Goal: Information Seeking & Learning: Learn about a topic

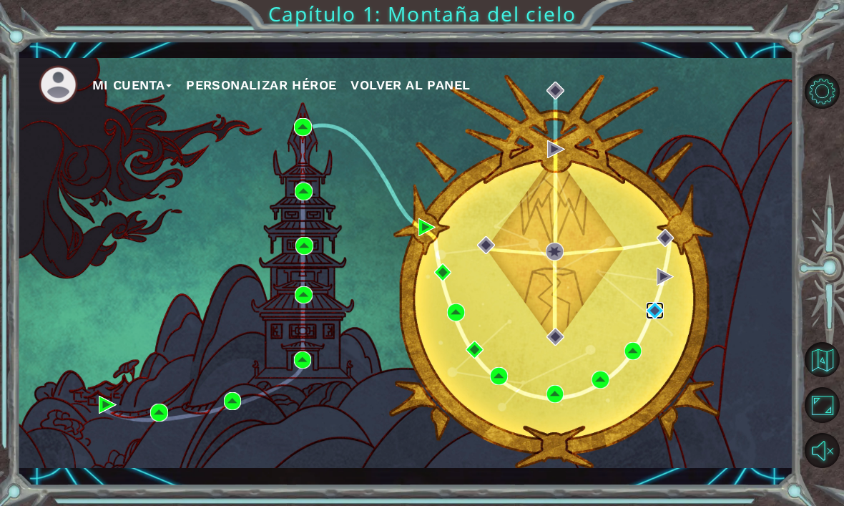
click at [657, 304] on img at bounding box center [655, 311] width 18 height 18
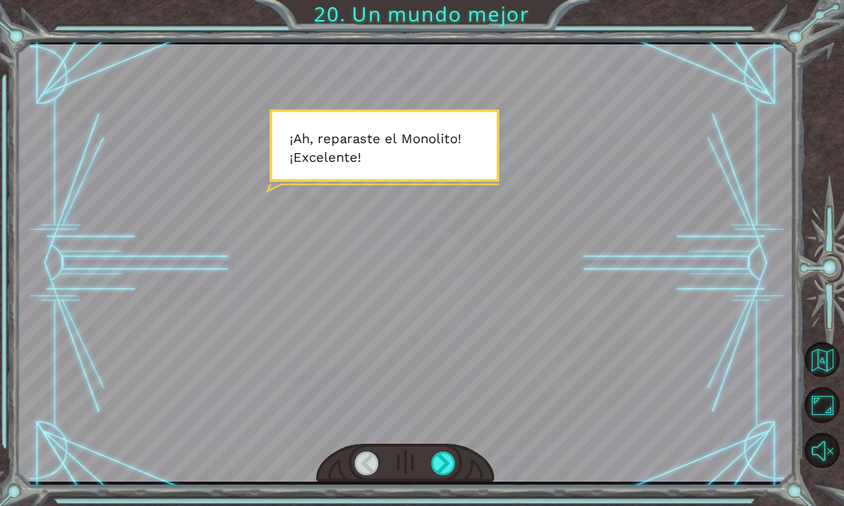
click at [449, 459] on div at bounding box center [443, 463] width 24 height 24
click at [435, 466] on div at bounding box center [443, 463] width 24 height 24
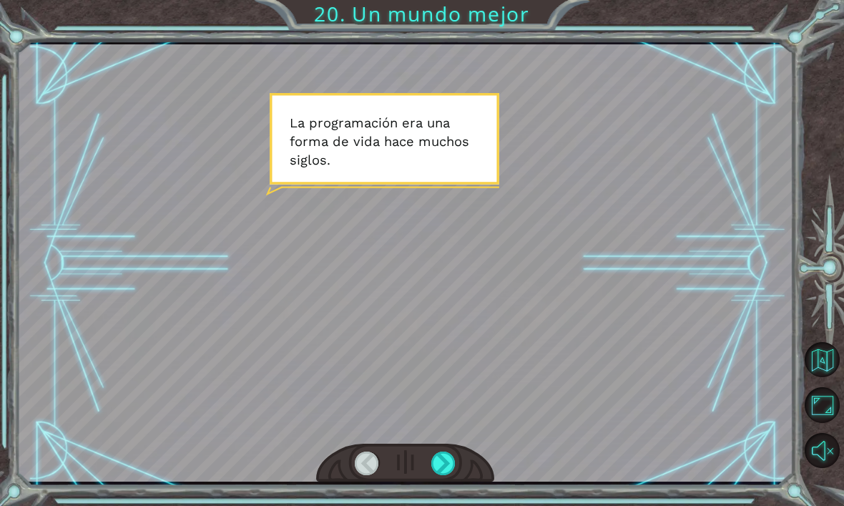
click at [427, 460] on div at bounding box center [405, 462] width 179 height 39
click at [429, 476] on div at bounding box center [405, 462] width 179 height 39
click at [440, 467] on div at bounding box center [443, 463] width 24 height 24
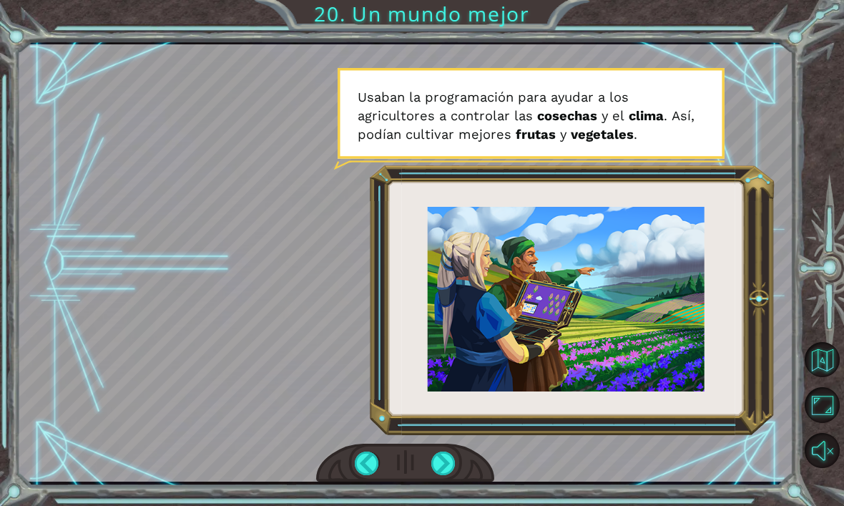
click at [441, 468] on div at bounding box center [443, 463] width 24 height 24
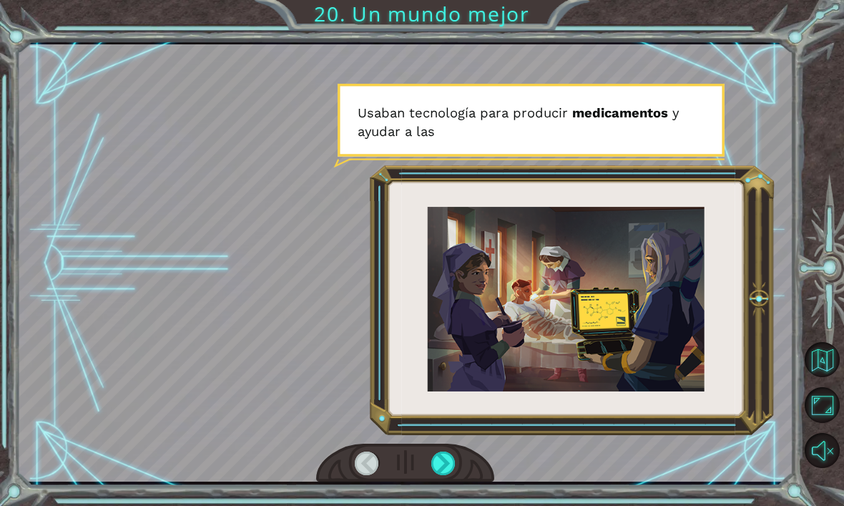
click at [431, 457] on div at bounding box center [443, 463] width 24 height 24
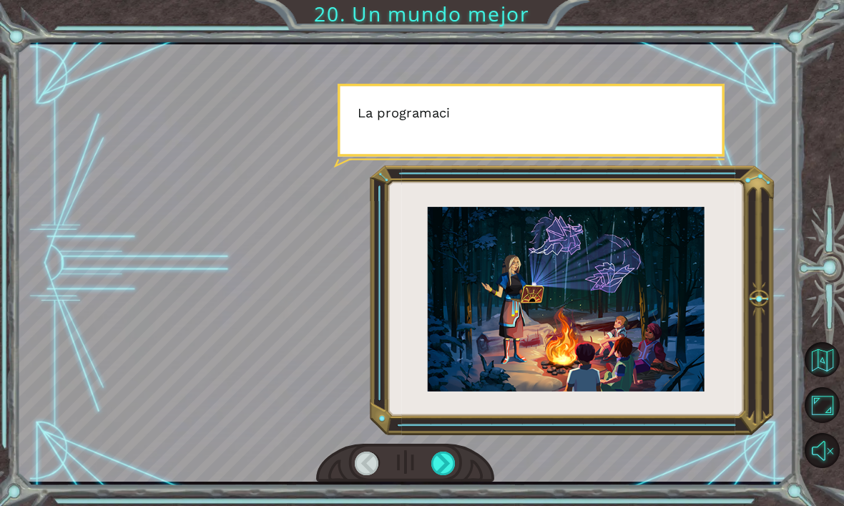
click at [432, 478] on div at bounding box center [405, 462] width 179 height 39
click at [441, 469] on div at bounding box center [443, 463] width 24 height 24
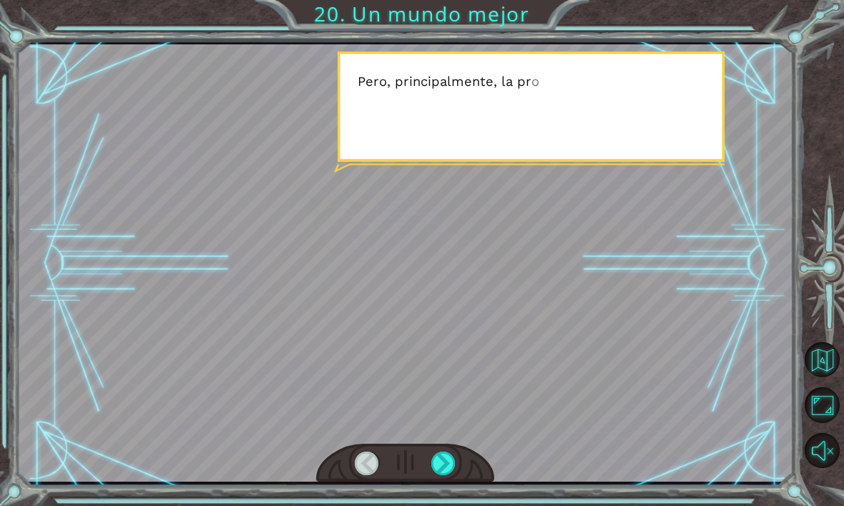
click at [434, 466] on div at bounding box center [443, 463] width 24 height 24
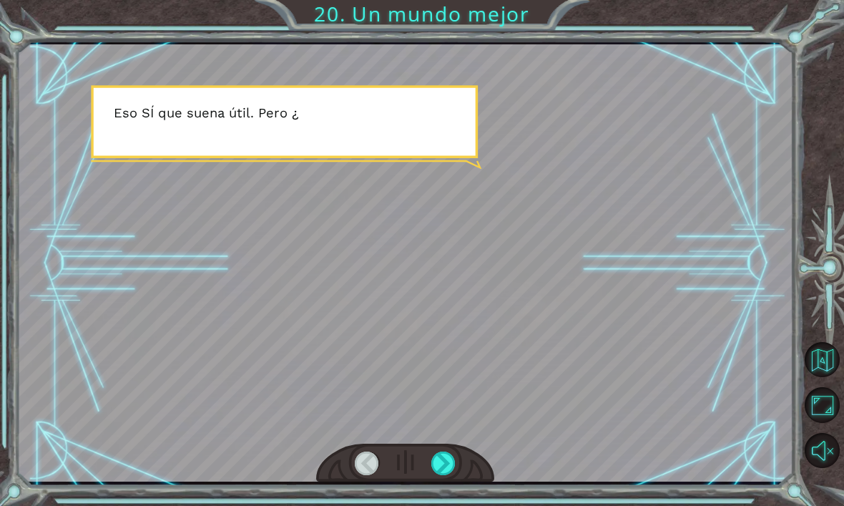
click at [433, 471] on div at bounding box center [443, 463] width 24 height 24
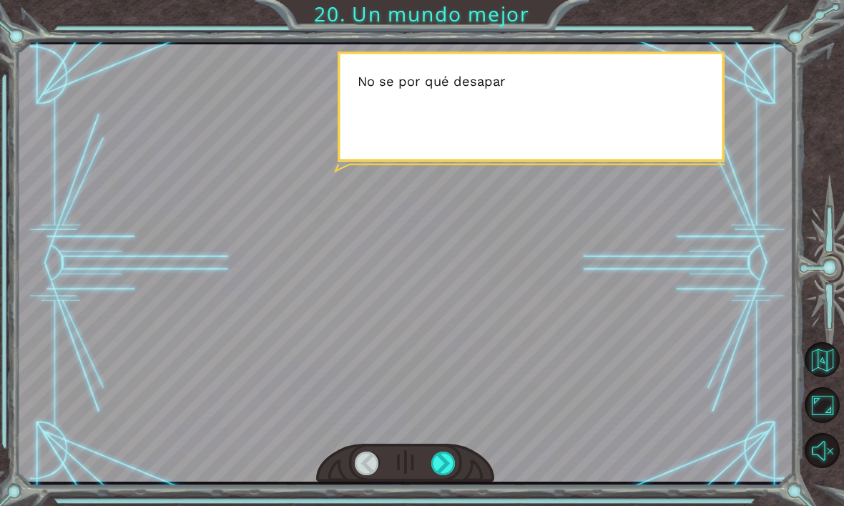
click at [434, 467] on div at bounding box center [443, 463] width 24 height 24
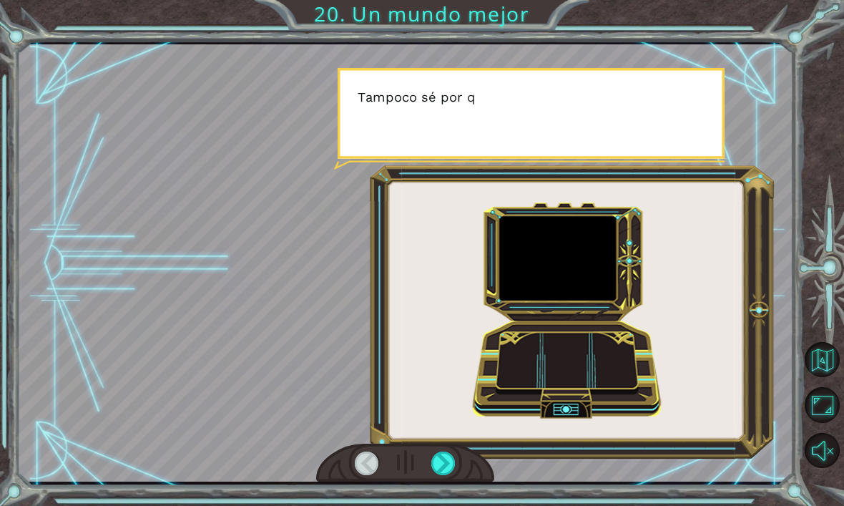
click at [431, 465] on div at bounding box center [443, 463] width 24 height 24
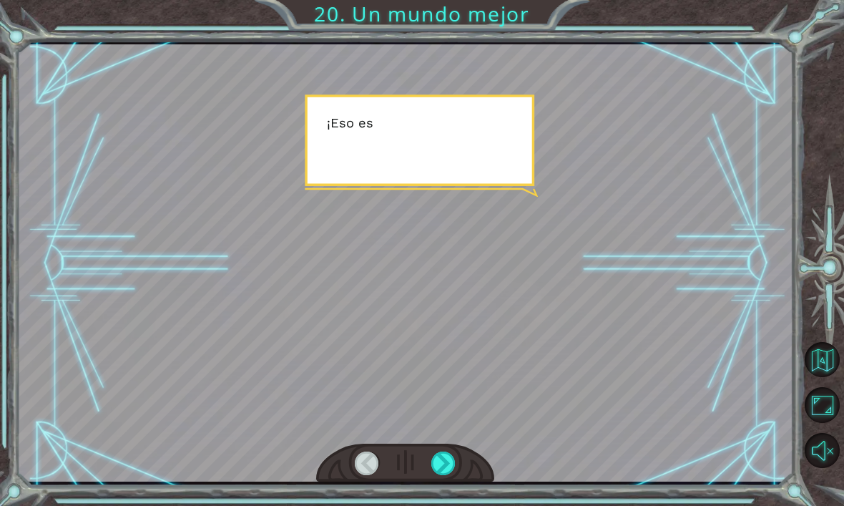
click at [441, 463] on div at bounding box center [443, 463] width 24 height 24
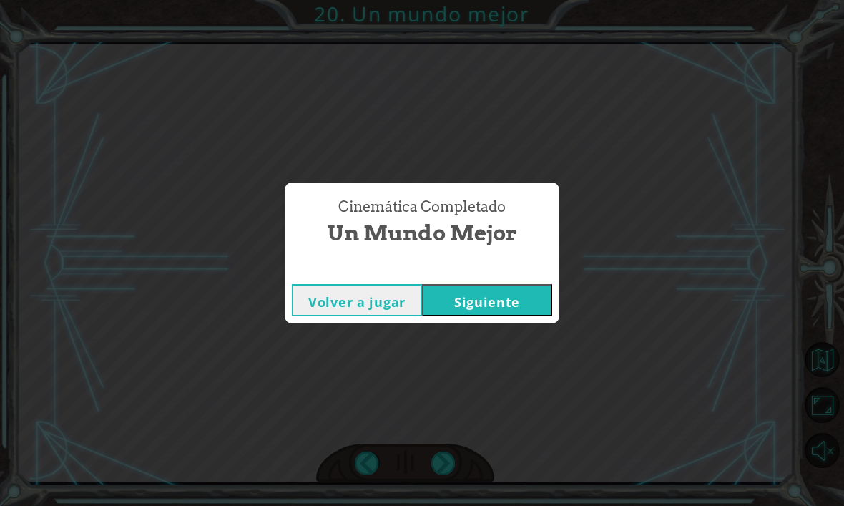
click at [528, 292] on button "Siguiente" at bounding box center [487, 300] width 130 height 32
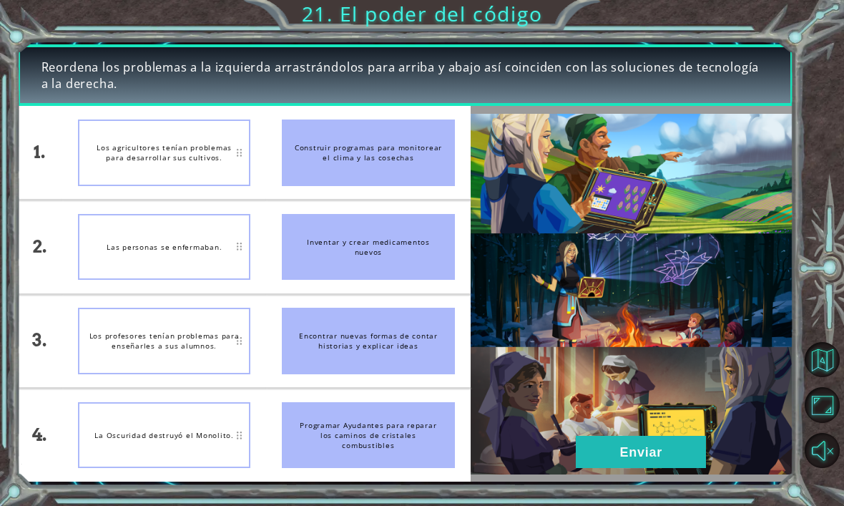
click at [653, 445] on button "Enviar" at bounding box center [641, 451] width 130 height 32
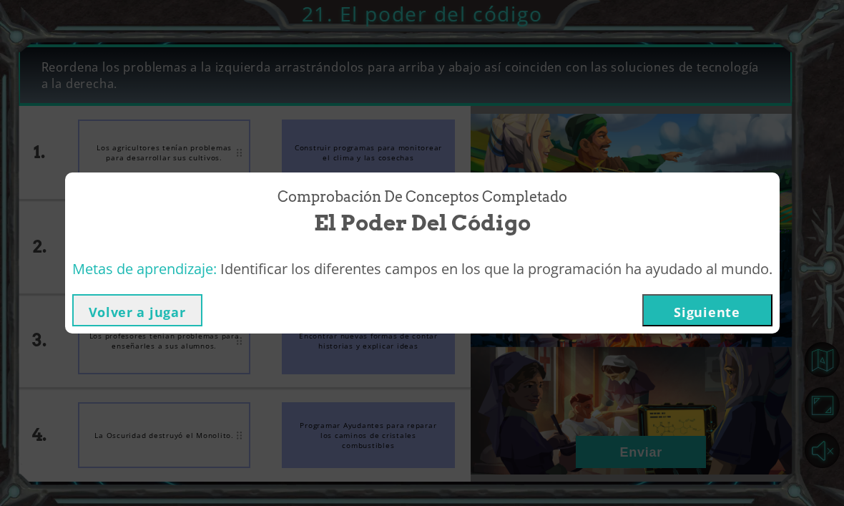
click at [723, 312] on button "Siguiente" at bounding box center [707, 310] width 130 height 32
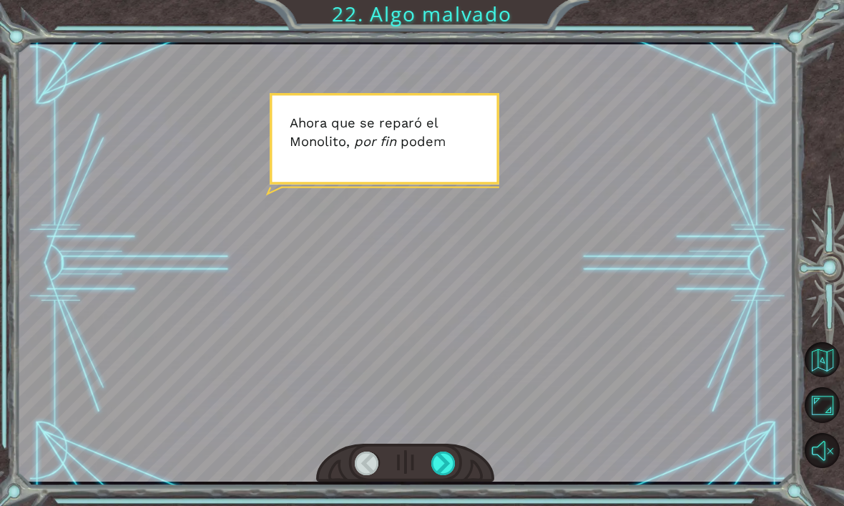
click at [438, 459] on div at bounding box center [443, 463] width 24 height 24
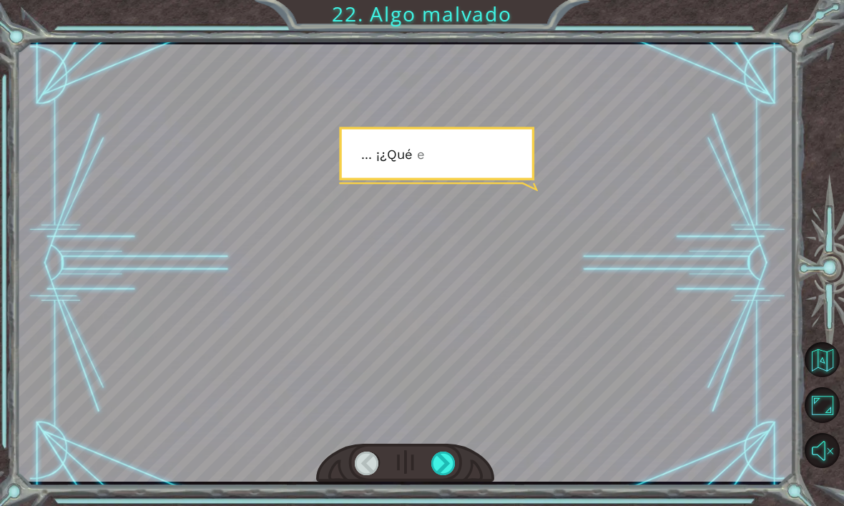
click at [443, 474] on div at bounding box center [443, 463] width 24 height 24
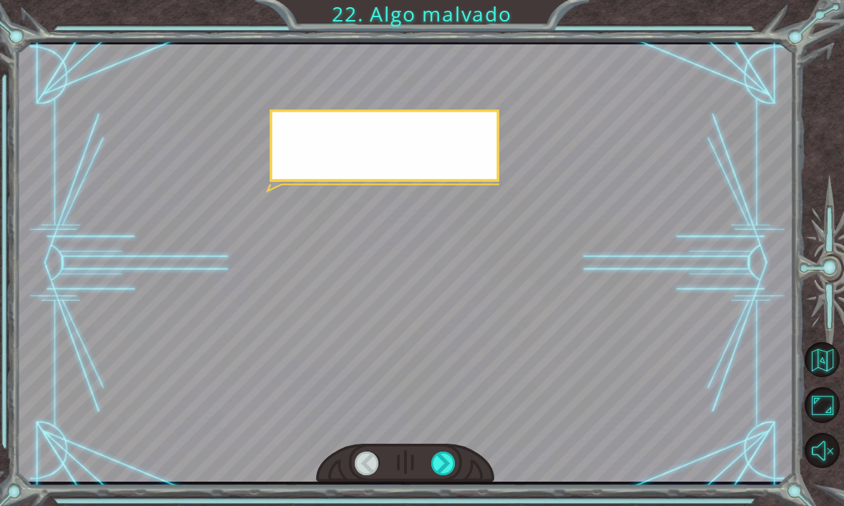
click at [443, 462] on div at bounding box center [443, 463] width 24 height 24
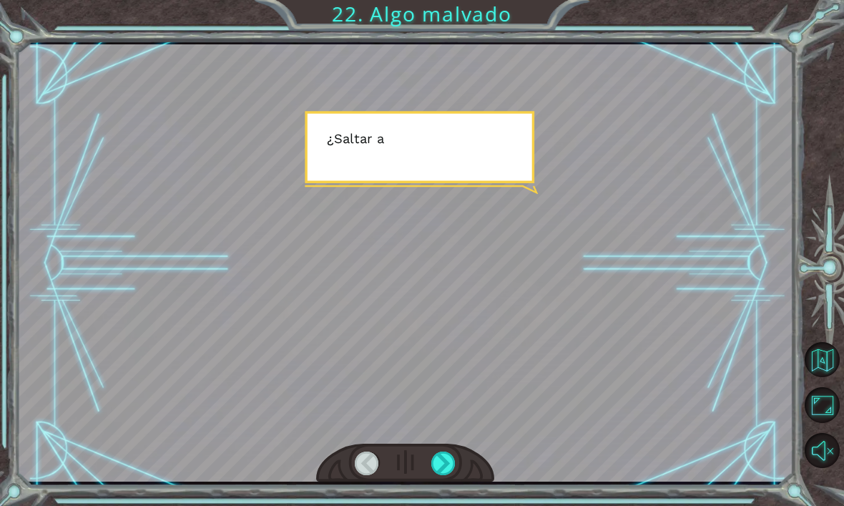
click at [453, 467] on div at bounding box center [443, 463] width 24 height 24
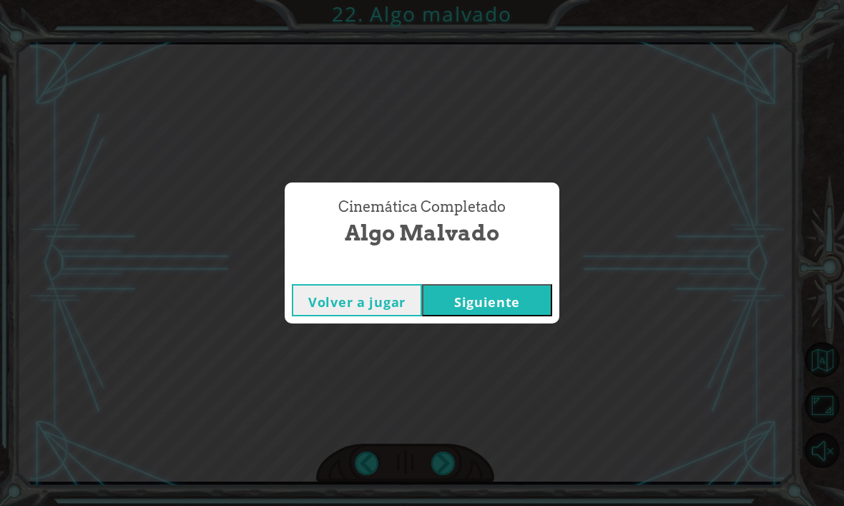
click at [506, 299] on button "Siguiente" at bounding box center [487, 300] width 130 height 32
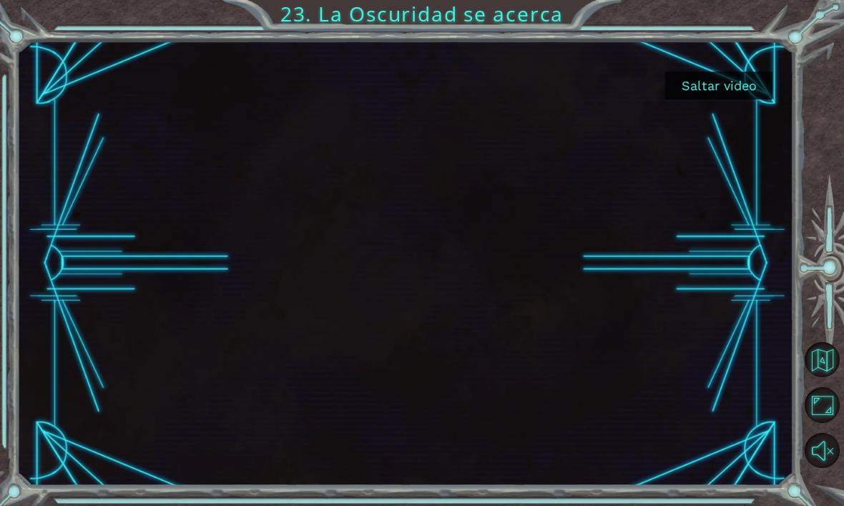
click at [670, 84] on button "Saltar video" at bounding box center [718, 86] width 107 height 28
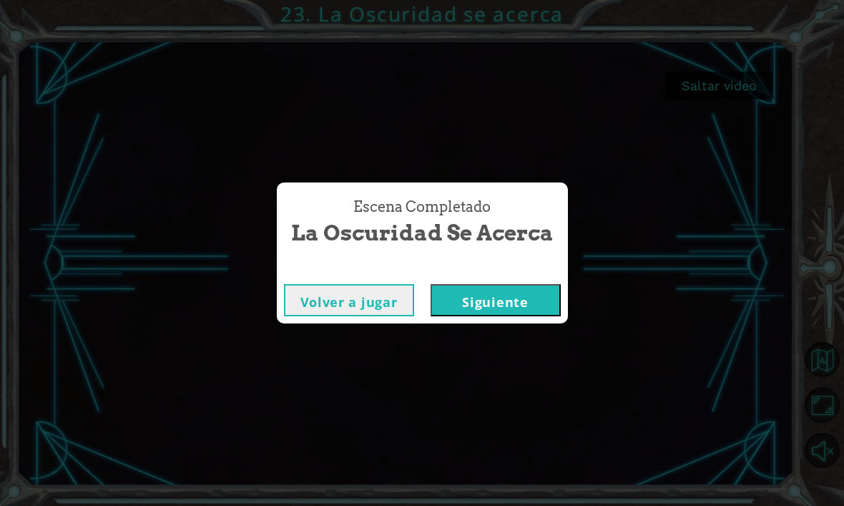
click at [494, 298] on button "Siguiente" at bounding box center [495, 300] width 130 height 32
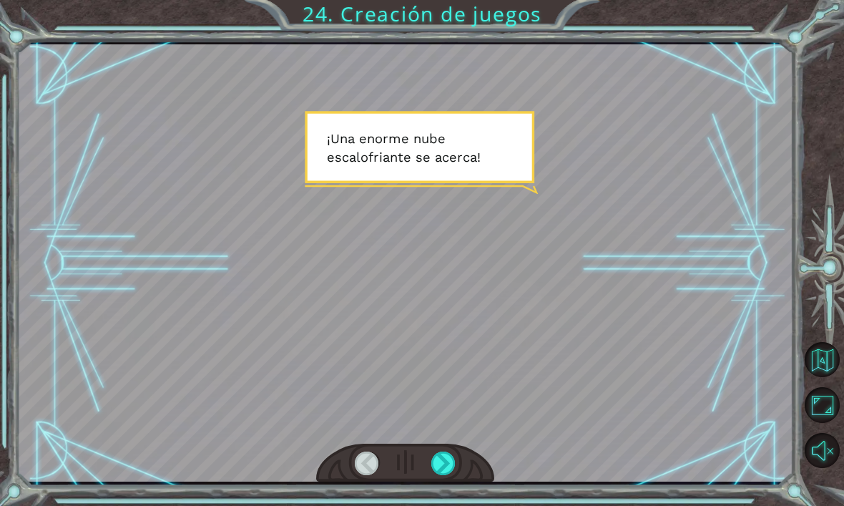
click at [450, 460] on div at bounding box center [443, 463] width 24 height 24
click at [451, 463] on div at bounding box center [443, 463] width 24 height 24
click at [433, 465] on div at bounding box center [443, 463] width 24 height 24
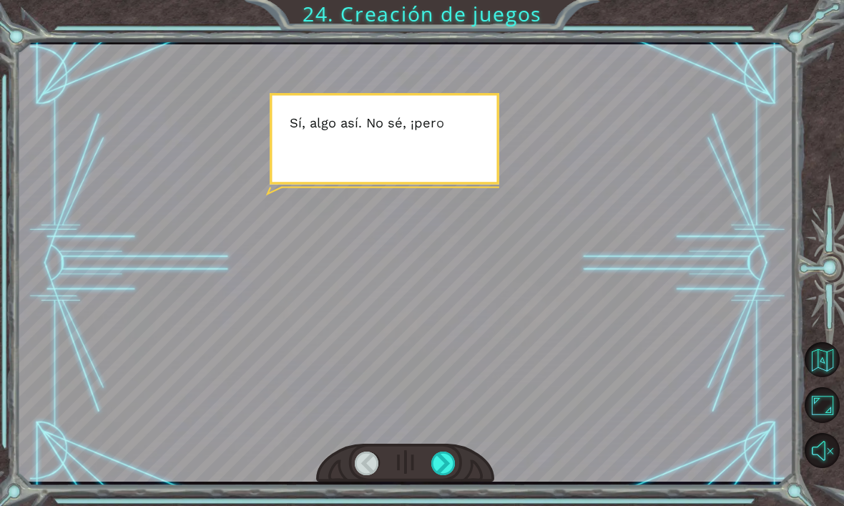
click at [435, 471] on div at bounding box center [443, 463] width 24 height 24
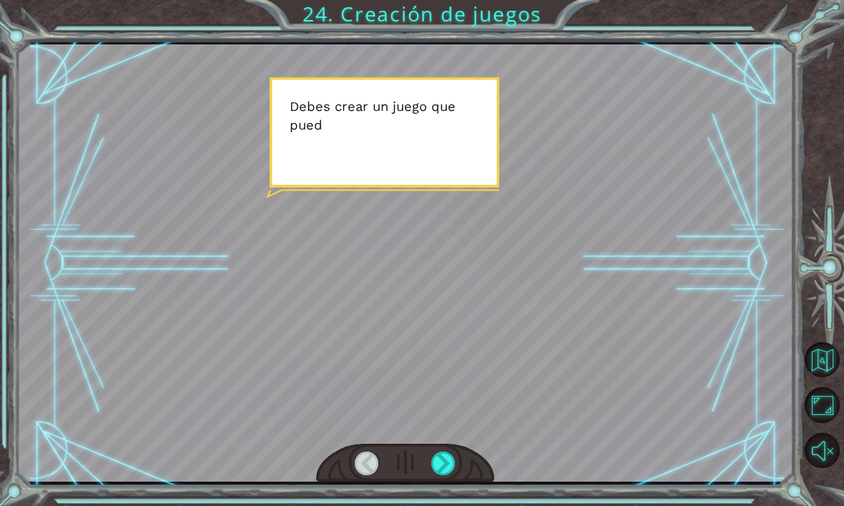
click at [440, 466] on div at bounding box center [443, 463] width 24 height 24
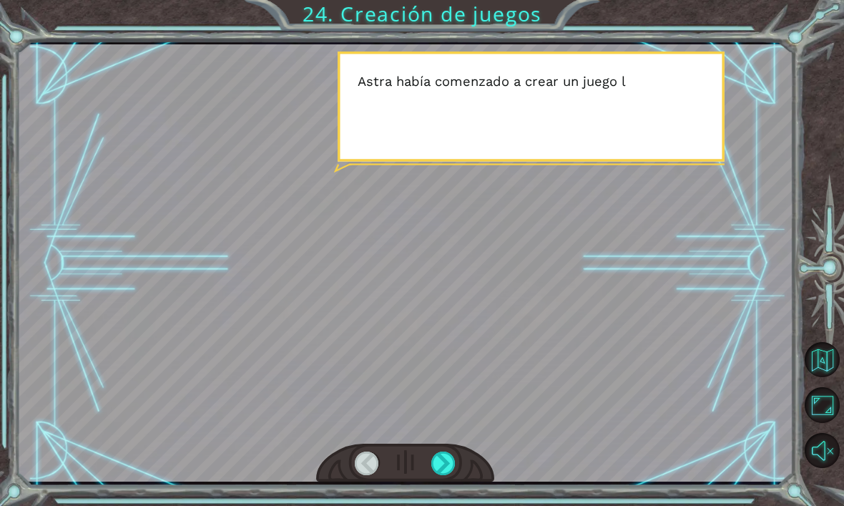
click at [441, 469] on div at bounding box center [443, 463] width 24 height 24
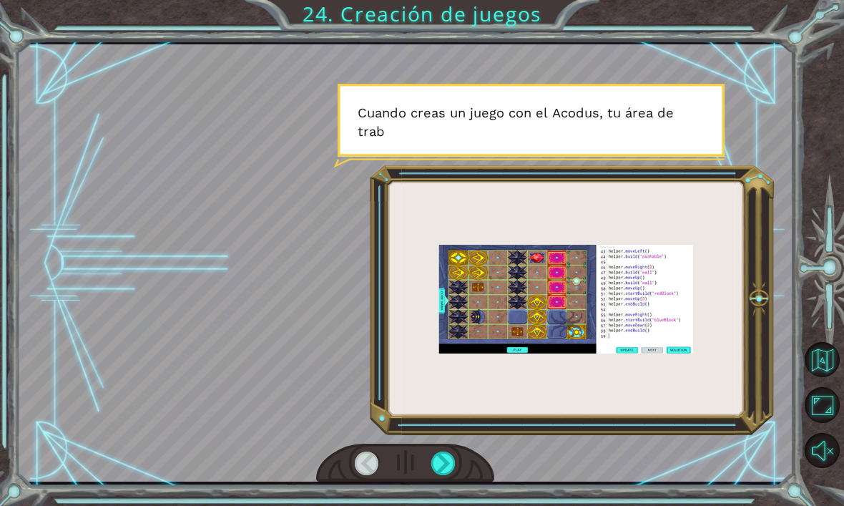
click at [448, 462] on div at bounding box center [443, 463] width 24 height 24
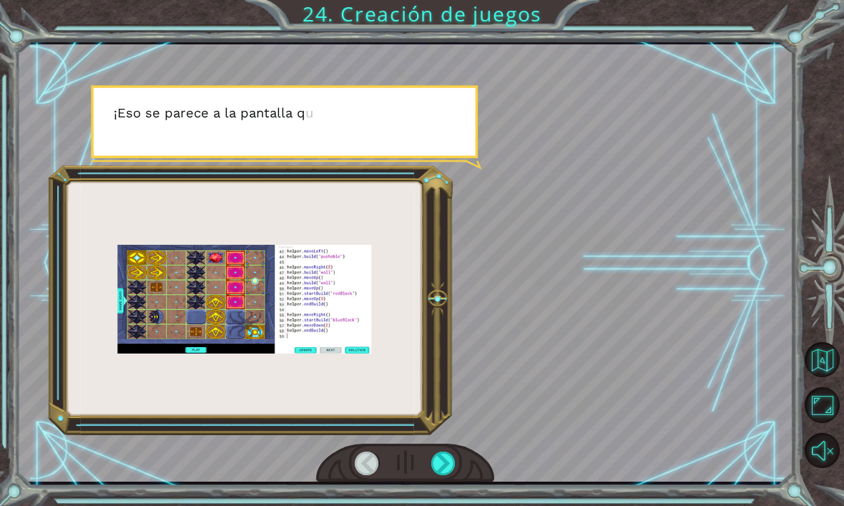
click at [444, 463] on div at bounding box center [443, 463] width 24 height 24
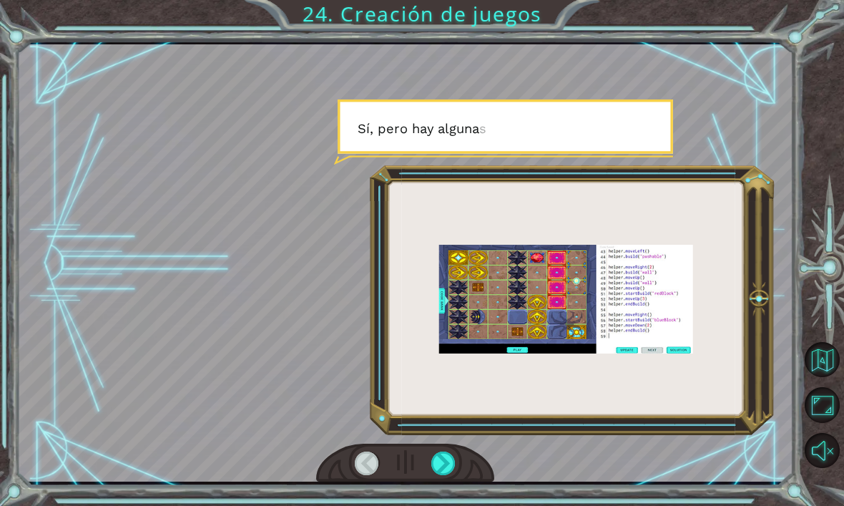
click at [452, 466] on div at bounding box center [443, 463] width 24 height 24
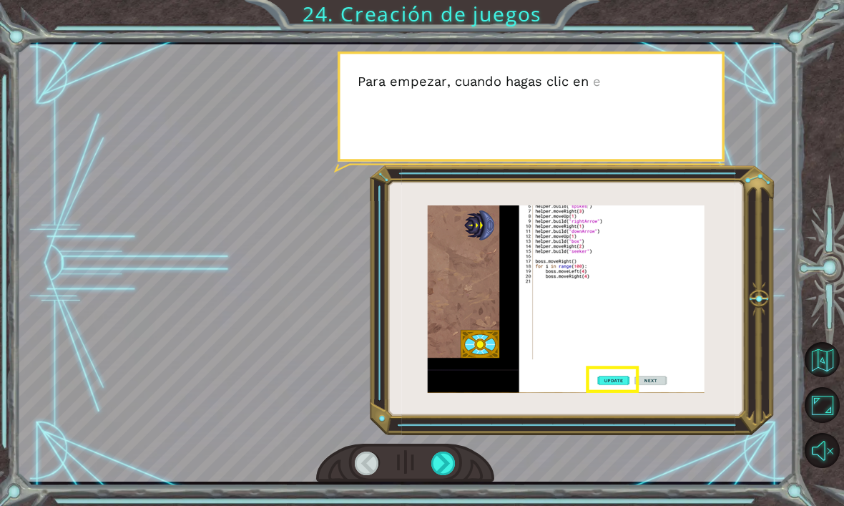
click at [454, 463] on div at bounding box center [443, 463] width 24 height 24
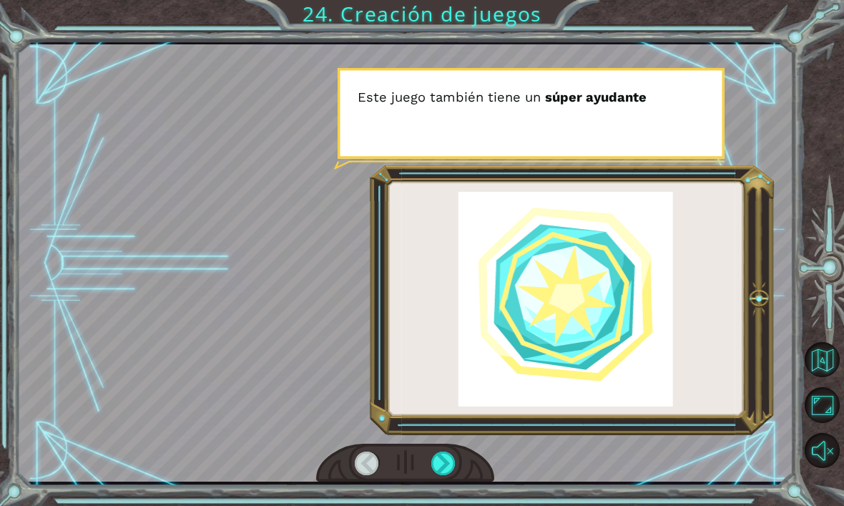
click at [441, 468] on div at bounding box center [443, 463] width 24 height 24
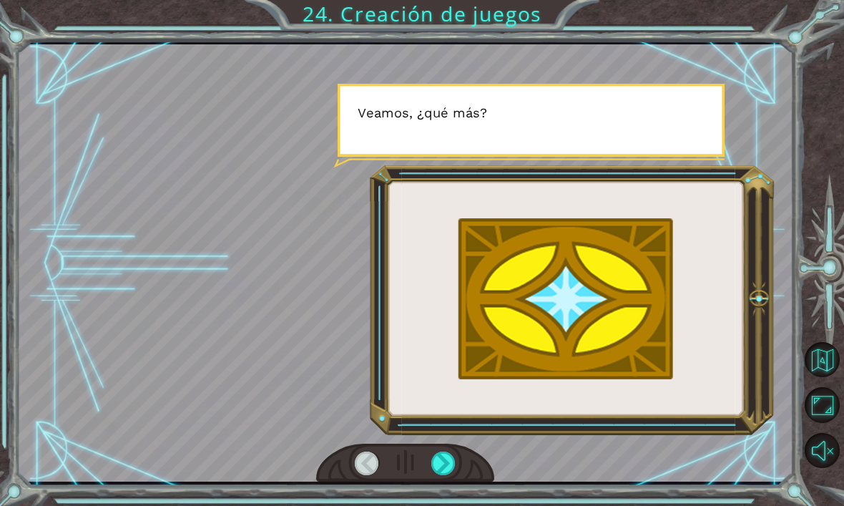
click at [448, 460] on div at bounding box center [443, 463] width 24 height 24
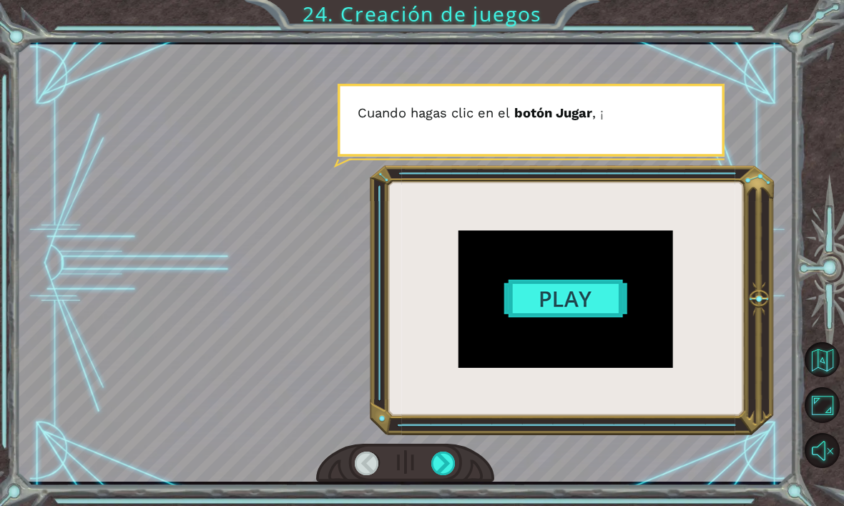
click at [444, 463] on div at bounding box center [443, 463] width 24 height 24
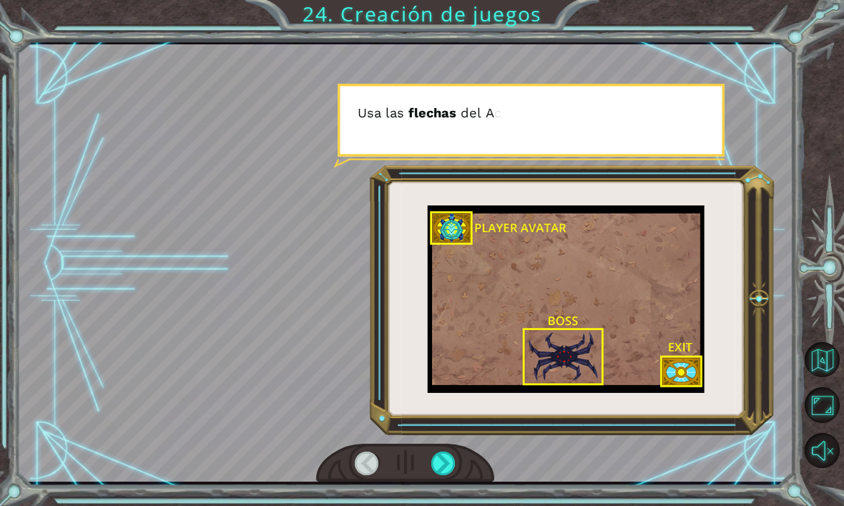
click at [450, 464] on div at bounding box center [443, 463] width 24 height 24
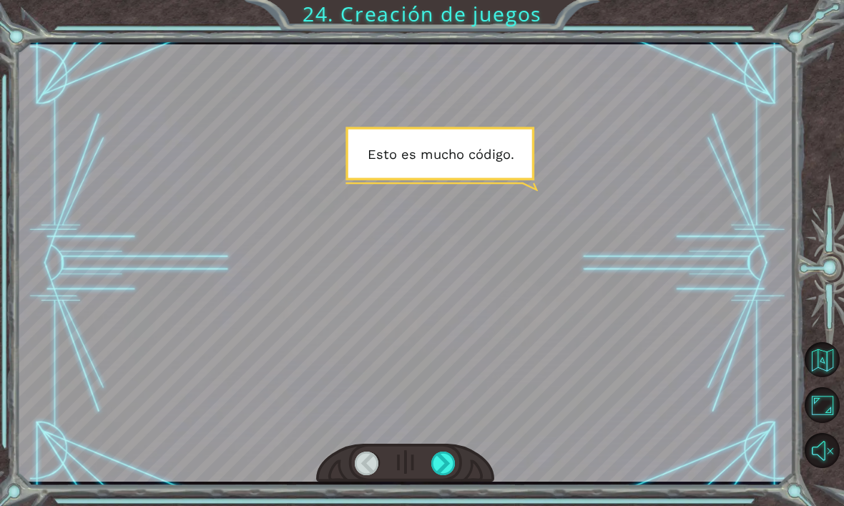
click at [453, 462] on div at bounding box center [443, 463] width 24 height 24
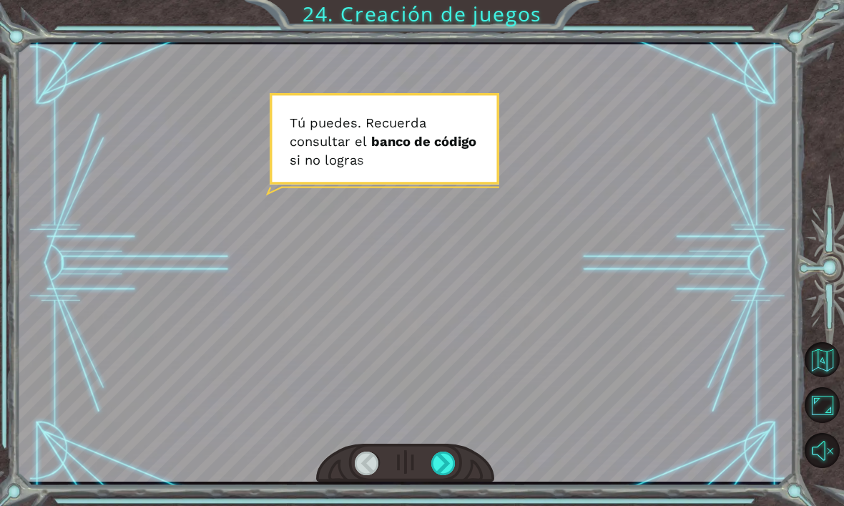
click at [455, 463] on div at bounding box center [443, 463] width 24 height 24
click at [444, 468] on div at bounding box center [443, 463] width 24 height 24
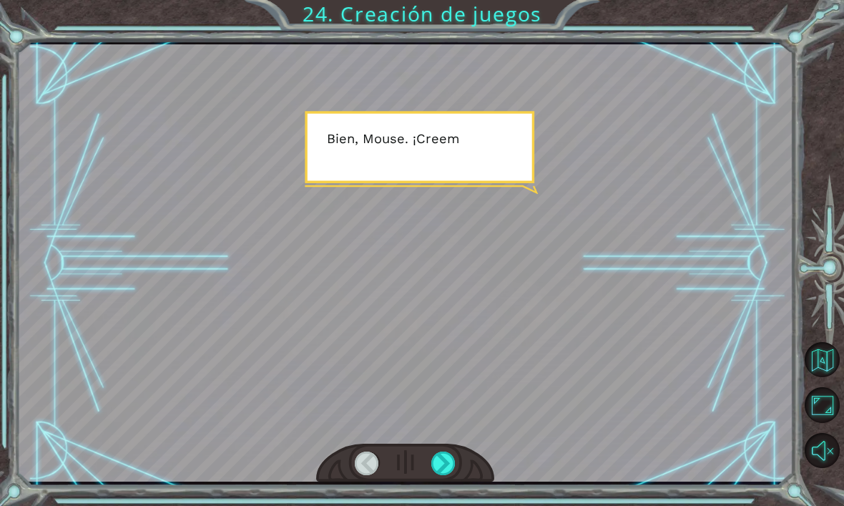
click at [446, 460] on div at bounding box center [443, 463] width 24 height 24
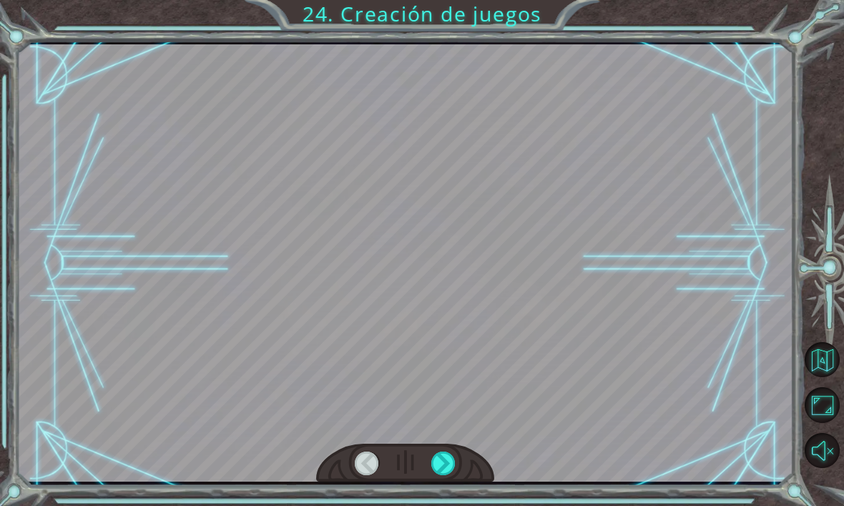
click at [448, 459] on div at bounding box center [443, 463] width 24 height 24
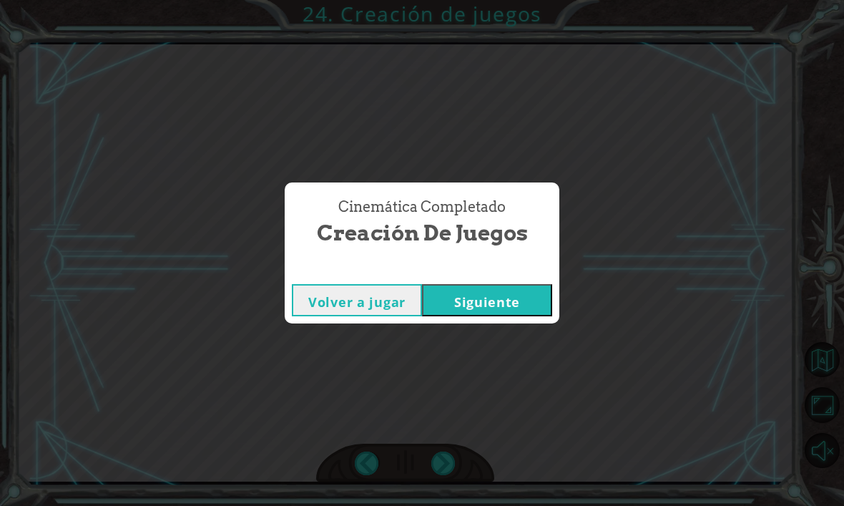
click at [534, 310] on button "Siguiente" at bounding box center [487, 300] width 130 height 32
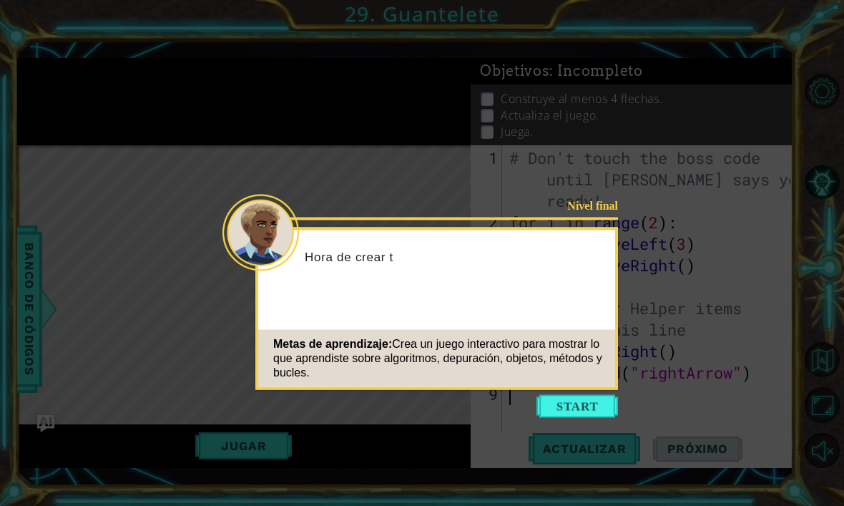
click at [583, 386] on div "Metas de aprendizaje: Crea un juego interactivo para mostrar lo que aprendiste …" at bounding box center [436, 358] width 357 height 57
click at [588, 383] on div "Metas de aprendizaje: Crea un juego interactivo para mostrar lo que aprendiste …" at bounding box center [436, 358] width 357 height 57
click at [577, 405] on button "Start" at bounding box center [577, 406] width 82 height 23
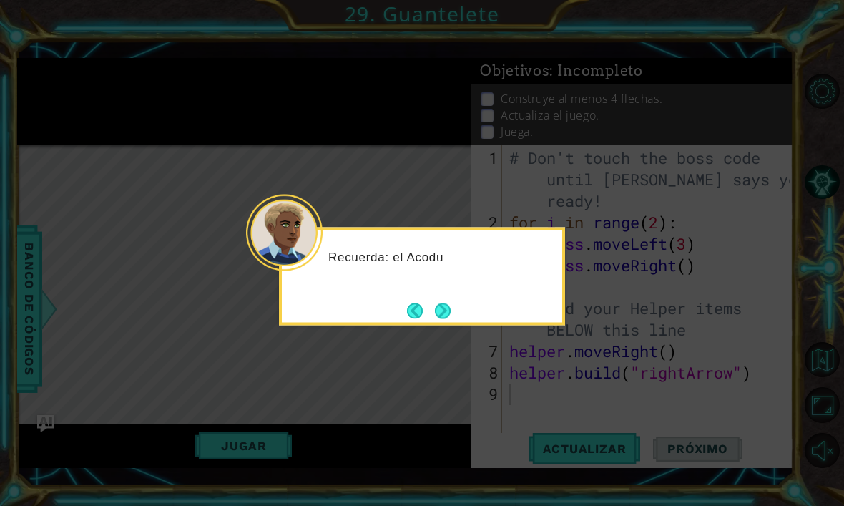
click at [448, 308] on button "Next" at bounding box center [442, 311] width 18 height 18
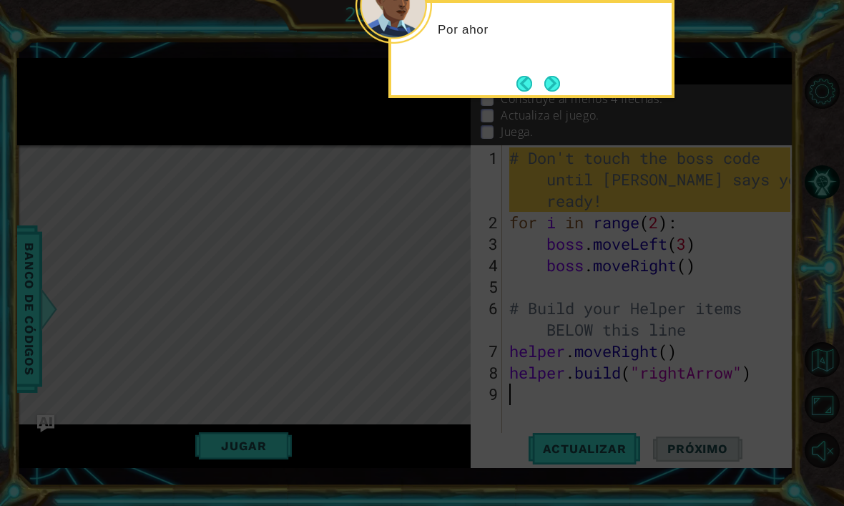
click at [601, 237] on icon at bounding box center [422, 100] width 844 height 810
click at [554, 93] on button "Next" at bounding box center [552, 83] width 19 height 19
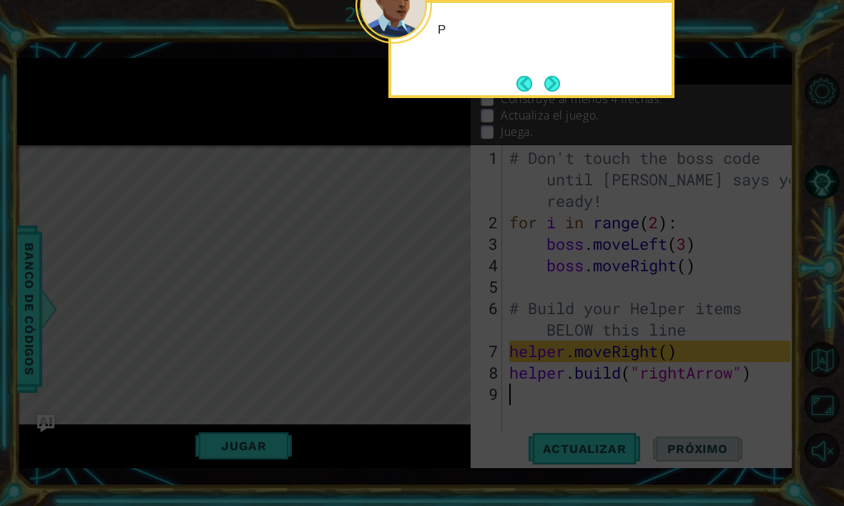
click at [554, 88] on button "Next" at bounding box center [551, 83] width 17 height 17
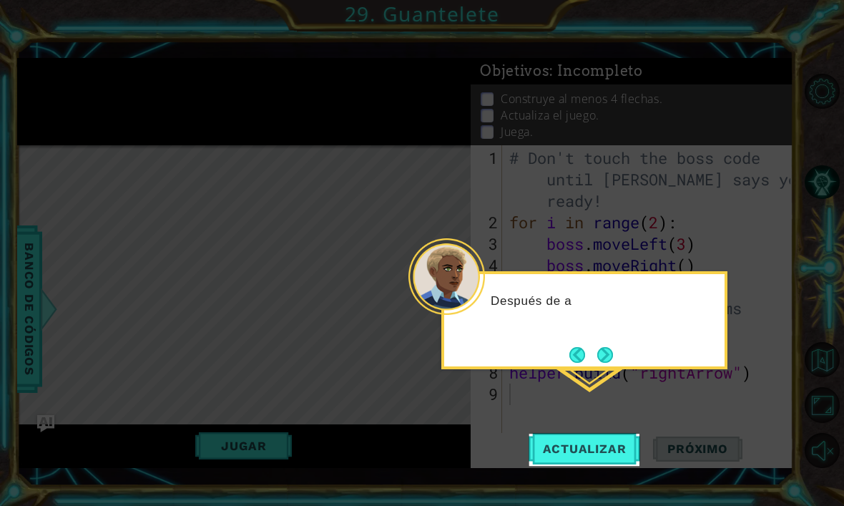
click at [603, 357] on button "Next" at bounding box center [604, 354] width 16 height 16
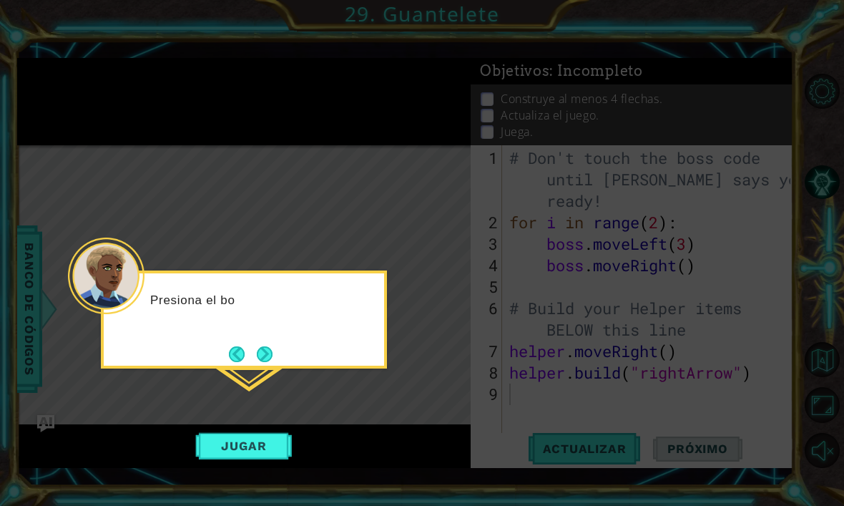
click at [263, 356] on button "Next" at bounding box center [264, 353] width 17 height 17
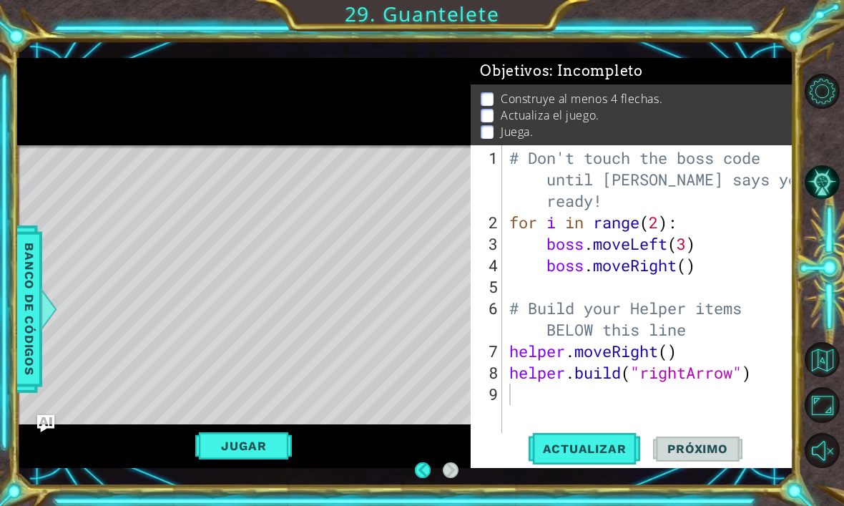
scroll to position [30, 0]
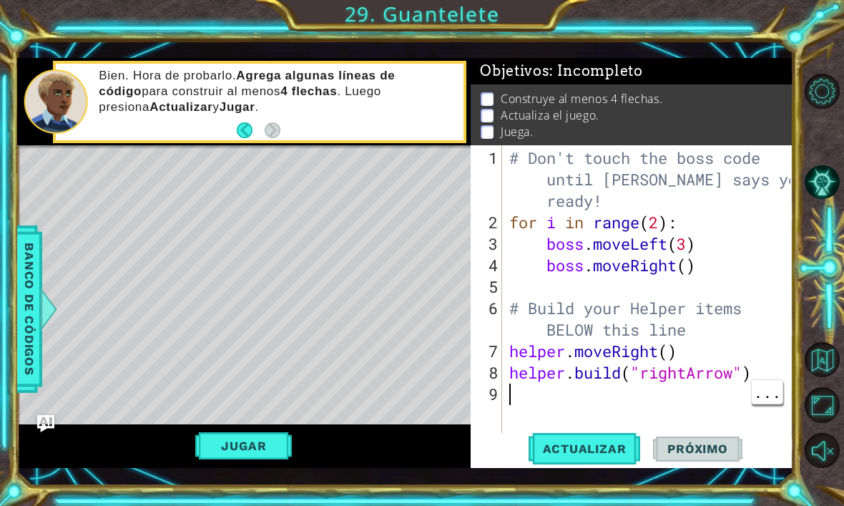
click at [574, 393] on div "# Don't touch the boss code until [PERSON_NAME] says you're ready! for i in ran…" at bounding box center [651, 340] width 291 height 386
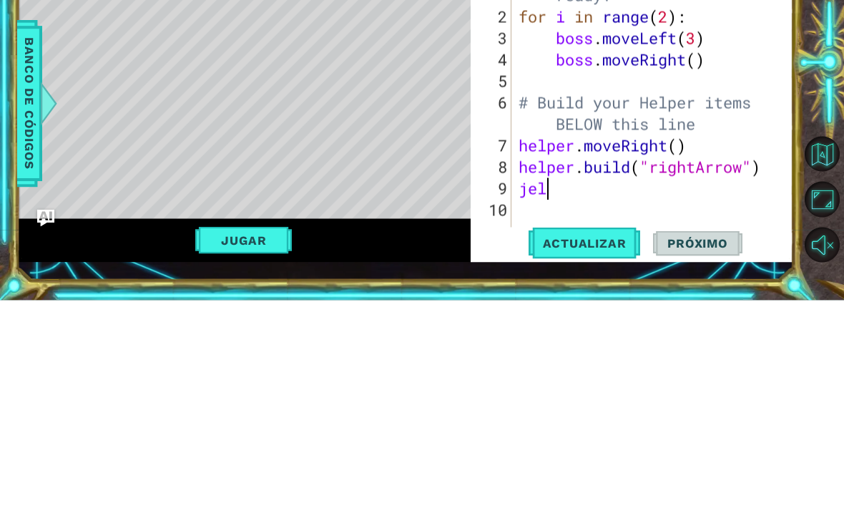
scroll to position [0, 0]
type textarea "j"
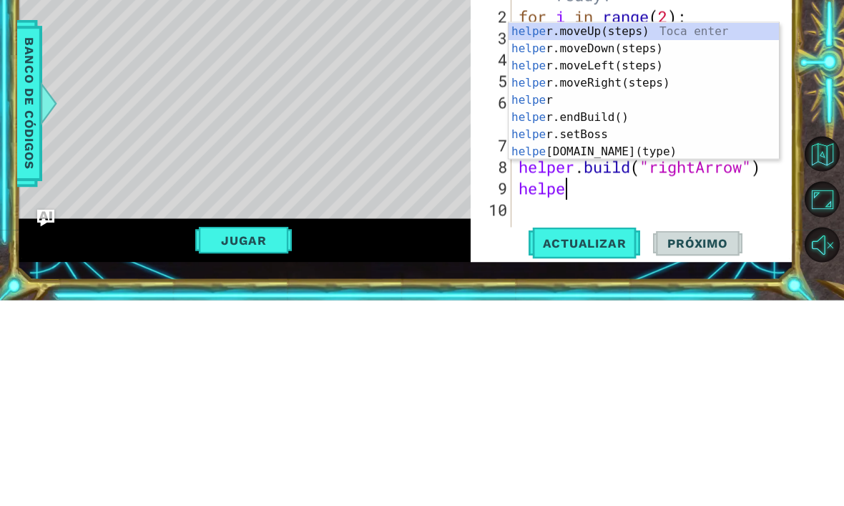
type textarea "helper"
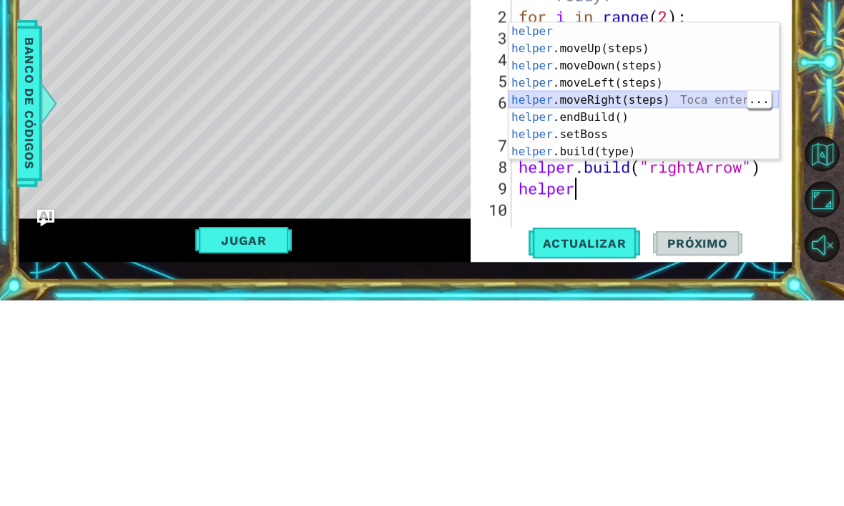
click at [671, 228] on div "helper Toca enter helper .moveUp(steps) Toca enter helper .moveDown(steps) Toca…" at bounding box center [643, 314] width 270 height 172
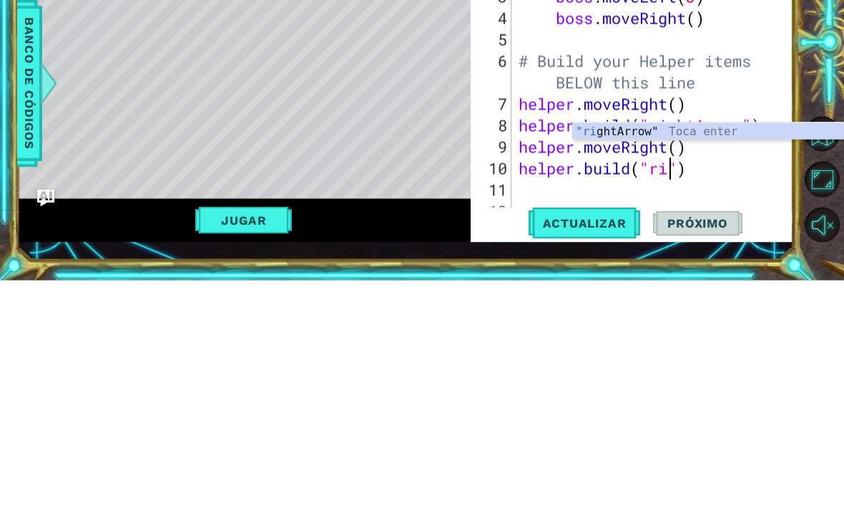
scroll to position [0, 7]
type textarea "[DOMAIN_NAME]("rightArrow")"
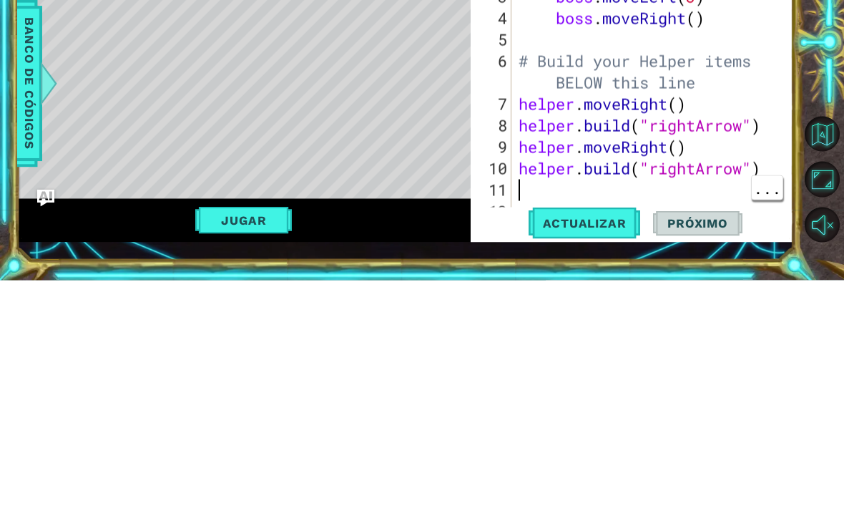
scroll to position [0, 0]
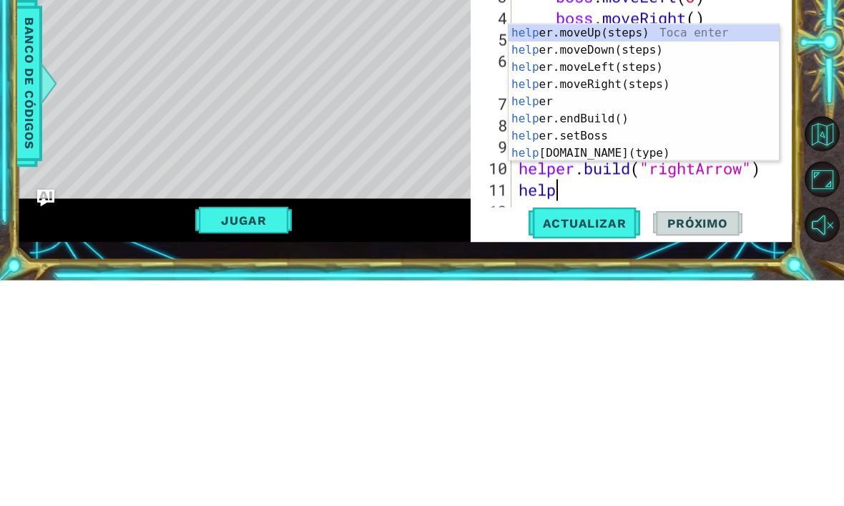
type textarea "helper"
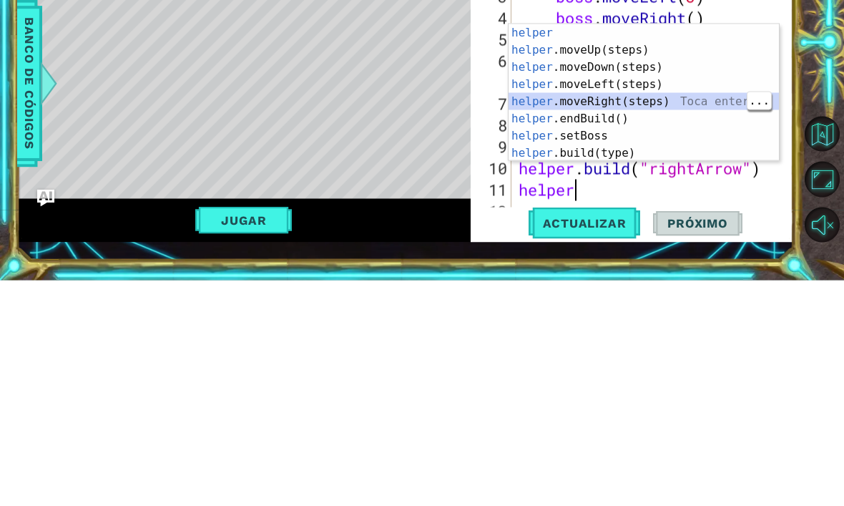
scroll to position [43, 0]
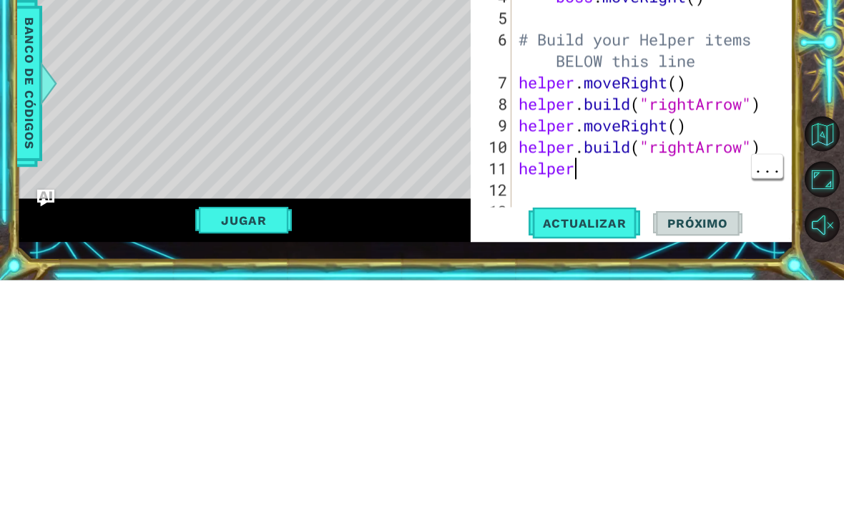
type textarea "helper."
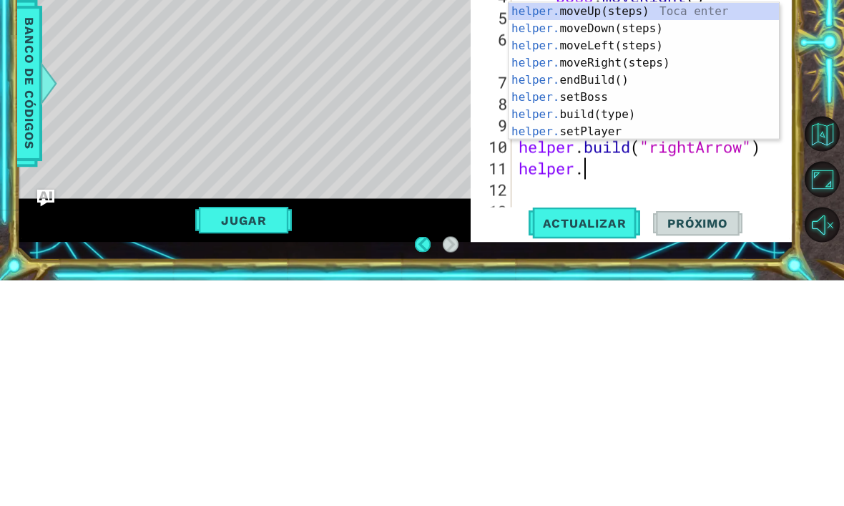
click at [638, 228] on div "helper. moveUp(steps) Toca enter helper. moveDown(steps) Toca enter helper. mov…" at bounding box center [643, 314] width 270 height 172
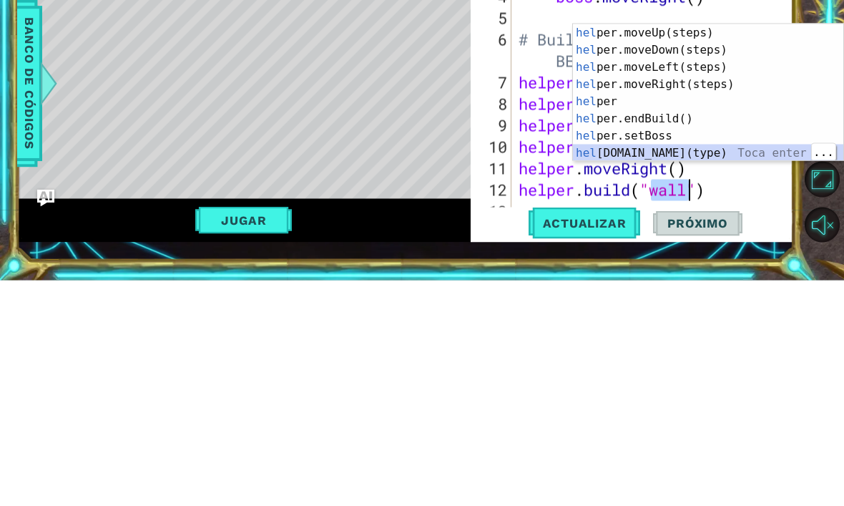
scroll to position [0, 7]
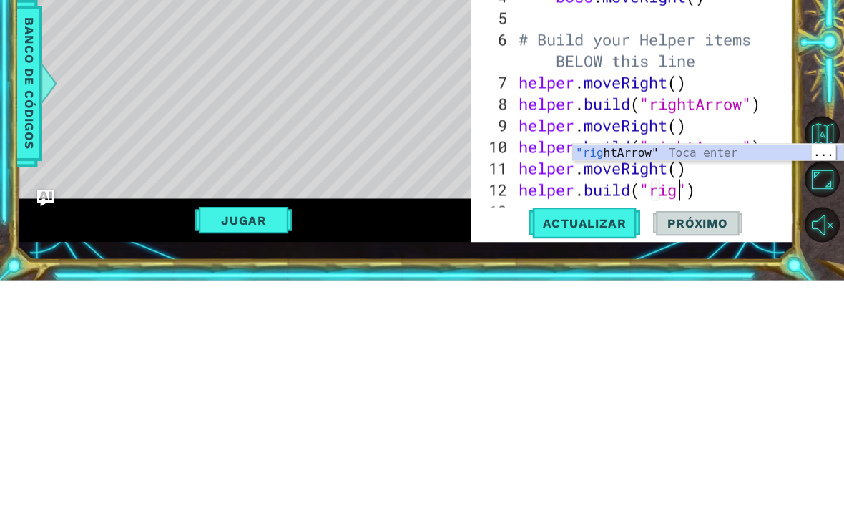
type textarea "[DOMAIN_NAME]("rightArrow")"
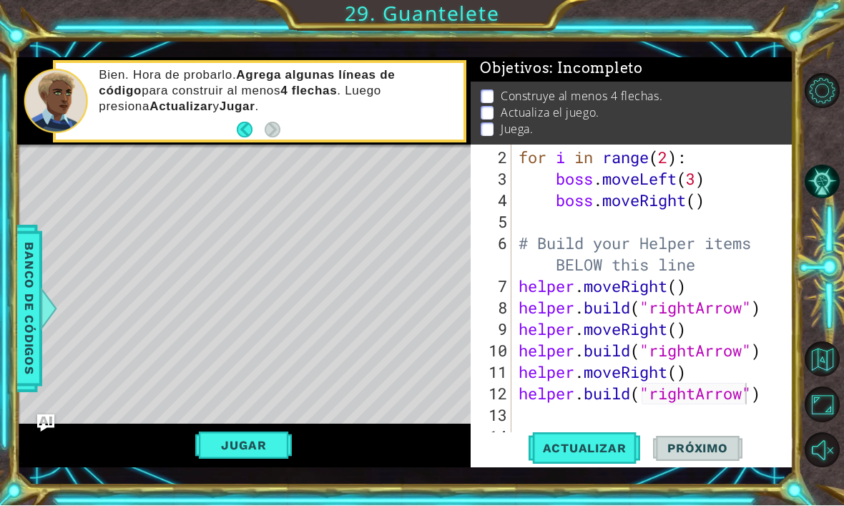
scroll to position [0, 0]
click at [647, 412] on div "for i in range ( 2 ) : boss . moveLeft ( 3 ) boss . moveRight ( ) # Build your …" at bounding box center [657, 318] width 282 height 343
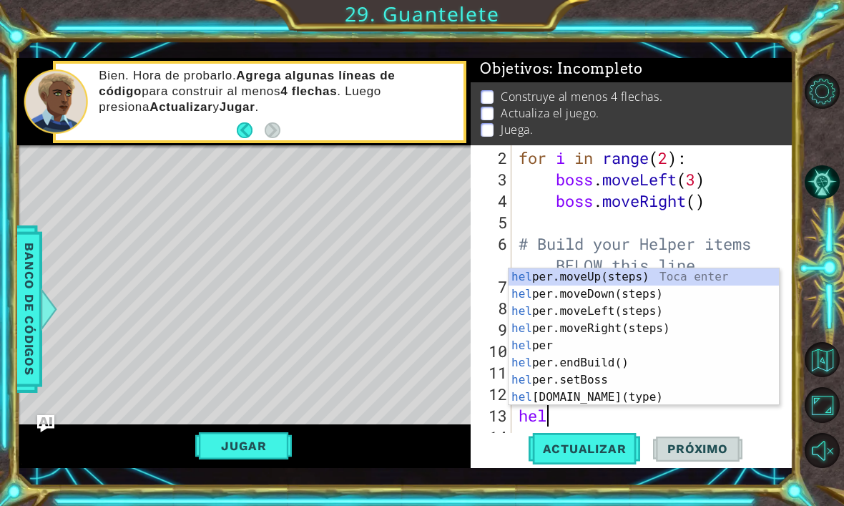
scroll to position [0, 1]
type textarea "help"
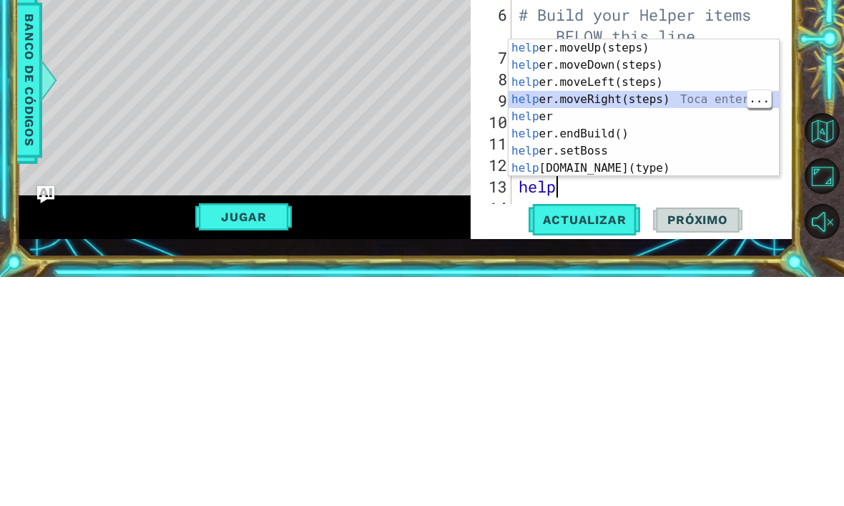
scroll to position [86, 0]
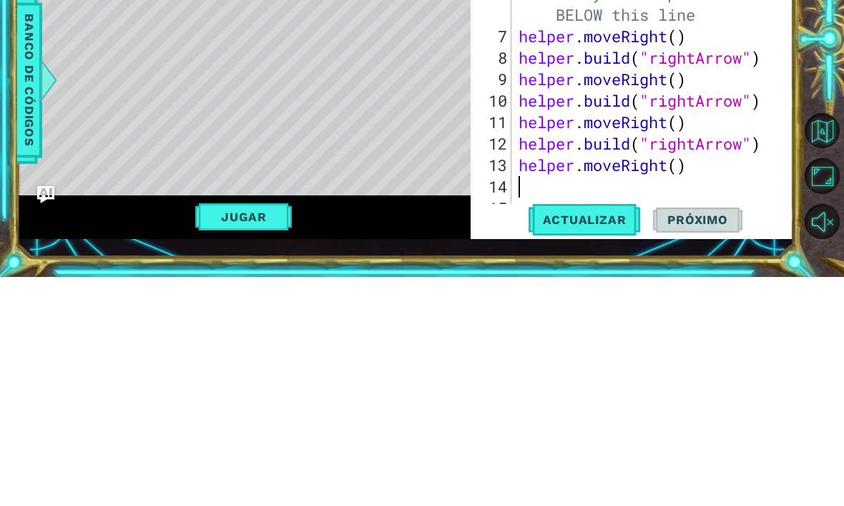
type textarea "r"
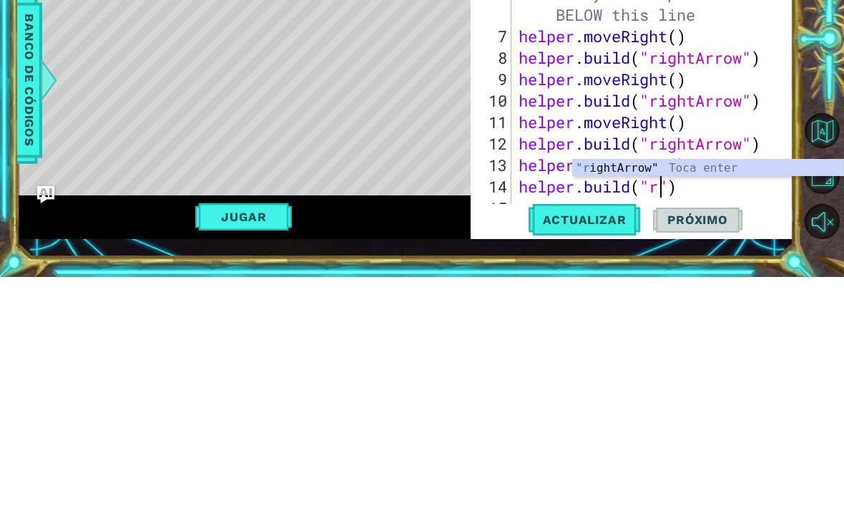
scroll to position [0, 7]
type textarea "[DOMAIN_NAME]("rightArrow")"
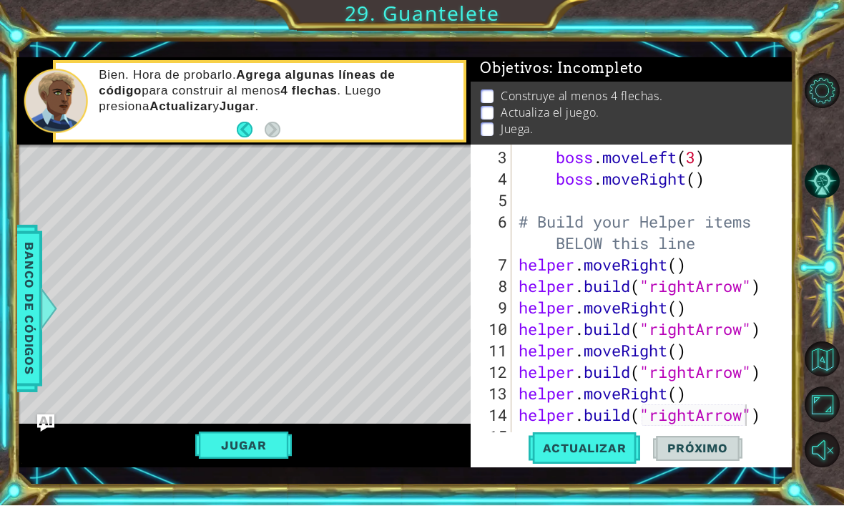
click at [620, 450] on span "Actualizar" at bounding box center [584, 448] width 112 height 14
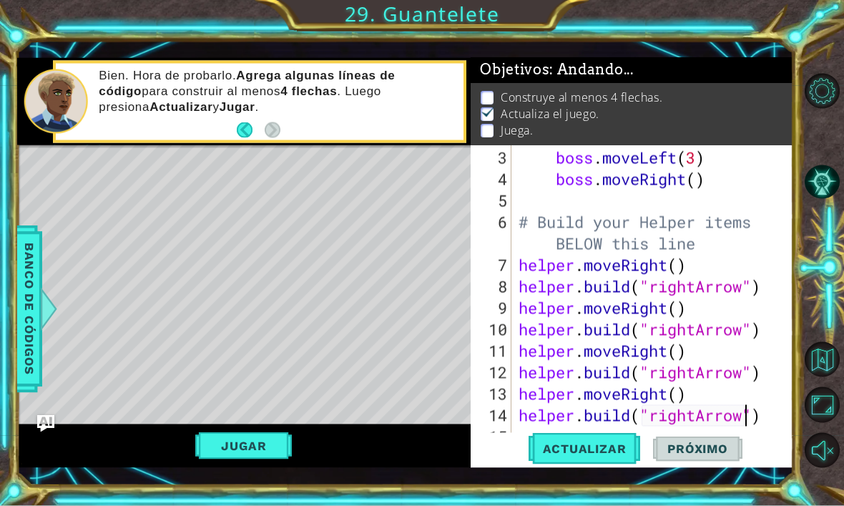
scroll to position [1, 0]
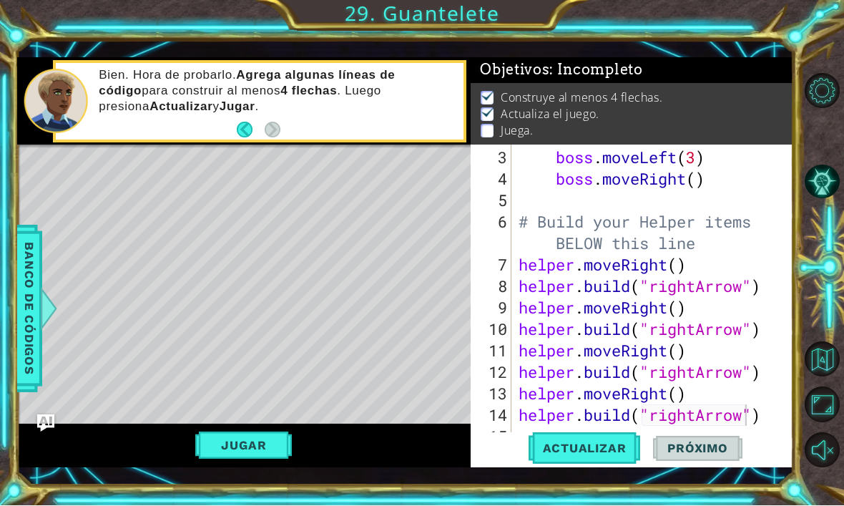
click at [261, 444] on button "Jugar" at bounding box center [243, 445] width 97 height 27
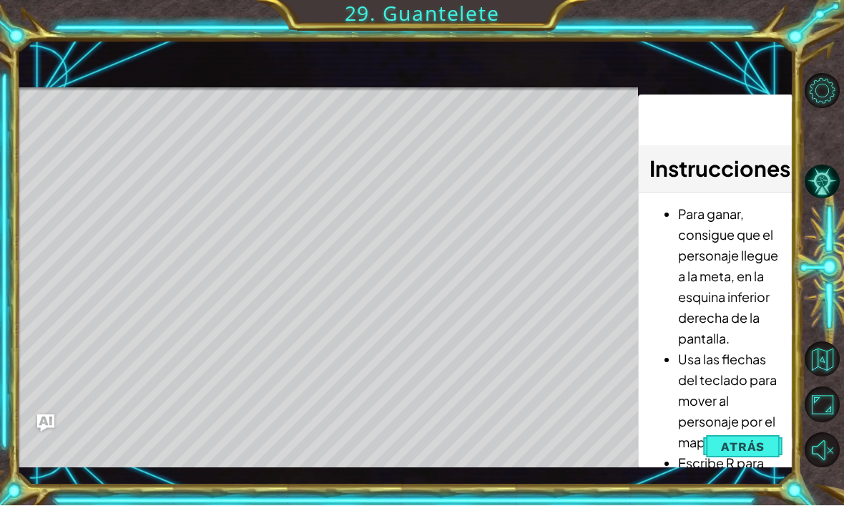
click at [746, 448] on span "Atrás" at bounding box center [743, 447] width 44 height 14
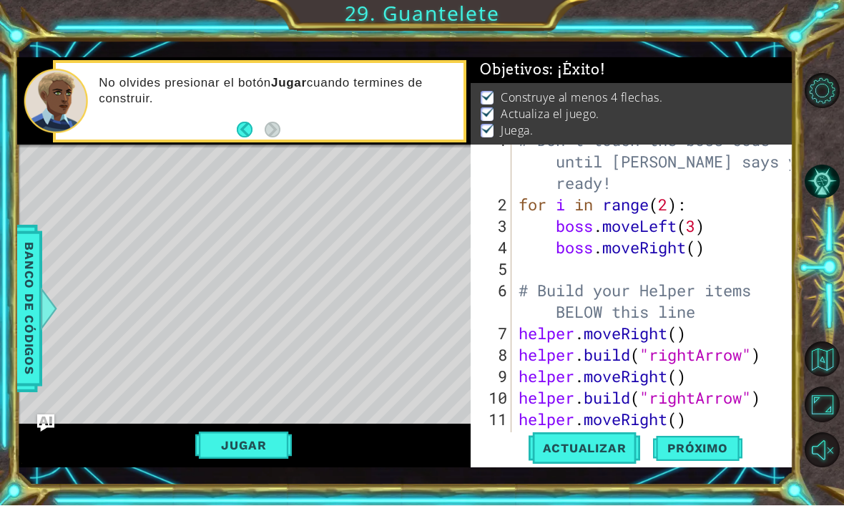
scroll to position [86, 0]
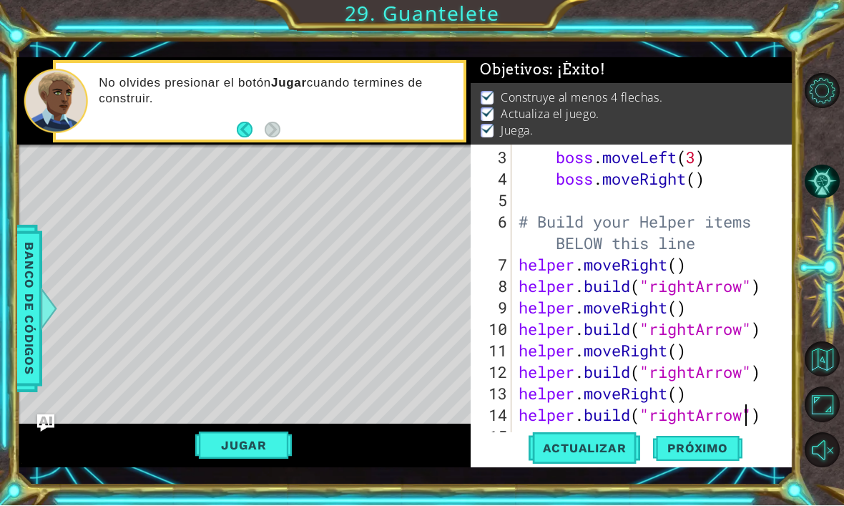
click at [709, 451] on span "Próximo" at bounding box center [697, 446] width 89 height 14
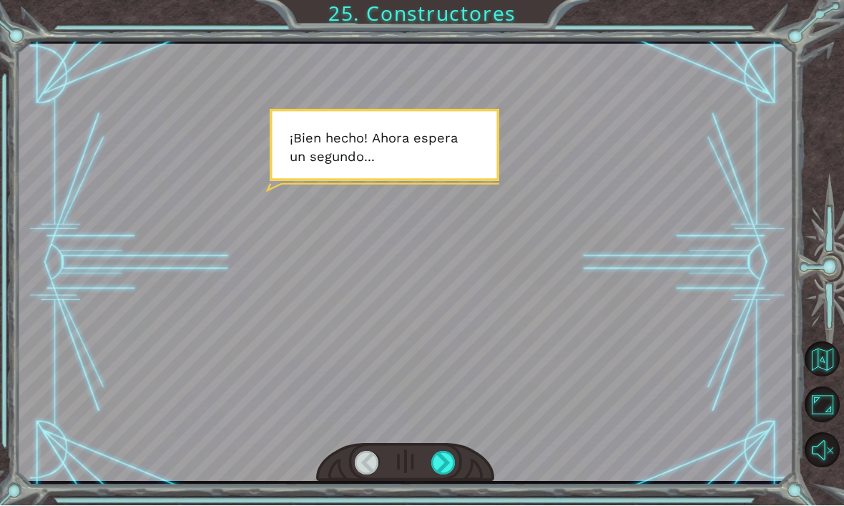
click at [453, 460] on div at bounding box center [443, 463] width 24 height 24
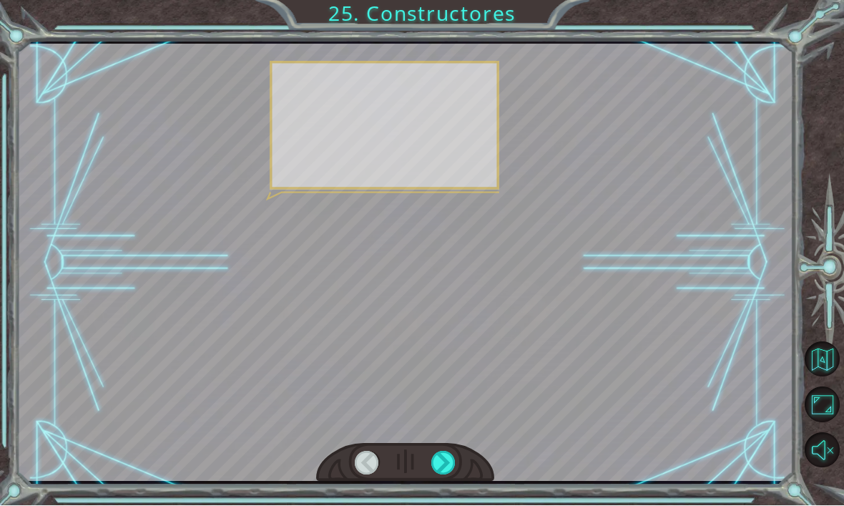
scroll to position [1, 0]
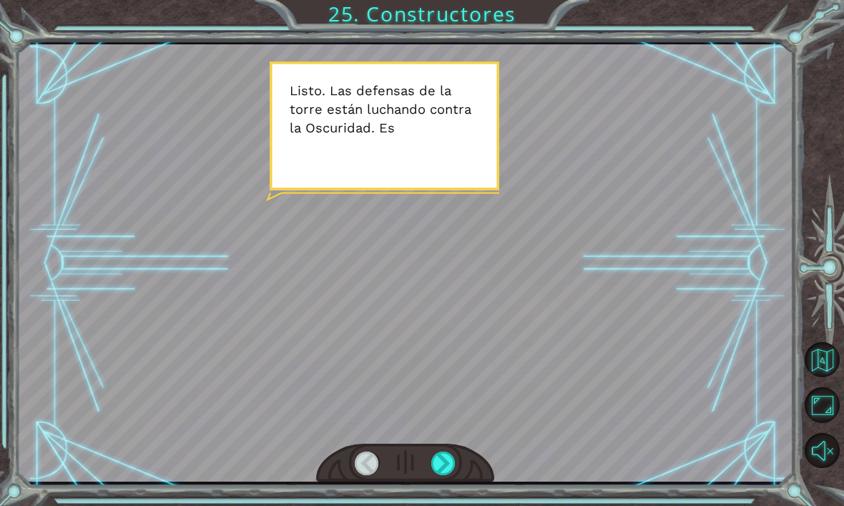
click at [443, 453] on div at bounding box center [443, 463] width 24 height 24
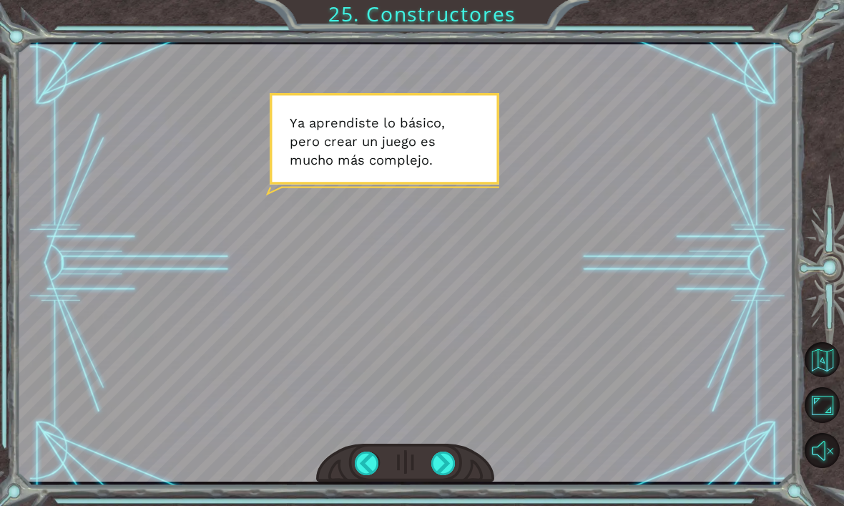
scroll to position [0, 0]
click at [448, 470] on div at bounding box center [443, 463] width 24 height 24
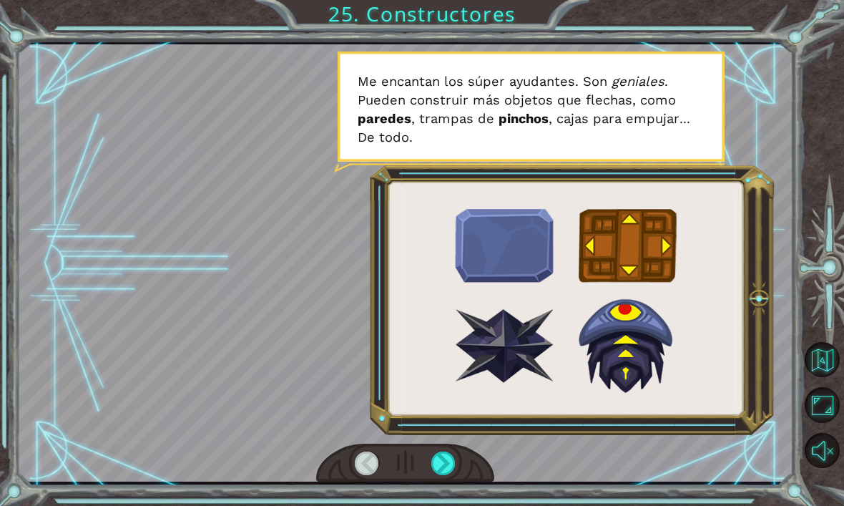
click at [445, 471] on div at bounding box center [443, 463] width 24 height 24
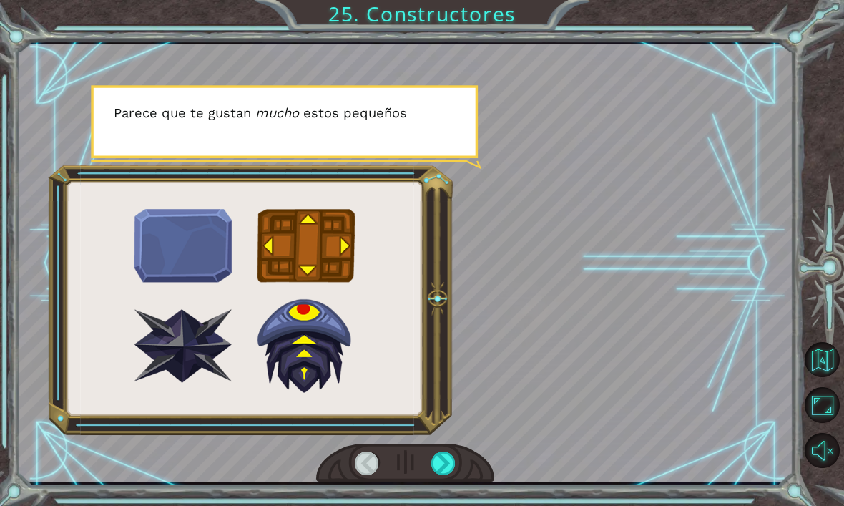
click at [439, 466] on div at bounding box center [443, 463] width 24 height 24
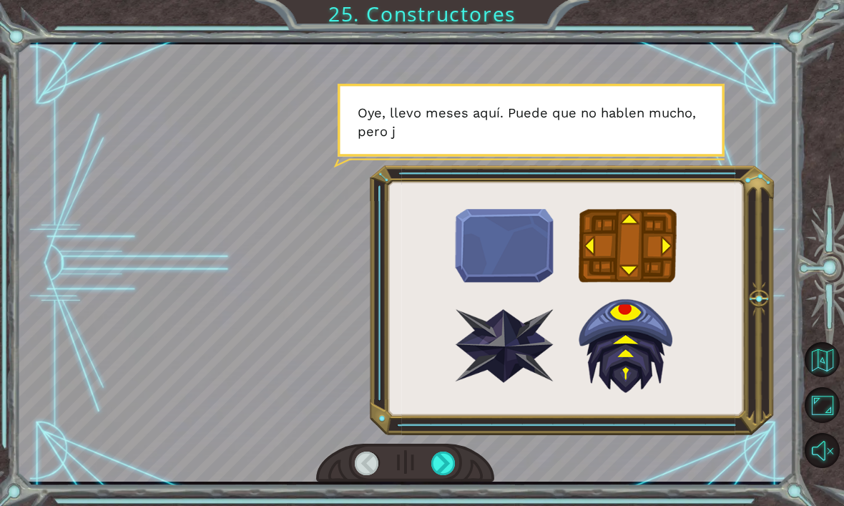
click at [439, 458] on div at bounding box center [443, 463] width 24 height 24
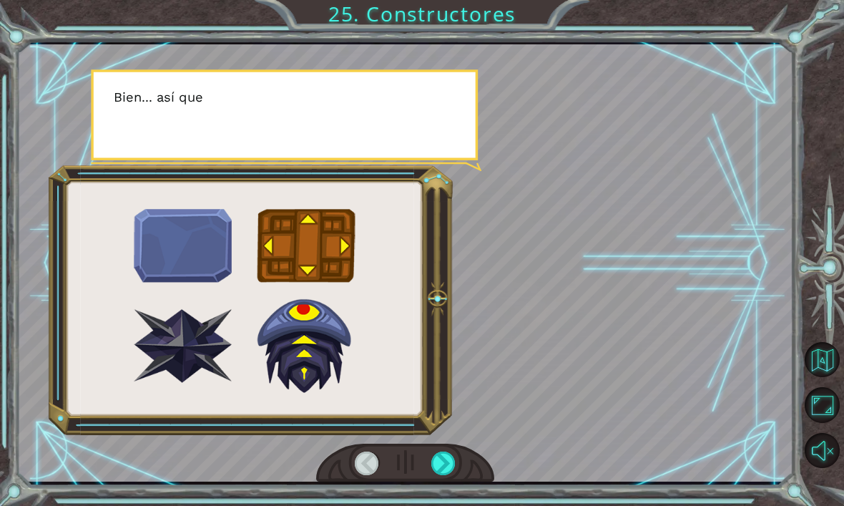
click at [440, 453] on div at bounding box center [443, 463] width 24 height 24
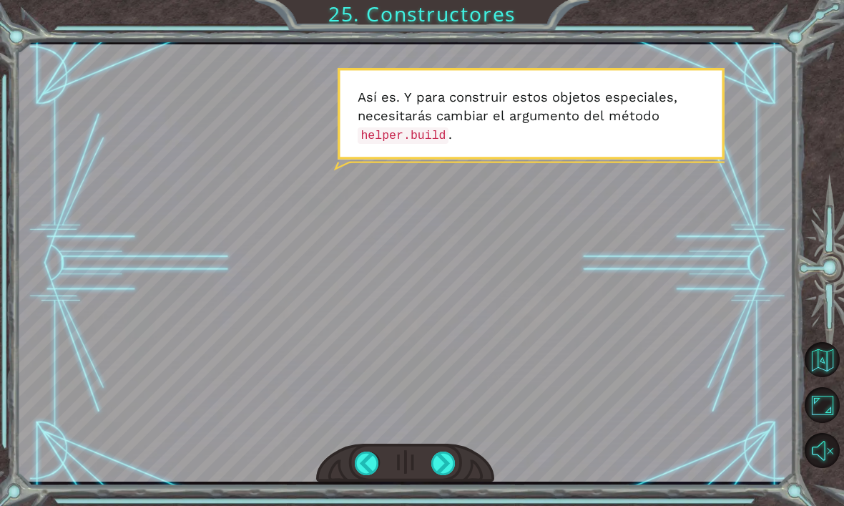
click at [450, 466] on div at bounding box center [443, 463] width 24 height 24
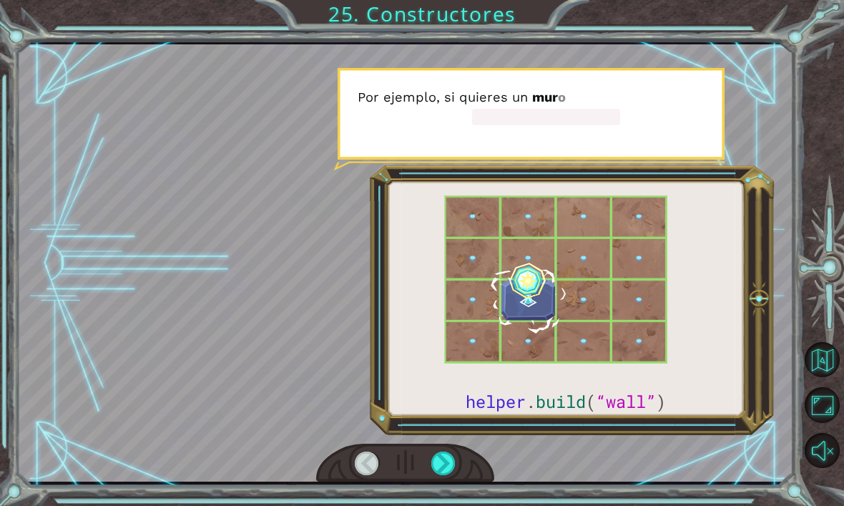
click at [438, 453] on div at bounding box center [443, 463] width 24 height 24
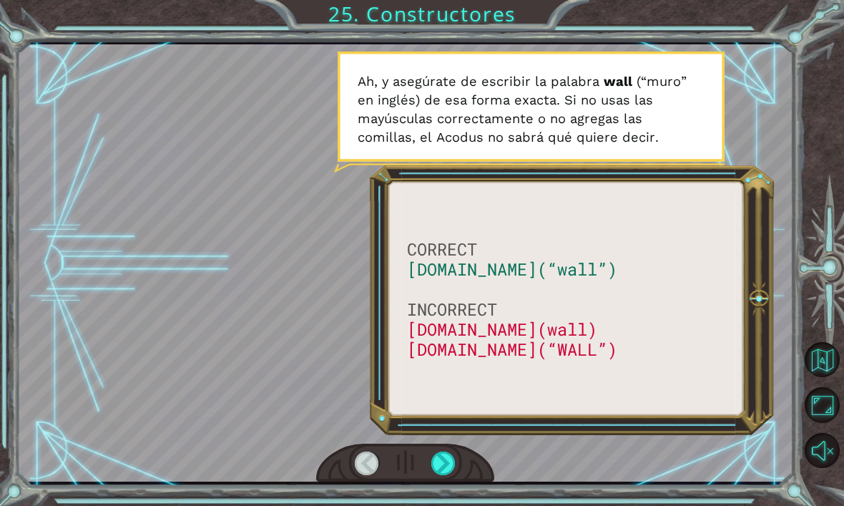
click at [443, 463] on div at bounding box center [443, 463] width 24 height 24
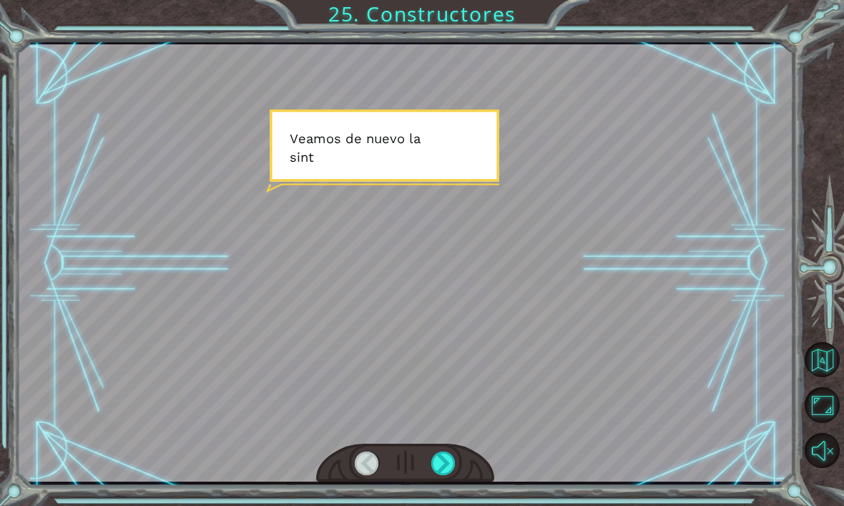
click at [444, 455] on div at bounding box center [443, 463] width 24 height 24
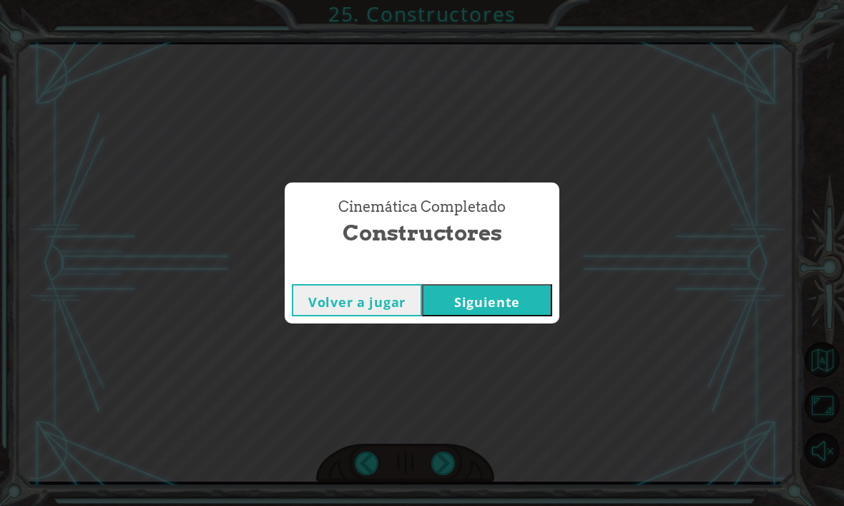
click at [529, 290] on button "Siguiente" at bounding box center [487, 300] width 130 height 32
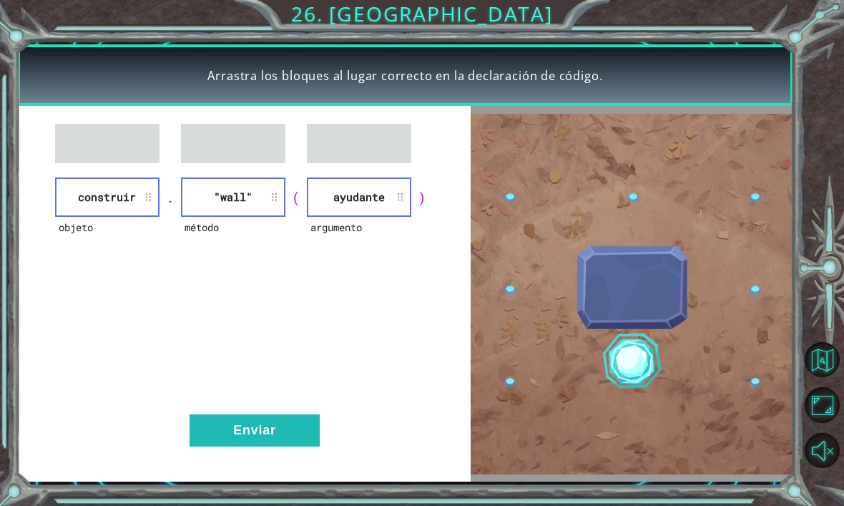
click at [261, 425] on button "Enviar" at bounding box center [254, 430] width 130 height 32
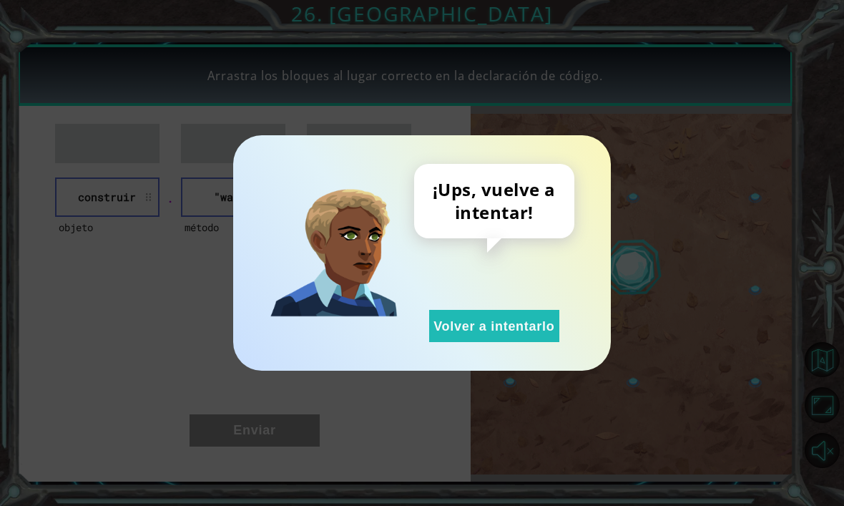
click at [471, 337] on button "Volver a intentarlo" at bounding box center [494, 326] width 130 height 32
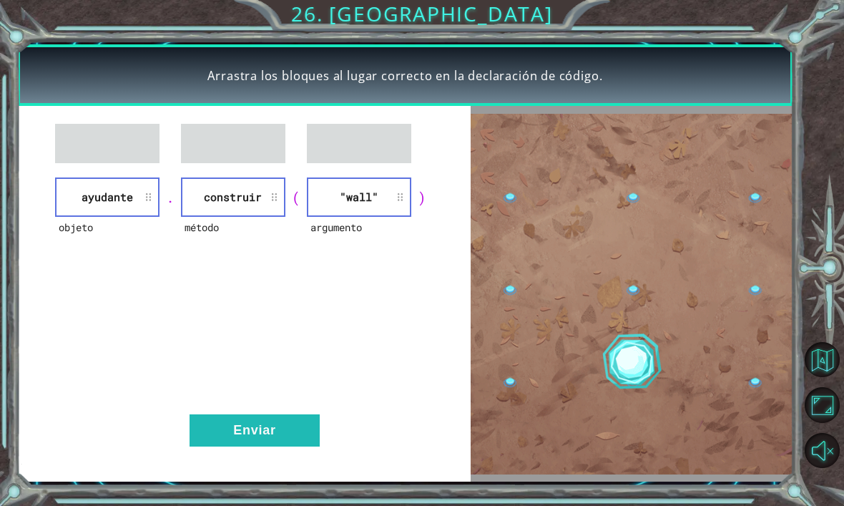
click at [288, 425] on button "Enviar" at bounding box center [254, 430] width 130 height 32
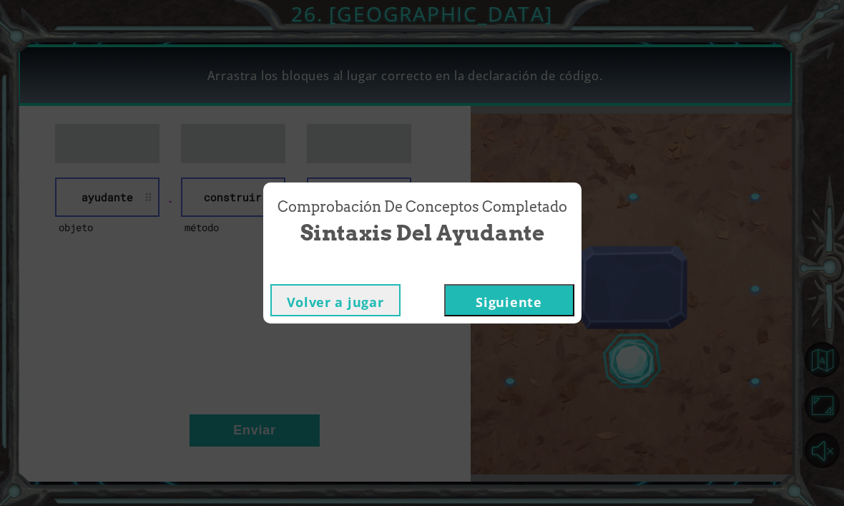
click at [551, 315] on button "Siguiente" at bounding box center [509, 300] width 130 height 32
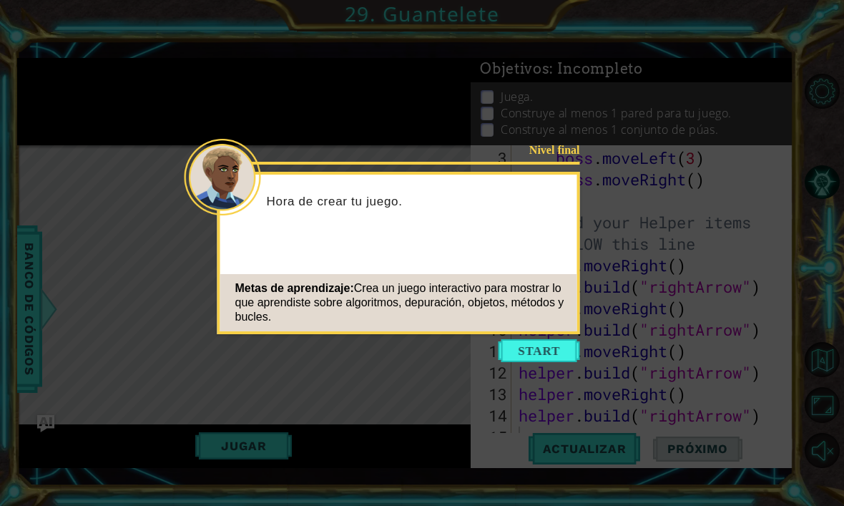
scroll to position [2, 0]
click at [530, 348] on button "Start" at bounding box center [539, 350] width 82 height 23
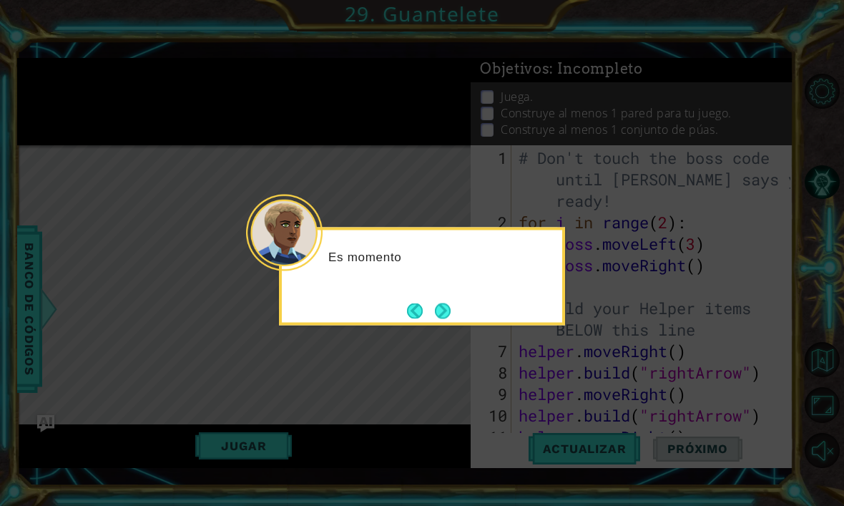
click at [450, 302] on button "Next" at bounding box center [442, 310] width 26 height 26
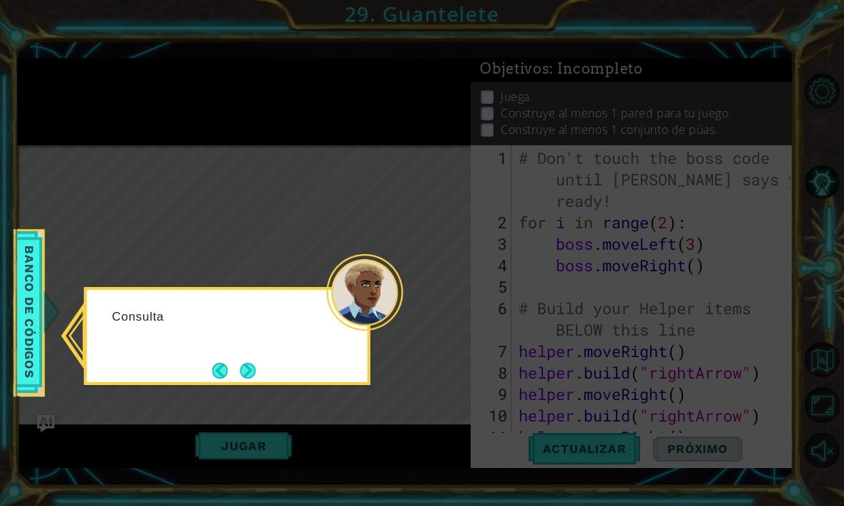
click at [254, 373] on button "Next" at bounding box center [248, 371] width 26 height 26
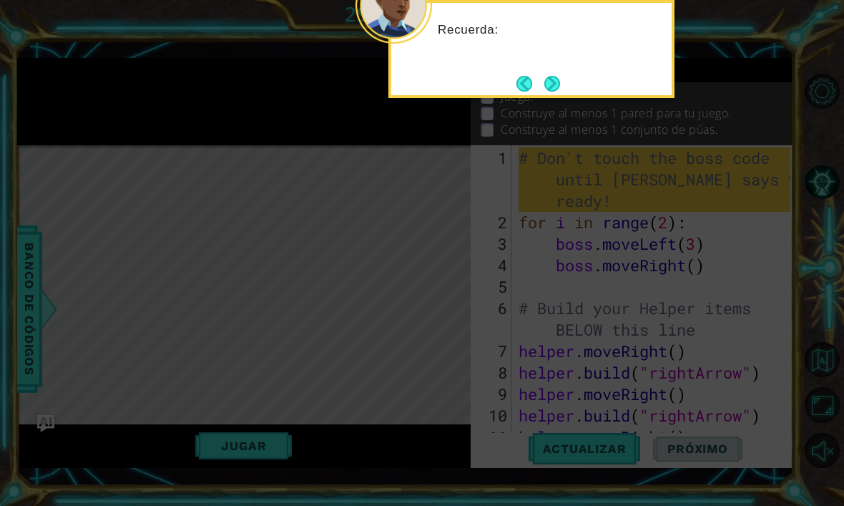
click at [538, 82] on button "Back" at bounding box center [530, 84] width 28 height 16
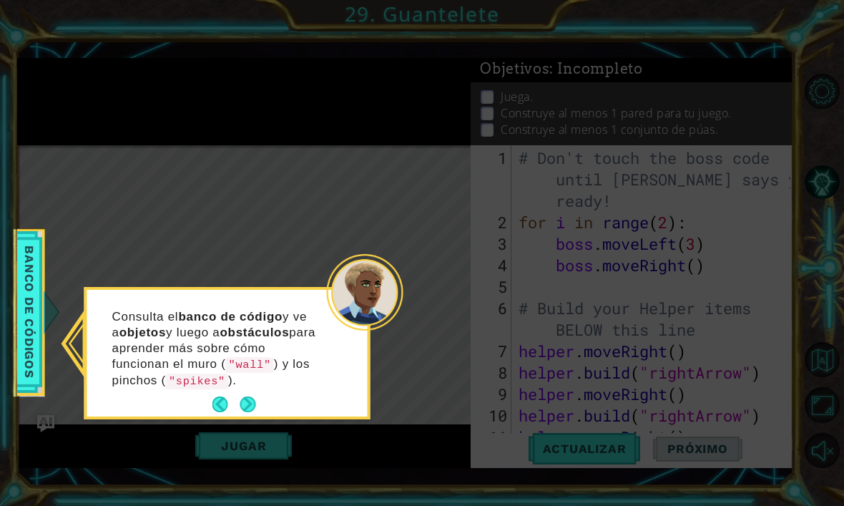
click at [244, 405] on button "Next" at bounding box center [248, 404] width 26 height 26
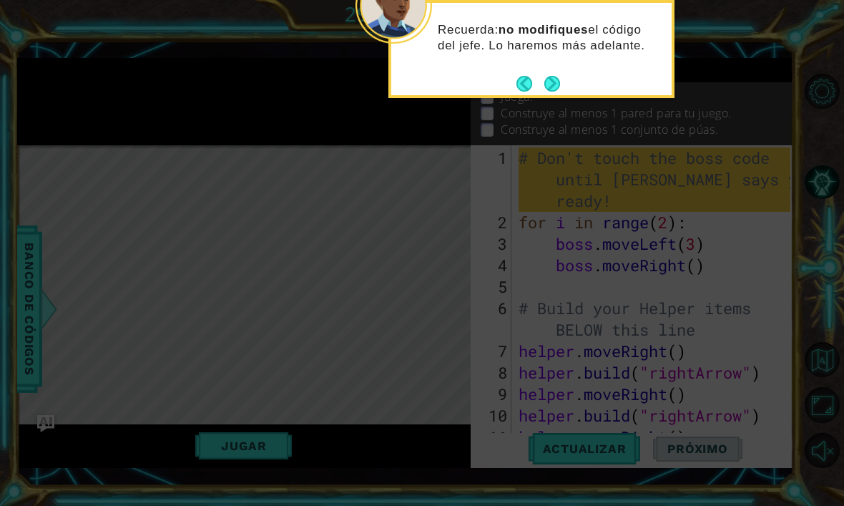
click at [553, 92] on button "Next" at bounding box center [552, 83] width 23 height 23
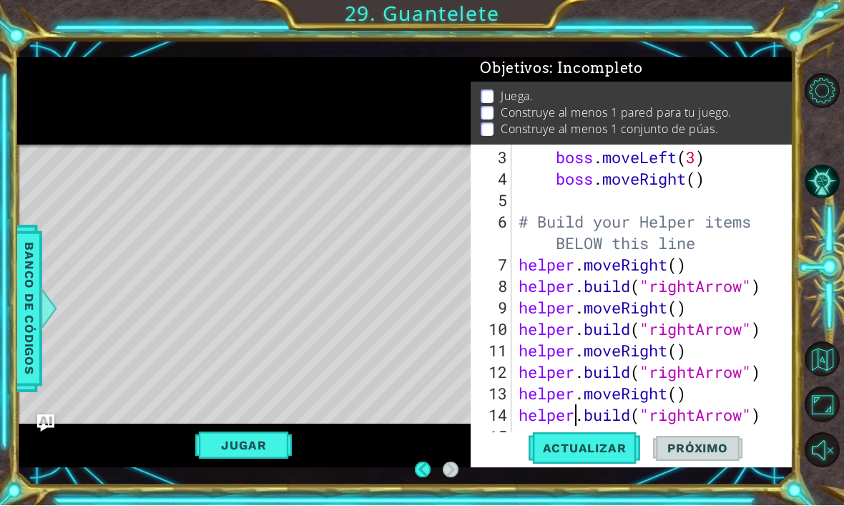
scroll to position [86, 0]
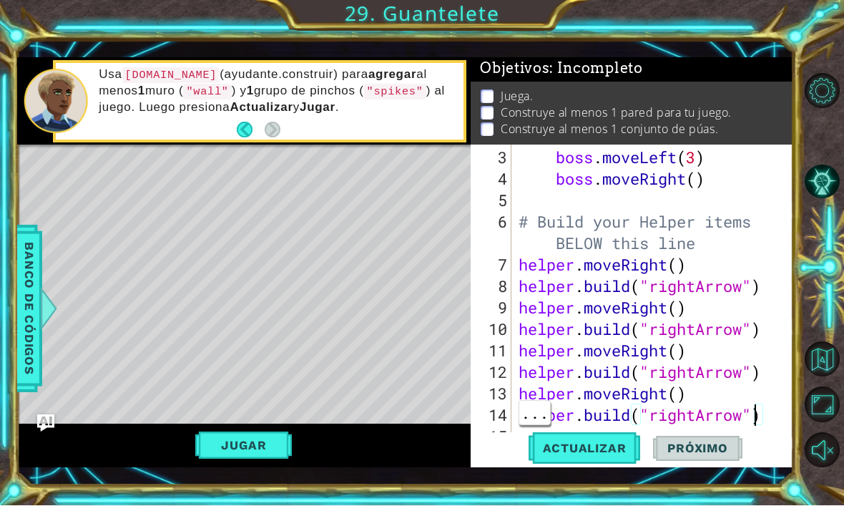
click at [758, 435] on div "boss . moveLeft ( 3 ) boss . moveRight ( ) # Build your Helper items BELOW this…" at bounding box center [657, 318] width 282 height 343
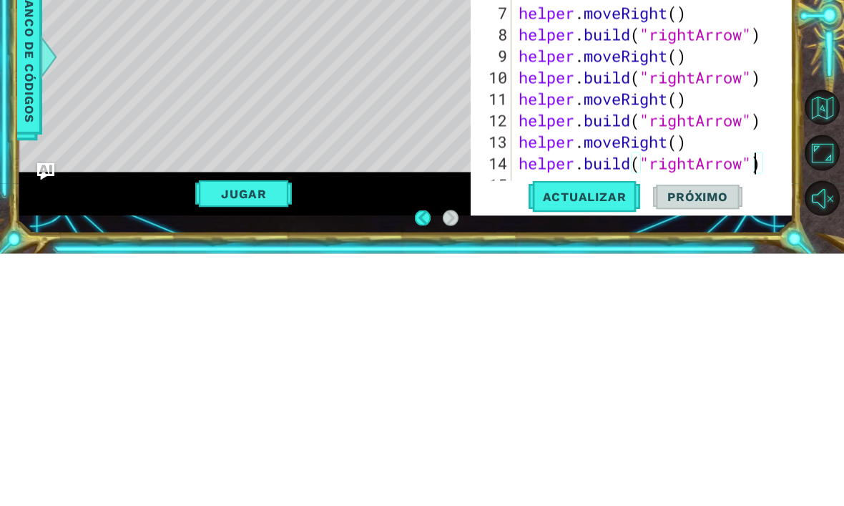
type textarea "[DOMAIN_NAME]("rightArrow")"
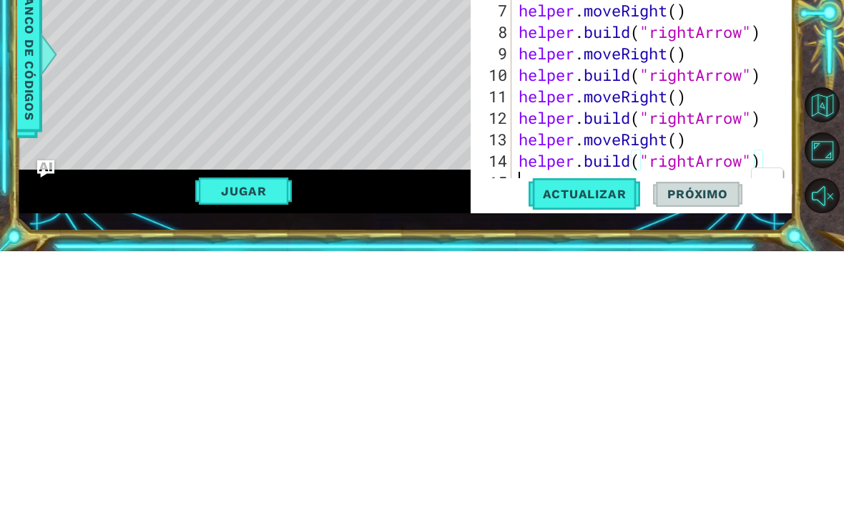
scroll to position [49, 0]
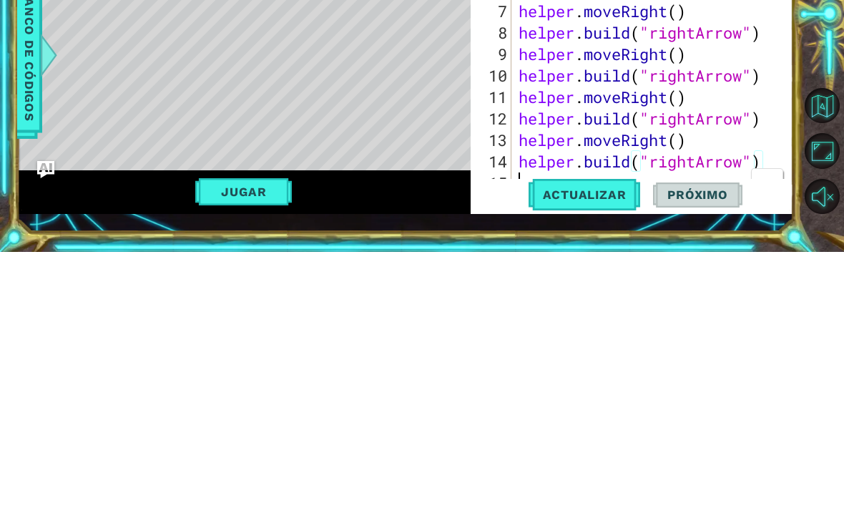
click at [773, 423] on span "..." at bounding box center [767, 435] width 31 height 24
type textarea "[DOMAIN_NAME]("rightArrow")"
click at [773, 159] on div "boss . moveLeft ( 3 ) boss . moveRight ( ) # Build your Helper items BELOW this…" at bounding box center [657, 318] width 282 height 343
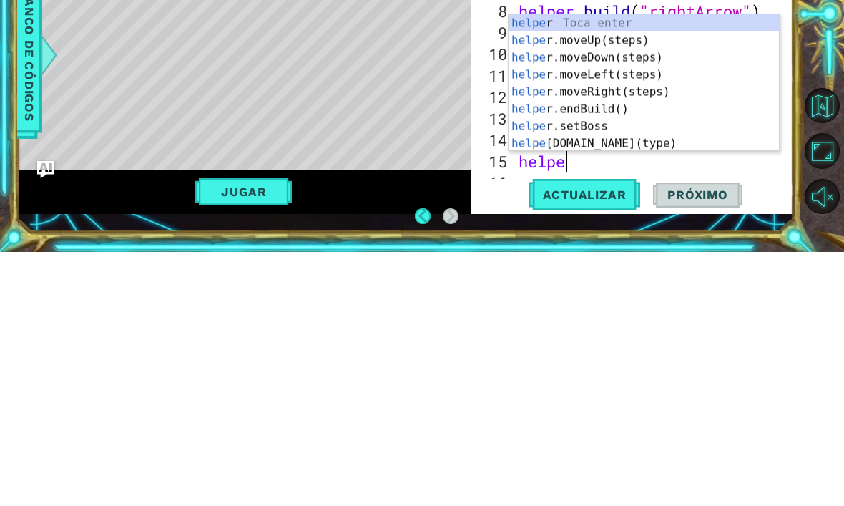
scroll to position [0, 1]
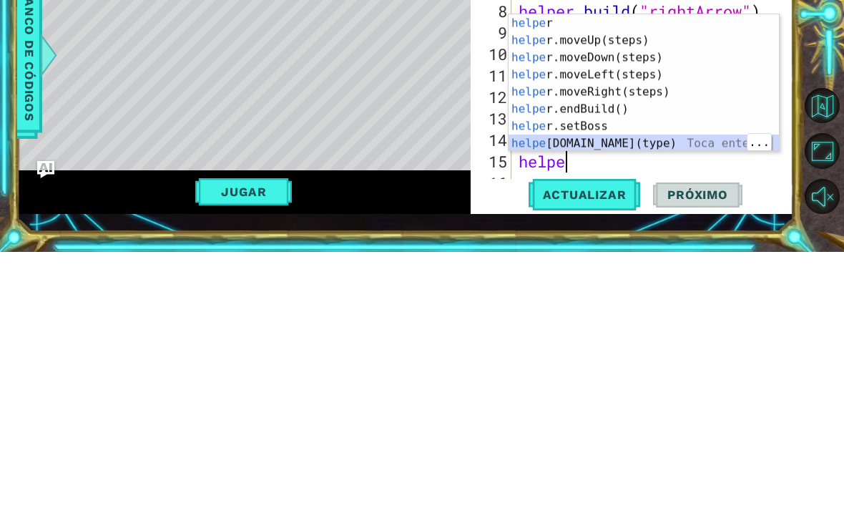
type textarea "[DOMAIN_NAME]("wall")"
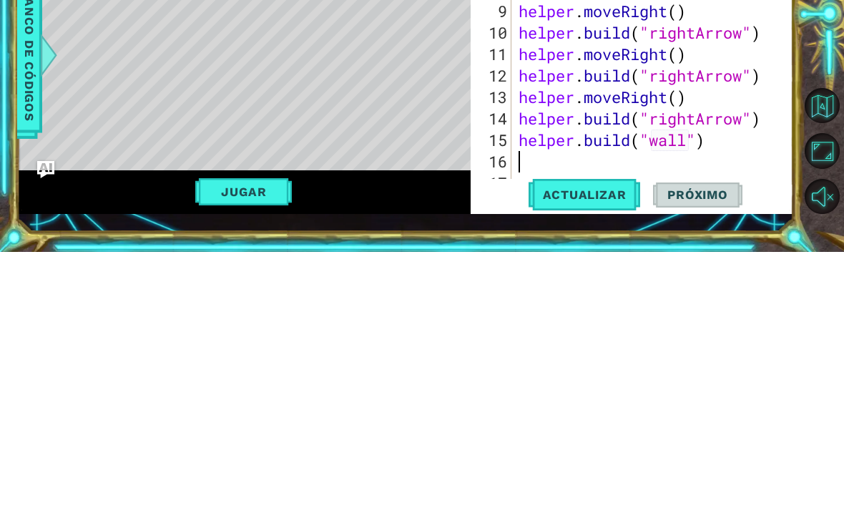
scroll to position [129, 0]
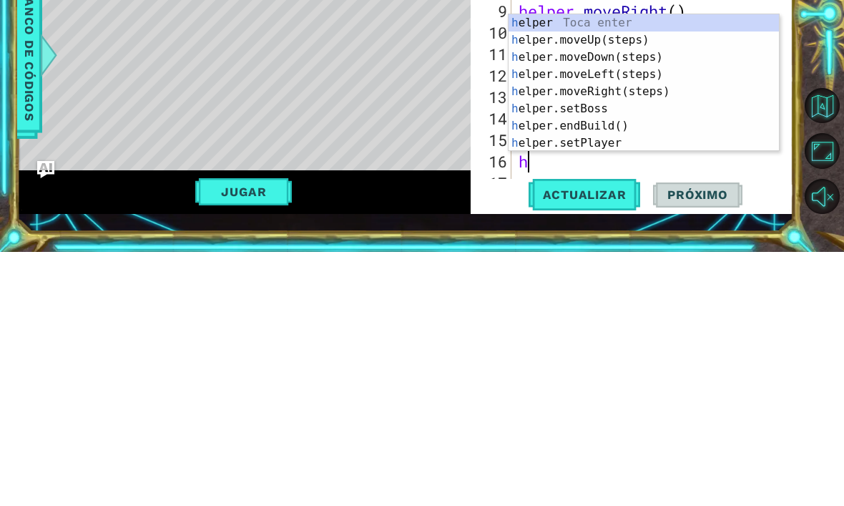
type textarea "hel"
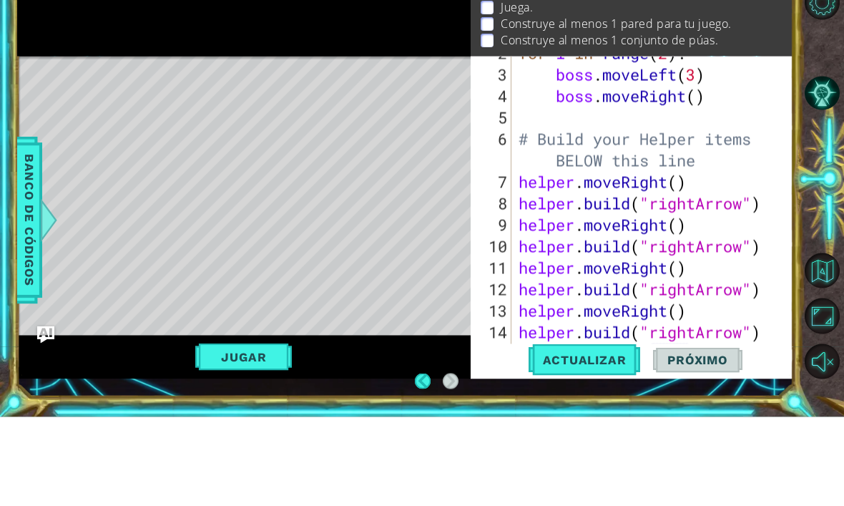
scroll to position [0, 0]
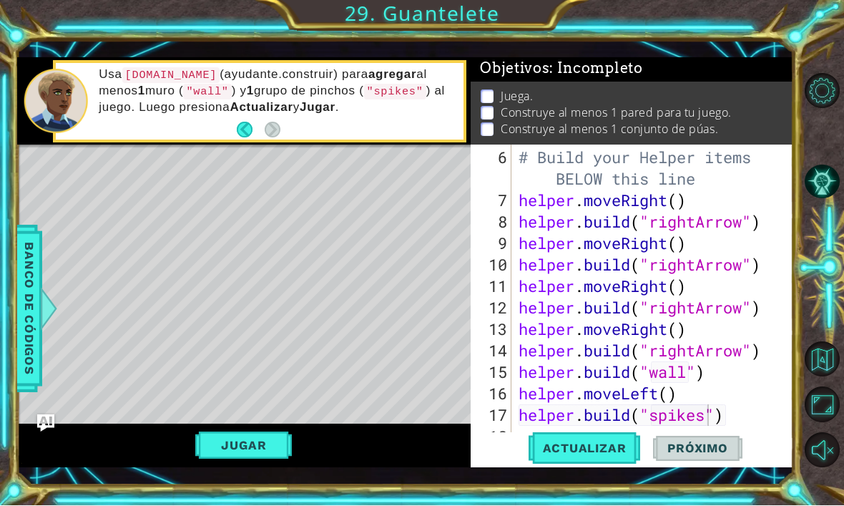
click at [609, 455] on span "Actualizar" at bounding box center [584, 448] width 112 height 14
click at [215, 459] on button "Jugar" at bounding box center [243, 445] width 97 height 27
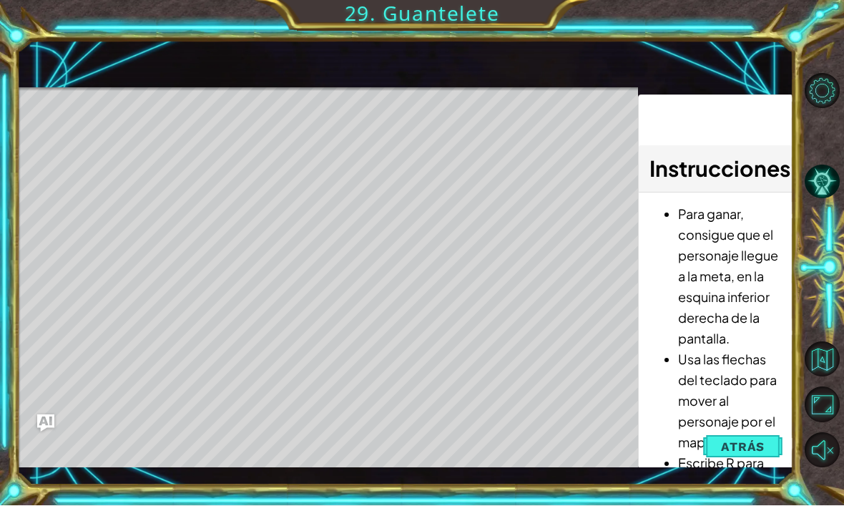
click at [737, 454] on span "Atrás" at bounding box center [743, 447] width 44 height 14
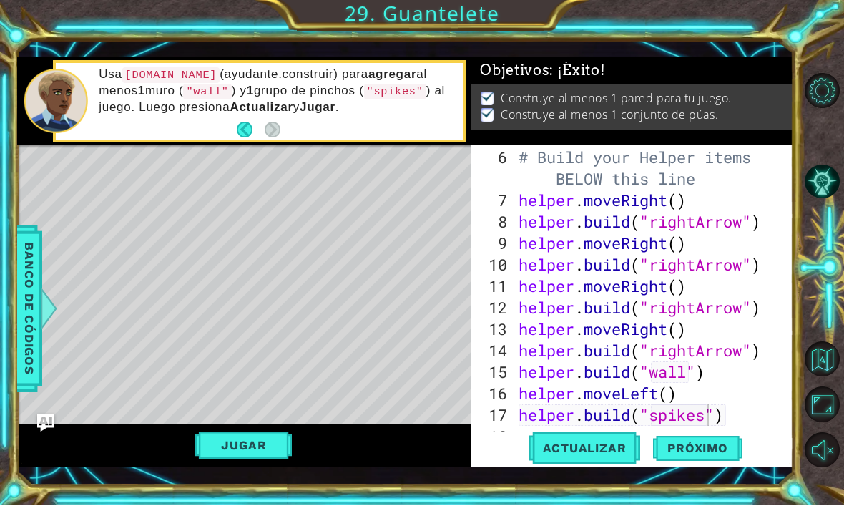
click at [711, 455] on span "Próximo" at bounding box center [697, 448] width 89 height 14
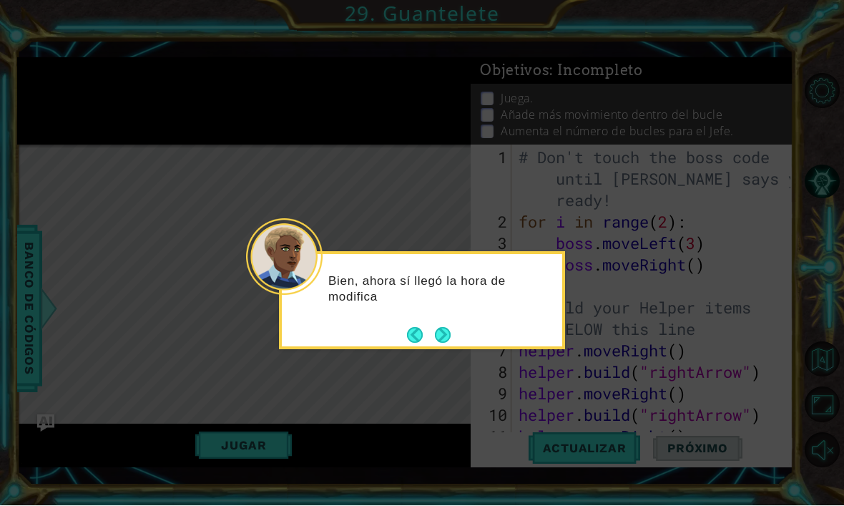
click at [438, 336] on button "Next" at bounding box center [443, 335] width 26 height 26
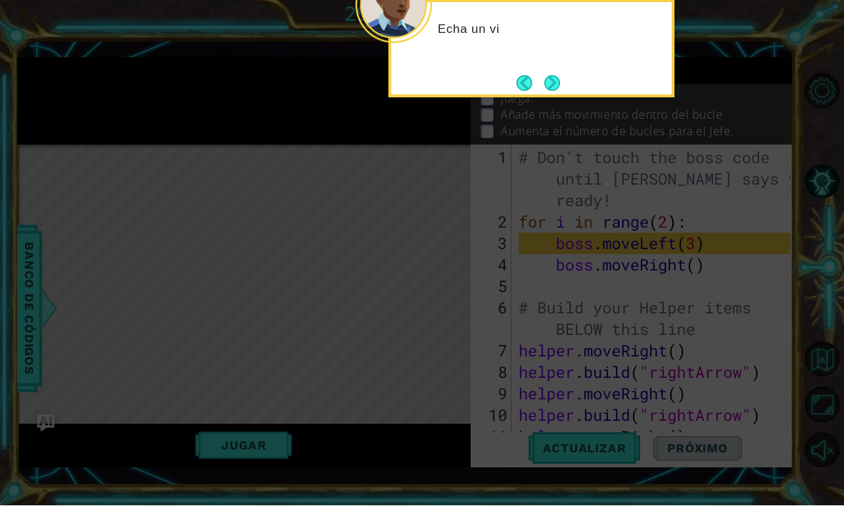
click at [548, 92] on button "Next" at bounding box center [551, 83] width 26 height 26
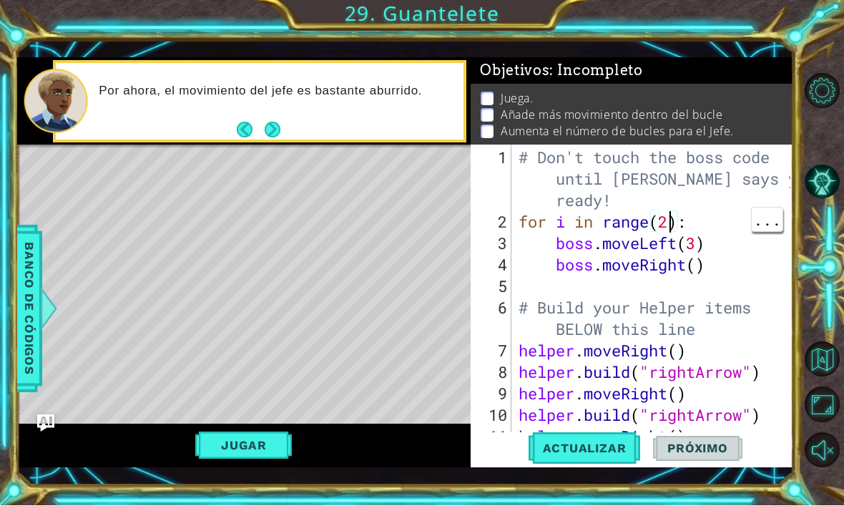
click at [668, 244] on div "# Don't touch the boss code until [PERSON_NAME] says you're ready! for i in ran…" at bounding box center [657, 340] width 282 height 386
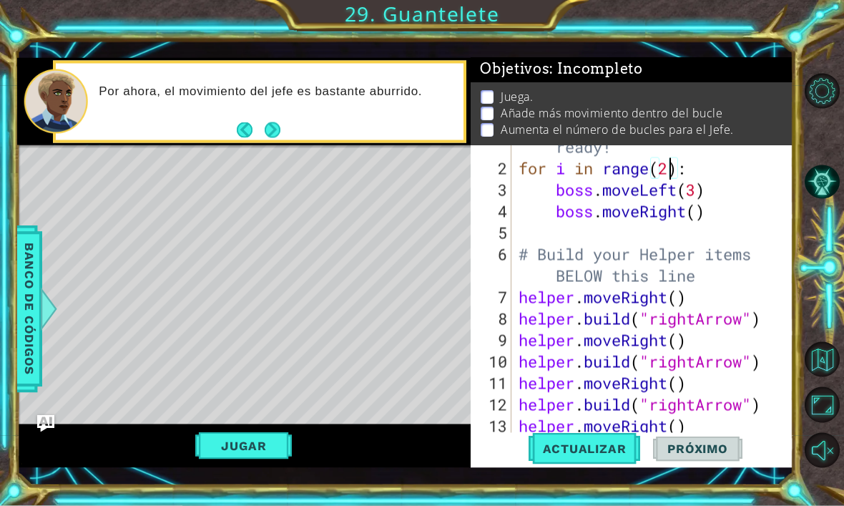
type textarea "boss.moveRight()"
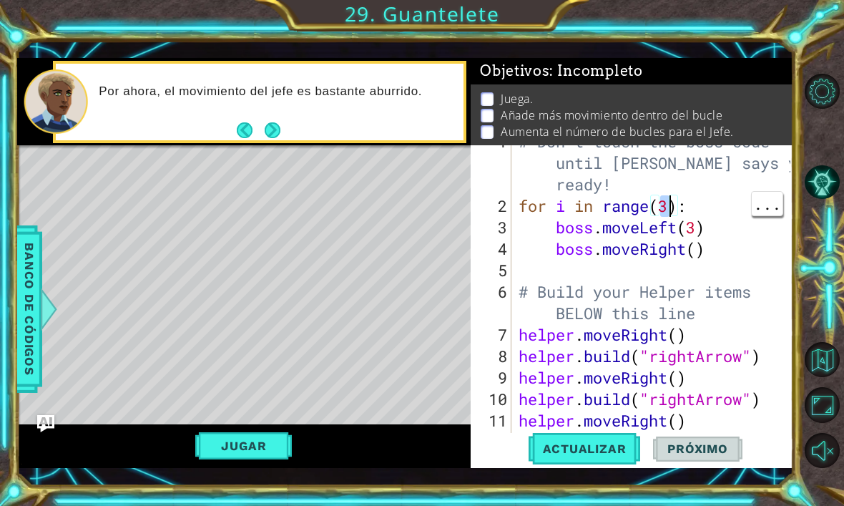
click at [674, 224] on div "# Don't touch the boss code until [PERSON_NAME] says you're ready! for i in ran…" at bounding box center [657, 324] width 282 height 386
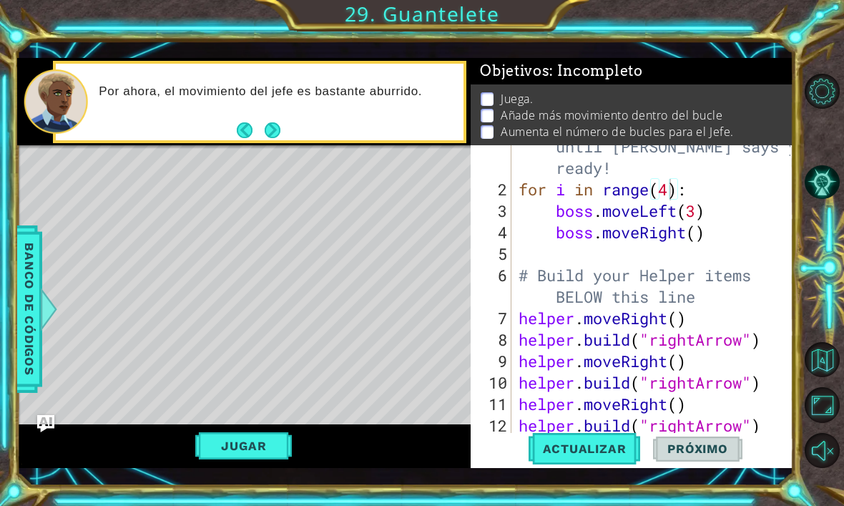
scroll to position [33, 0]
type textarea "boss.moveRight()"
click at [701, 275] on div "# Don't touch the boss code until [PERSON_NAME] says you're ready! for i in ran…" at bounding box center [657, 307] width 282 height 386
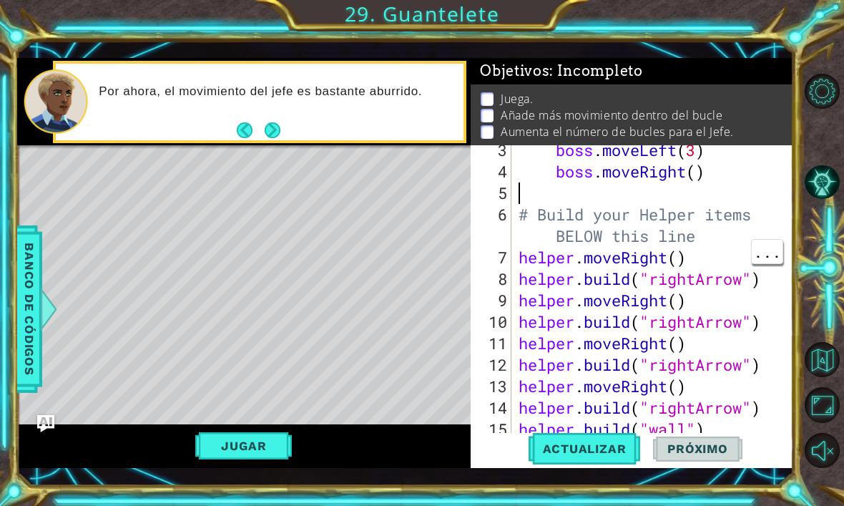
scroll to position [99, 0]
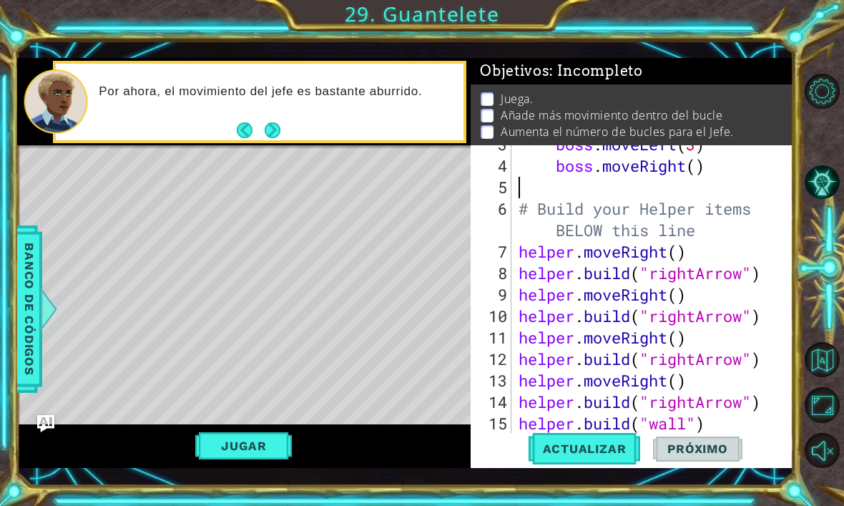
type textarea "boss.moveRight()"
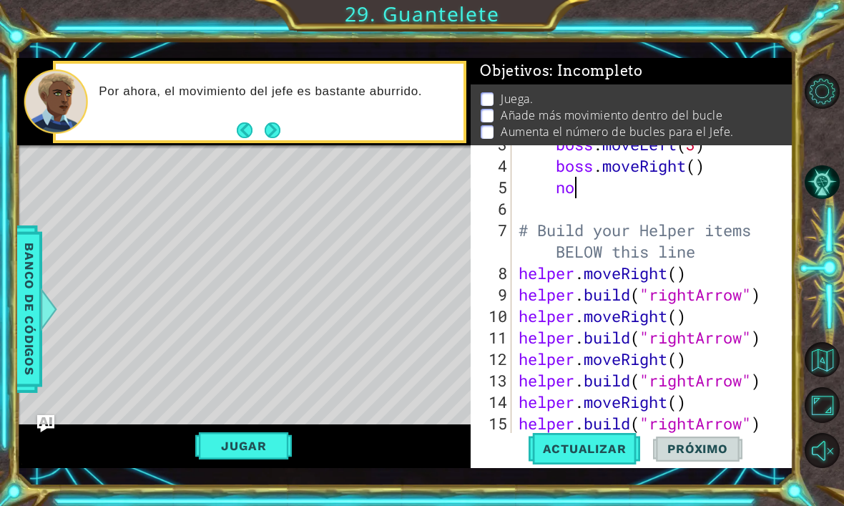
type textarea "n"
type textarea "nos"
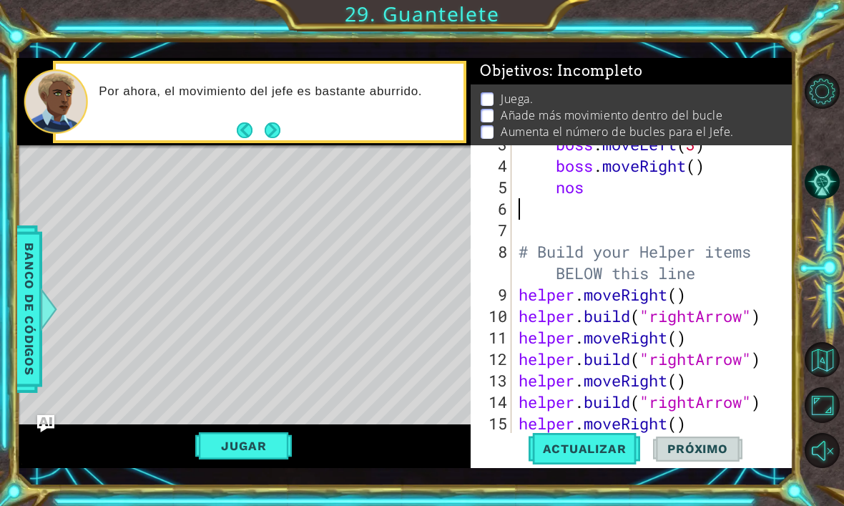
scroll to position [0, 0]
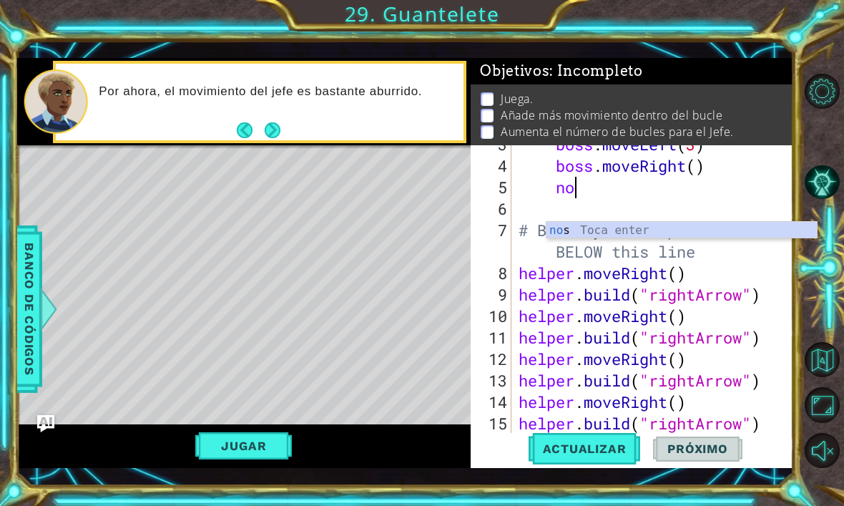
type textarea "n"
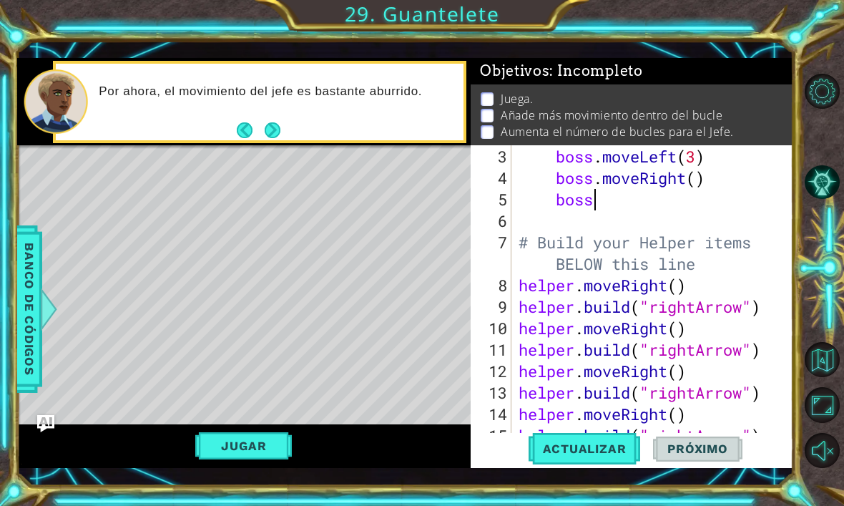
scroll to position [87, 0]
type textarea "boss."
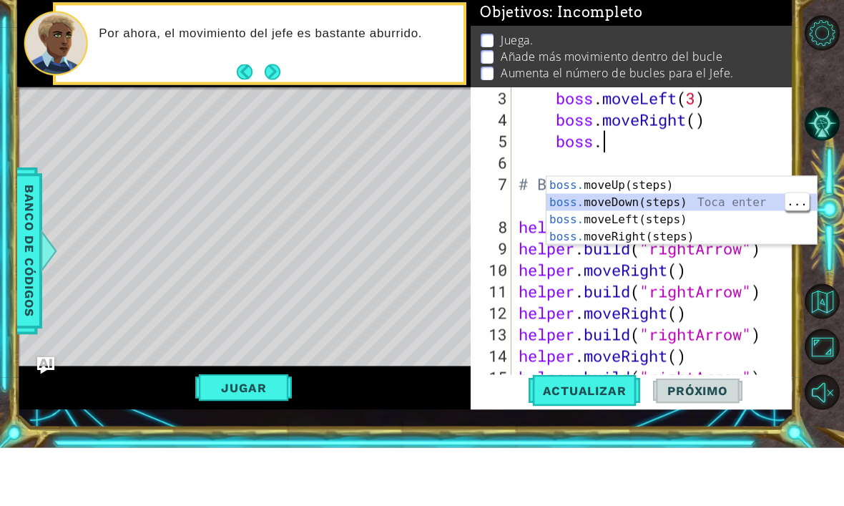
scroll to position [0, 1]
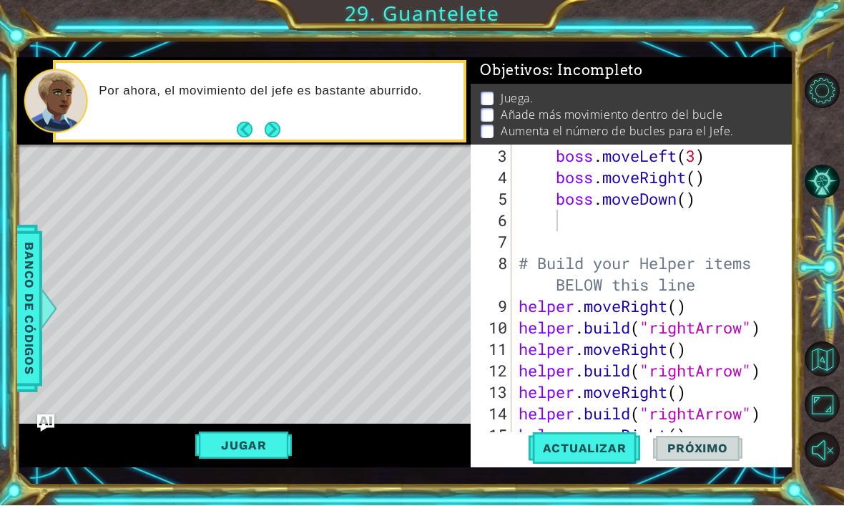
click at [586, 455] on span "Actualizar" at bounding box center [584, 448] width 112 height 14
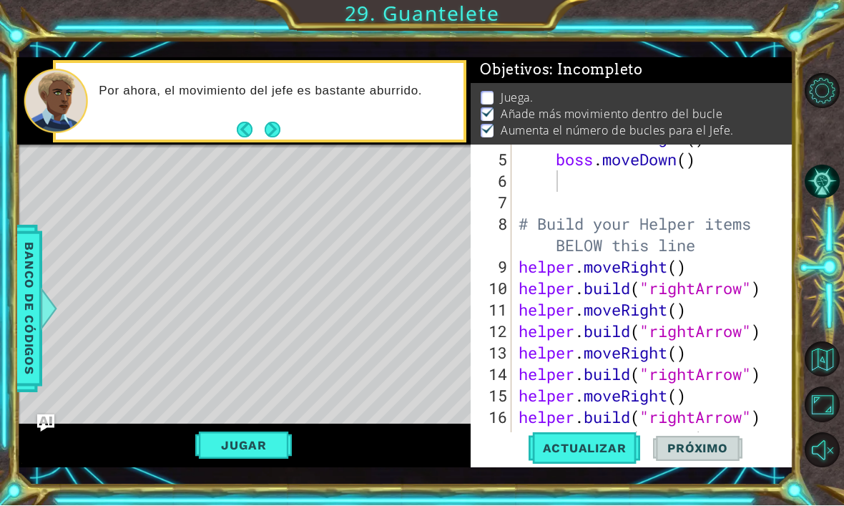
scroll to position [193, 0]
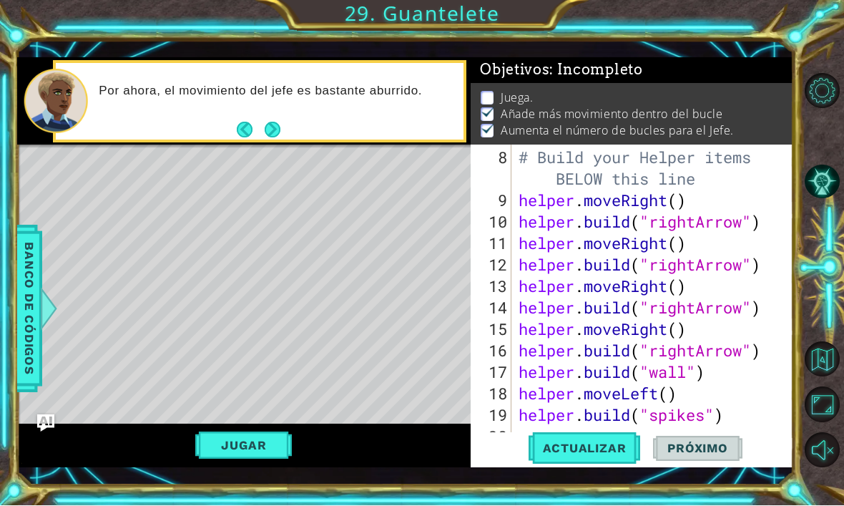
click at [267, 459] on button "Jugar" at bounding box center [243, 445] width 97 height 27
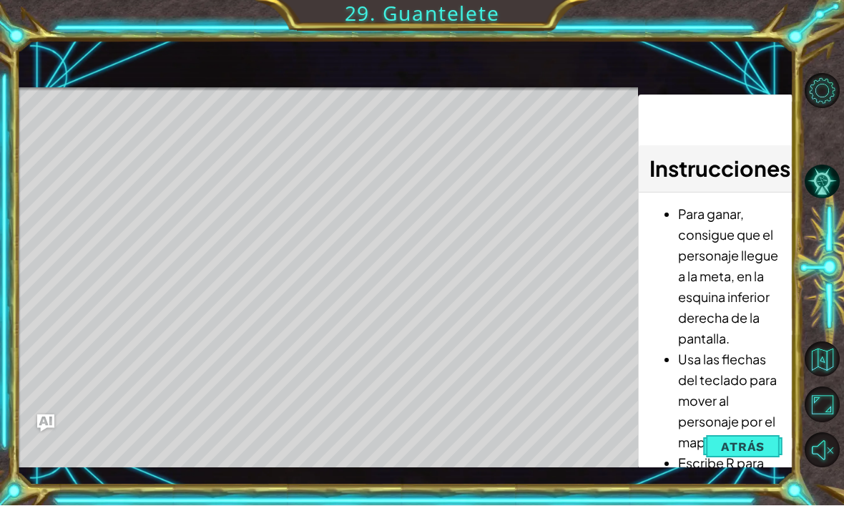
click at [744, 454] on span "Atrás" at bounding box center [743, 447] width 44 height 14
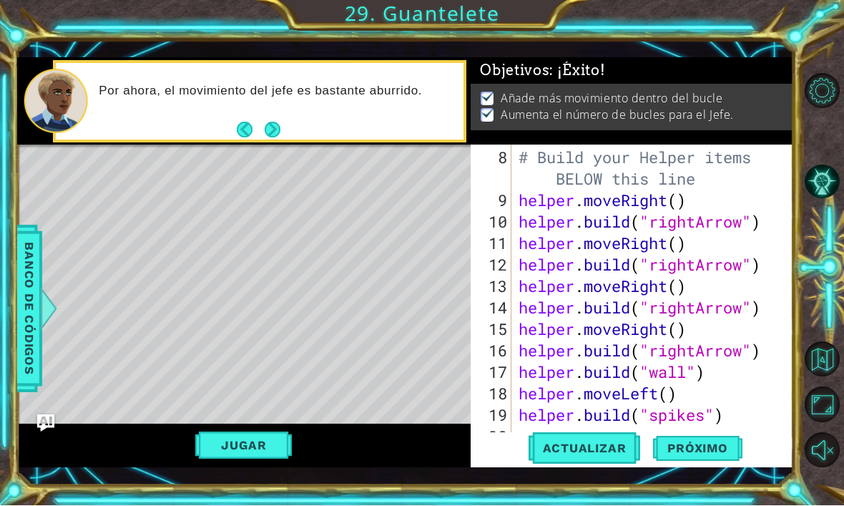
scroll to position [0, 0]
click at [714, 461] on button "Próximo" at bounding box center [697, 447] width 89 height 32
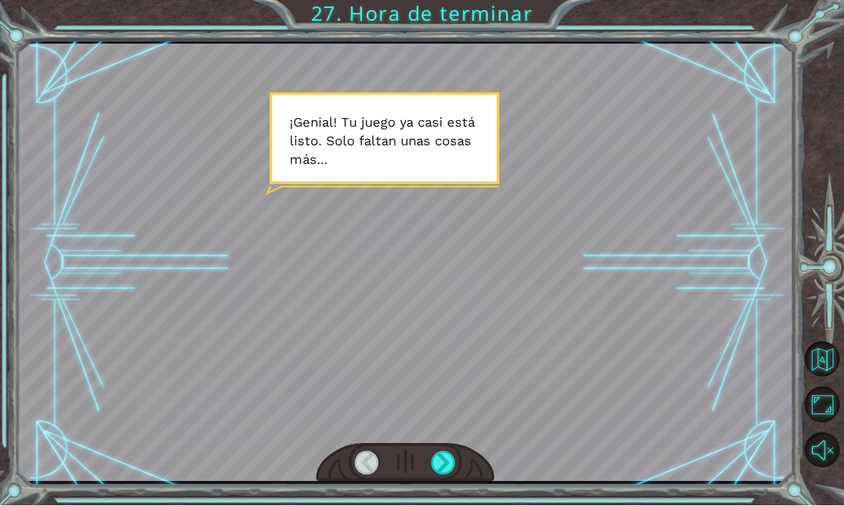
click at [446, 475] on div at bounding box center [443, 463] width 24 height 24
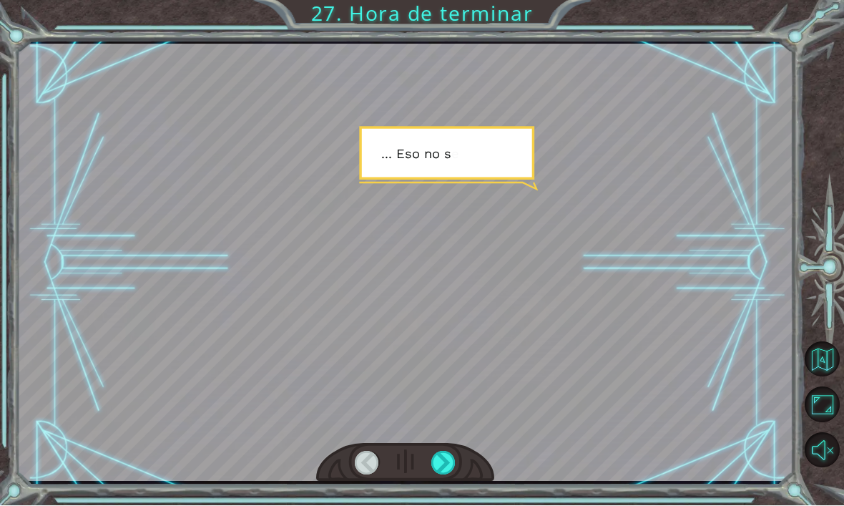
click at [440, 475] on div at bounding box center [443, 463] width 24 height 24
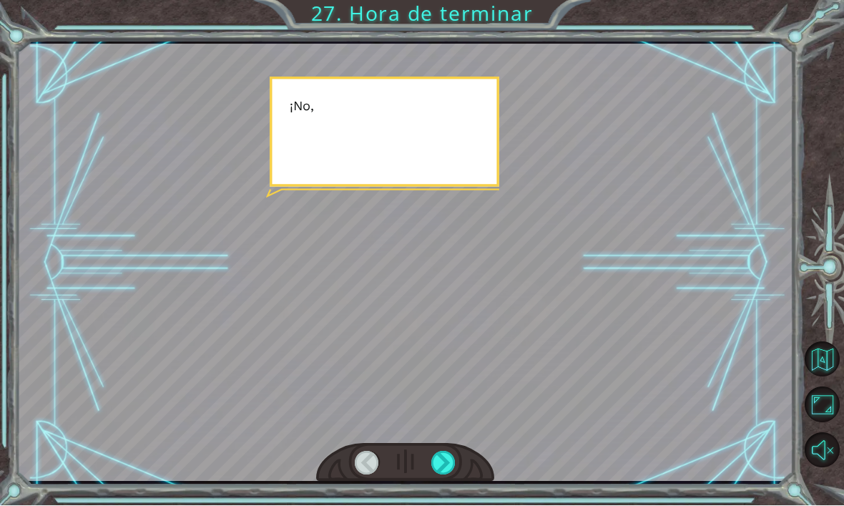
click at [569, 400] on div at bounding box center [405, 262] width 777 height 436
click at [445, 475] on div at bounding box center [443, 463] width 24 height 24
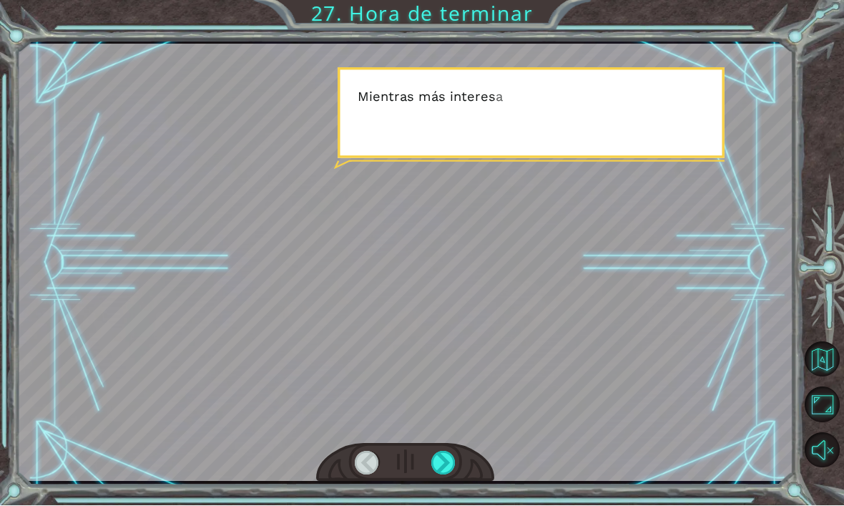
click at [448, 475] on div at bounding box center [443, 463] width 24 height 24
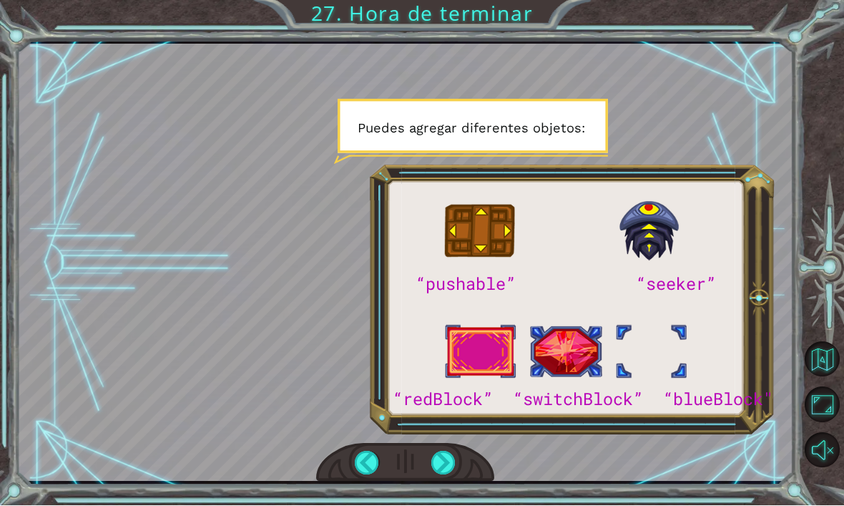
click at [439, 475] on div at bounding box center [443, 463] width 24 height 24
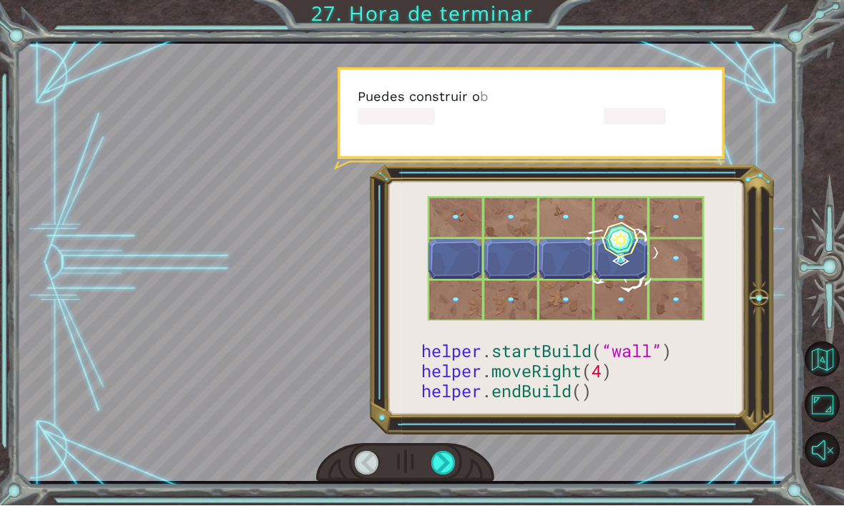
click at [444, 475] on div at bounding box center [443, 463] width 24 height 24
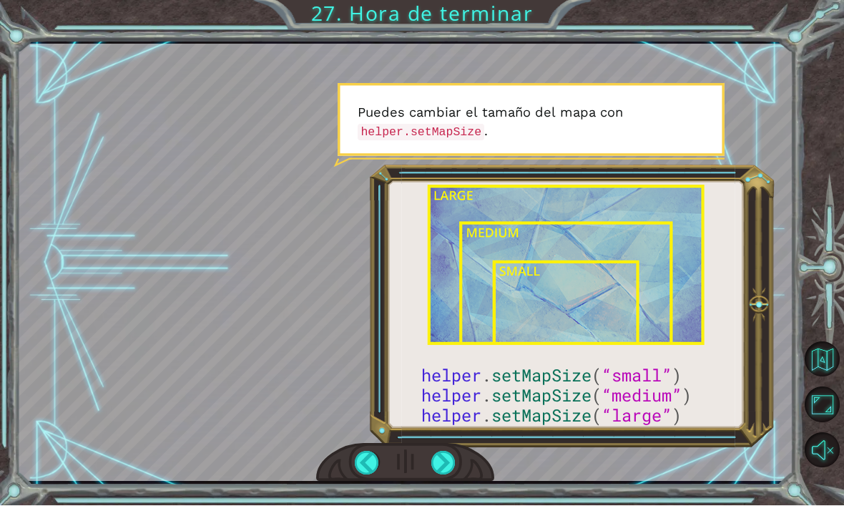
click at [443, 475] on div at bounding box center [443, 463] width 24 height 24
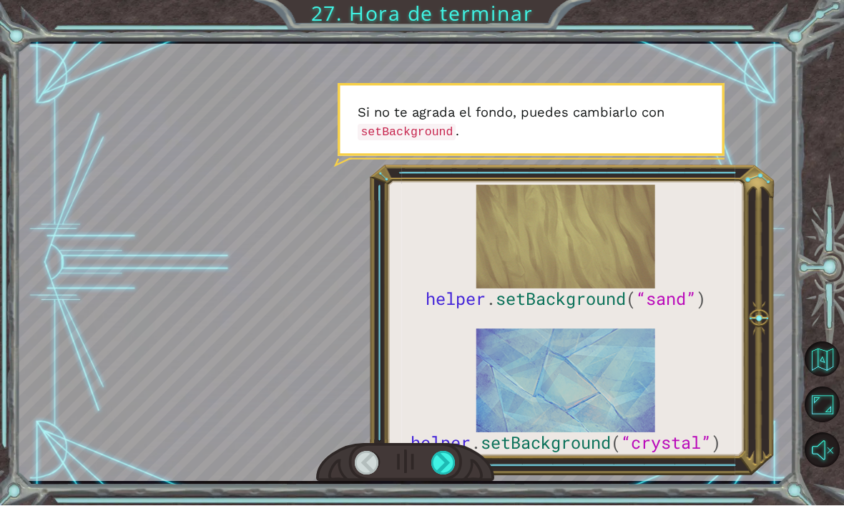
click at [444, 468] on div at bounding box center [405, 462] width 179 height 39
click at [434, 475] on div at bounding box center [443, 463] width 24 height 24
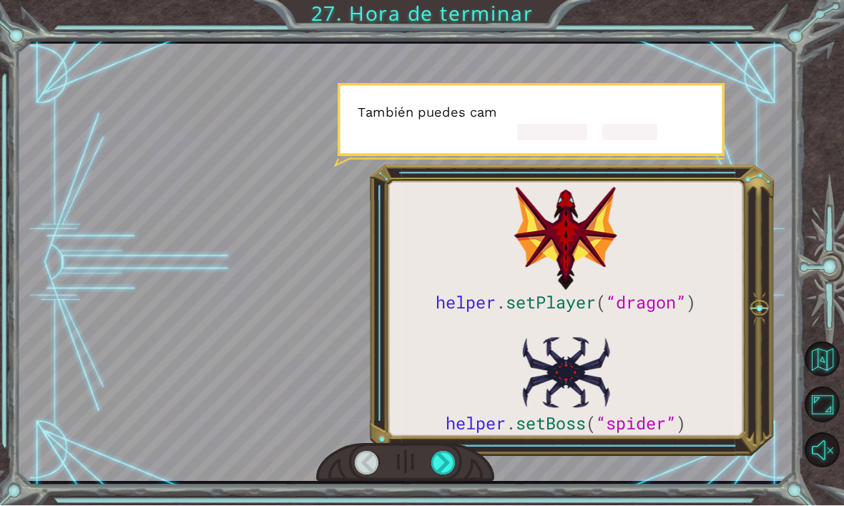
click at [427, 483] on div at bounding box center [405, 462] width 179 height 39
click at [410, 483] on div at bounding box center [405, 462] width 179 height 39
click at [446, 475] on div at bounding box center [443, 463] width 24 height 24
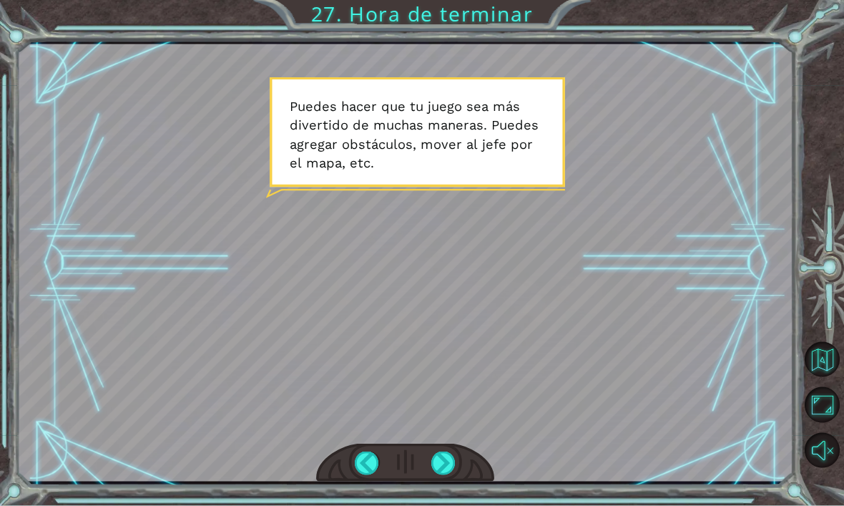
click at [441, 475] on div at bounding box center [443, 463] width 24 height 24
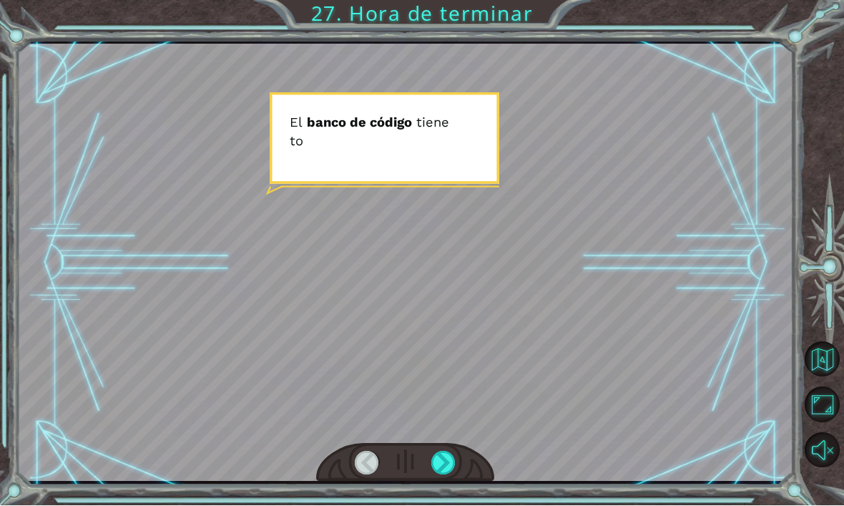
click at [452, 475] on div at bounding box center [443, 463] width 24 height 24
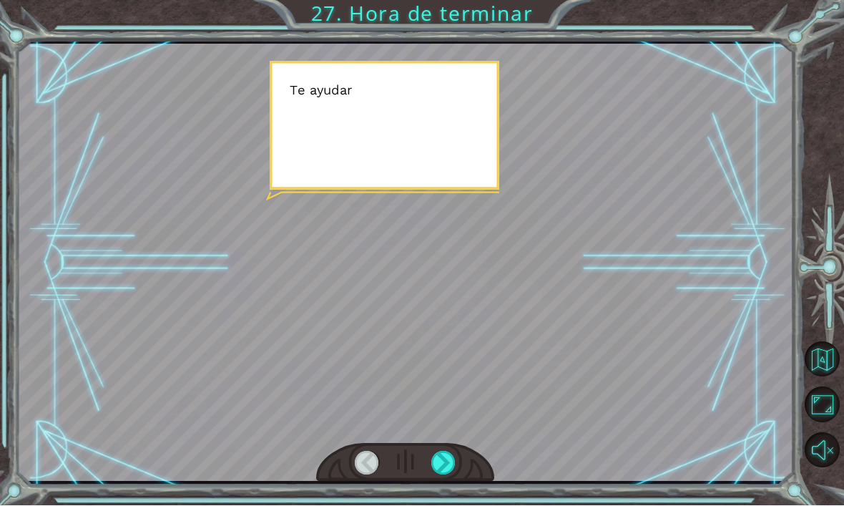
click at [450, 475] on div at bounding box center [443, 463] width 24 height 24
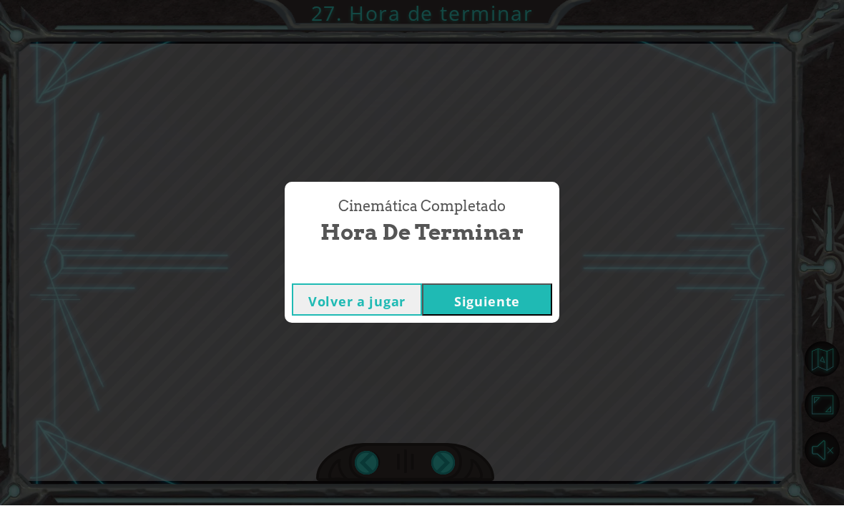
click at [516, 316] on button "Siguiente" at bounding box center [487, 300] width 130 height 32
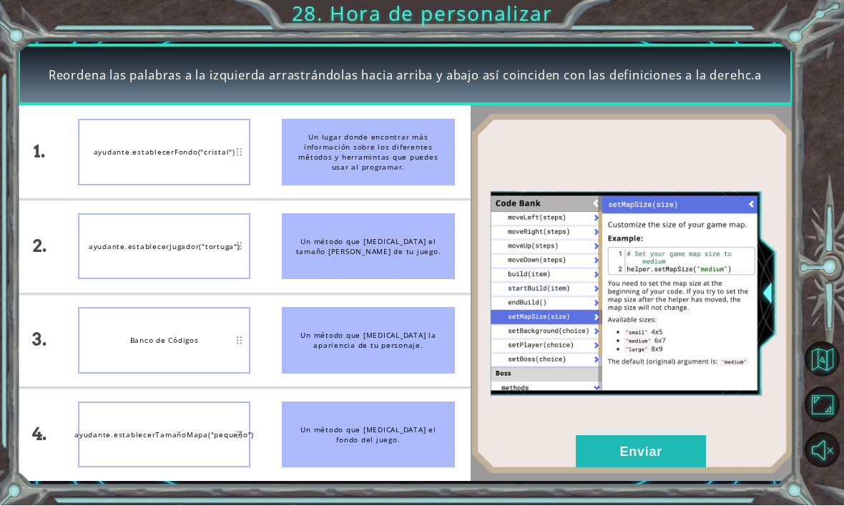
click at [129, 368] on div "Banco de Códigos" at bounding box center [164, 340] width 172 height 67
click at [398, 179] on div "Un lugar donde encontrar más información sobre los diferentes métodos y herrami…" at bounding box center [368, 152] width 172 height 67
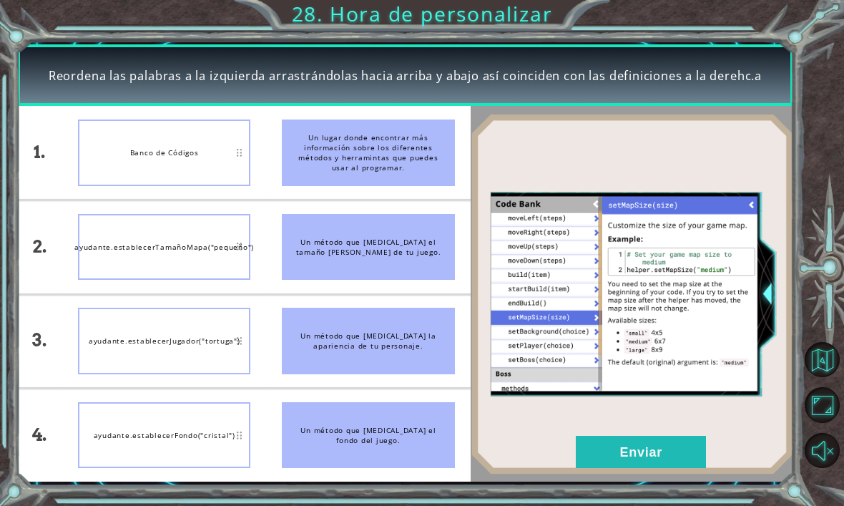
click at [679, 453] on button "Enviar" at bounding box center [641, 451] width 130 height 32
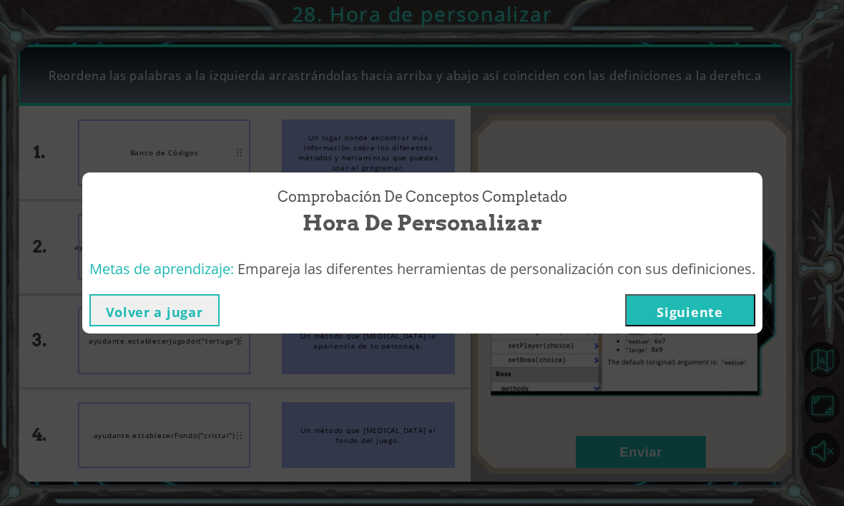
click at [712, 304] on button "Siguiente" at bounding box center [690, 310] width 130 height 32
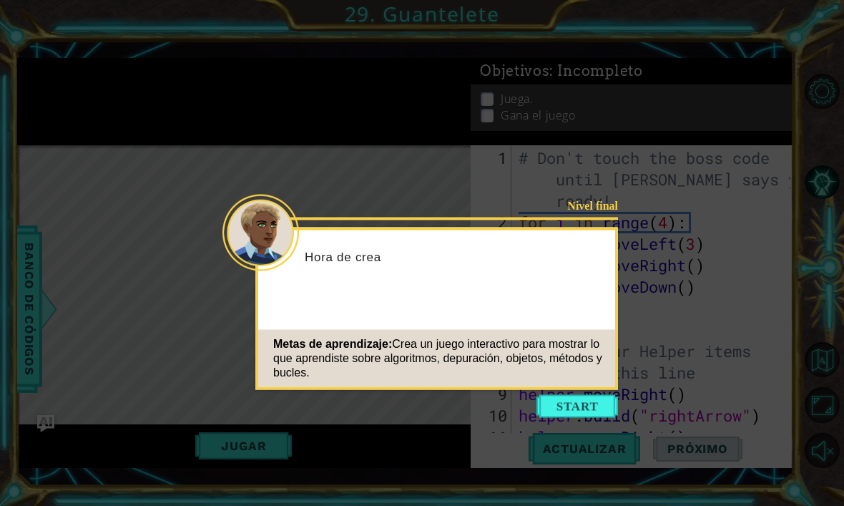
scroll to position [193, 0]
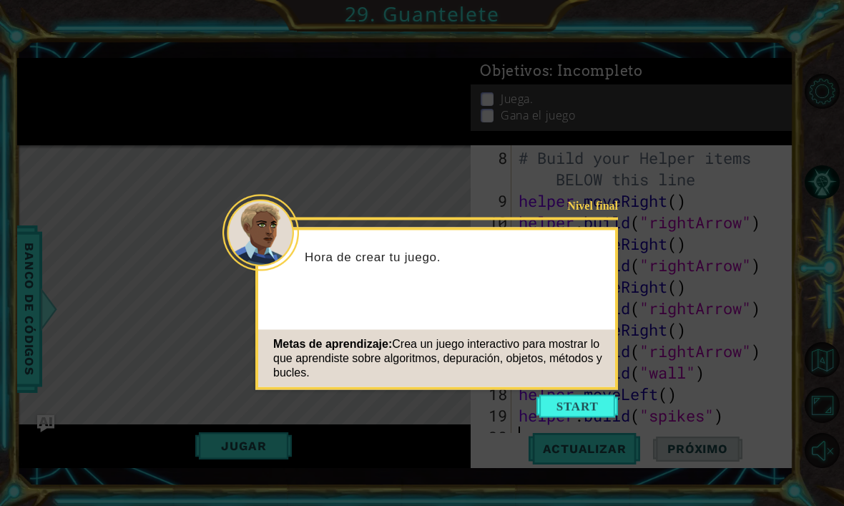
click at [599, 395] on button "Start" at bounding box center [577, 406] width 82 height 23
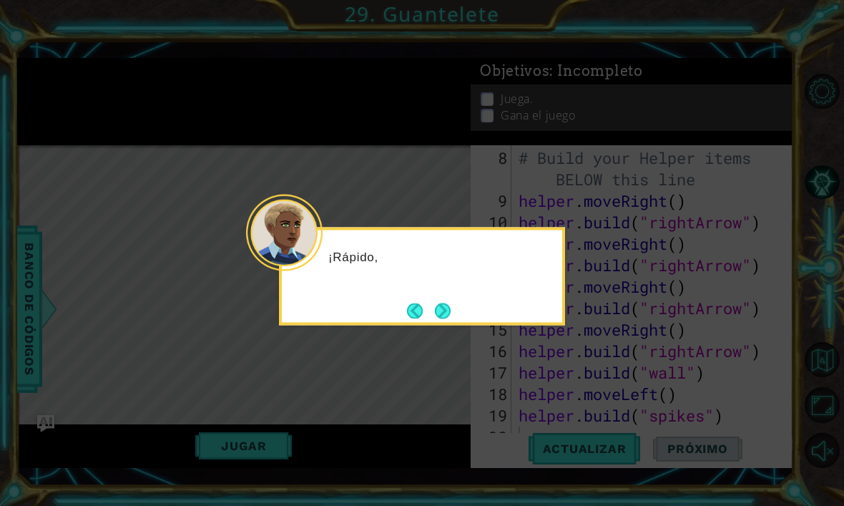
click at [451, 309] on button "Next" at bounding box center [443, 310] width 16 height 16
click at [452, 304] on button "Next" at bounding box center [443, 310] width 26 height 26
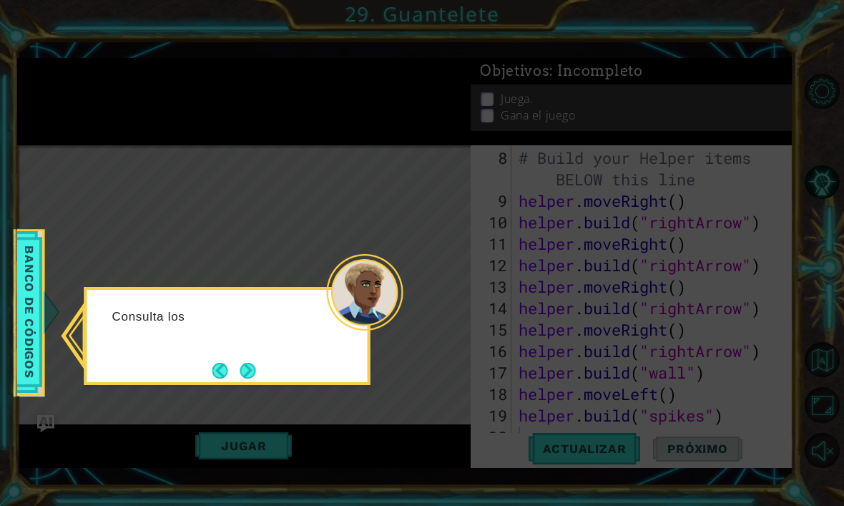
click at [247, 353] on div "Consulta los" at bounding box center [227, 336] width 286 height 98
click at [260, 363] on button "Next" at bounding box center [247, 370] width 24 height 24
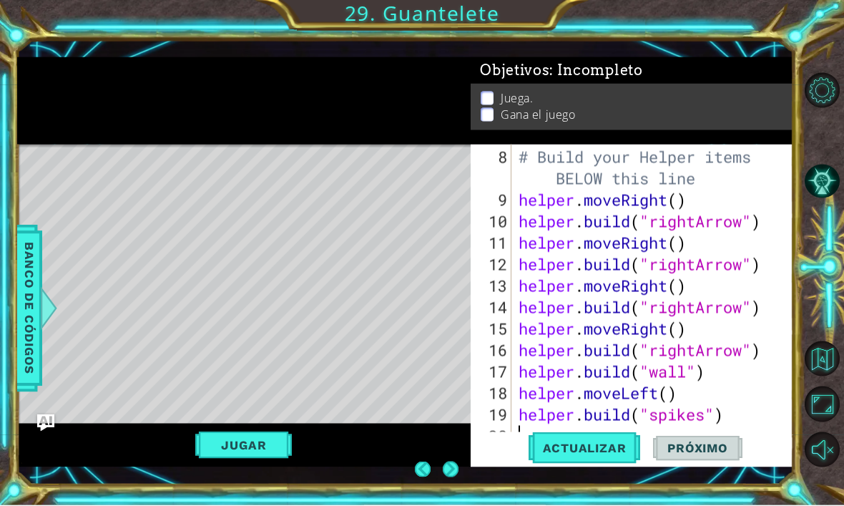
scroll to position [0, 0]
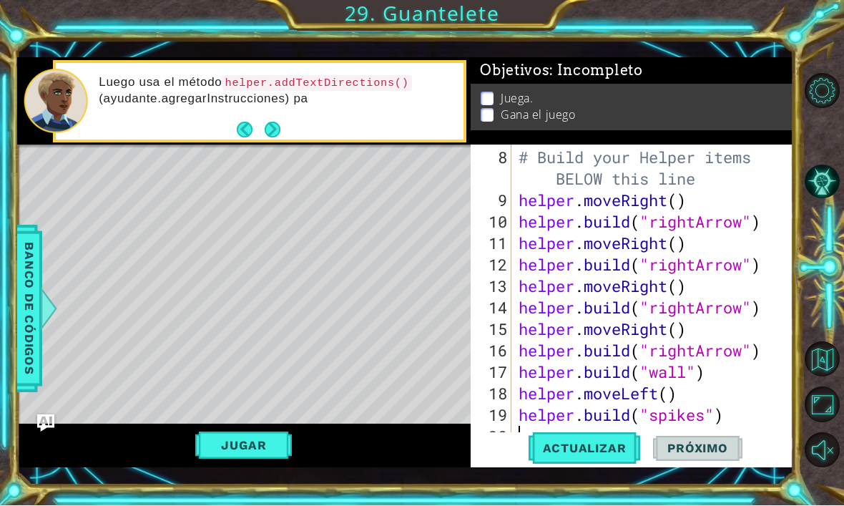
click at [609, 455] on span "Actualizar" at bounding box center [584, 448] width 112 height 14
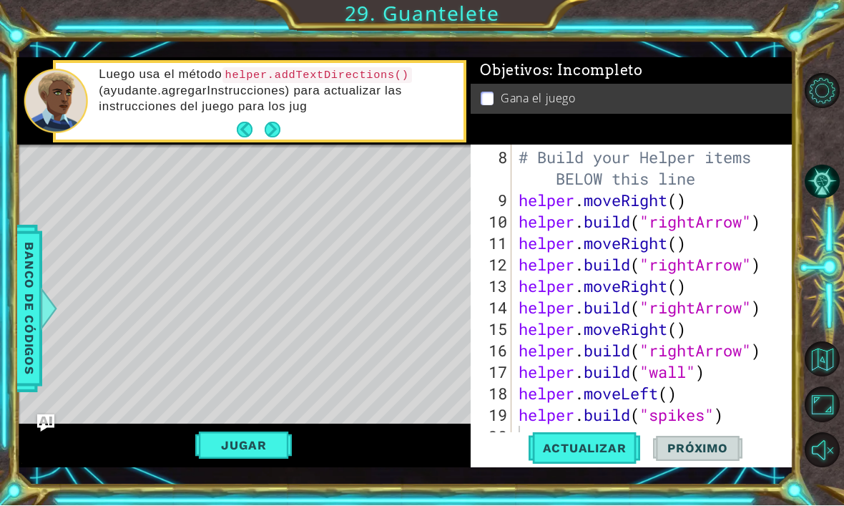
click at [219, 459] on button "Jugar" at bounding box center [243, 445] width 97 height 27
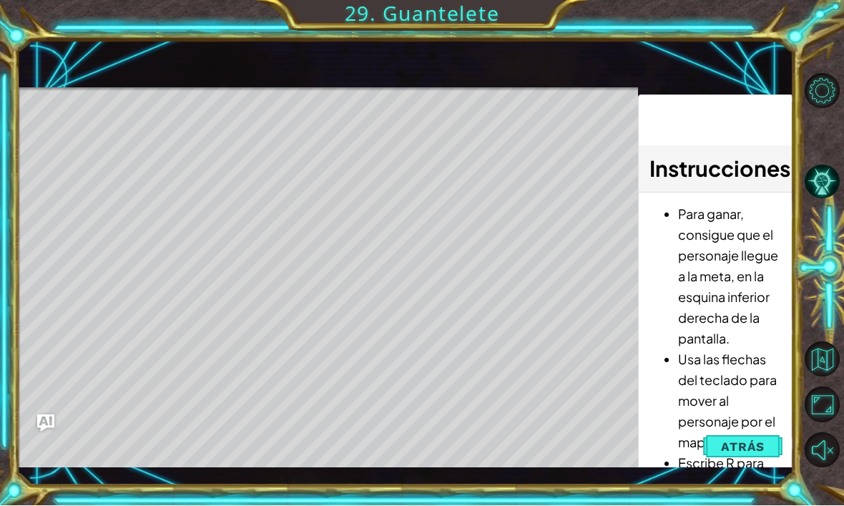
scroll to position [42, 0]
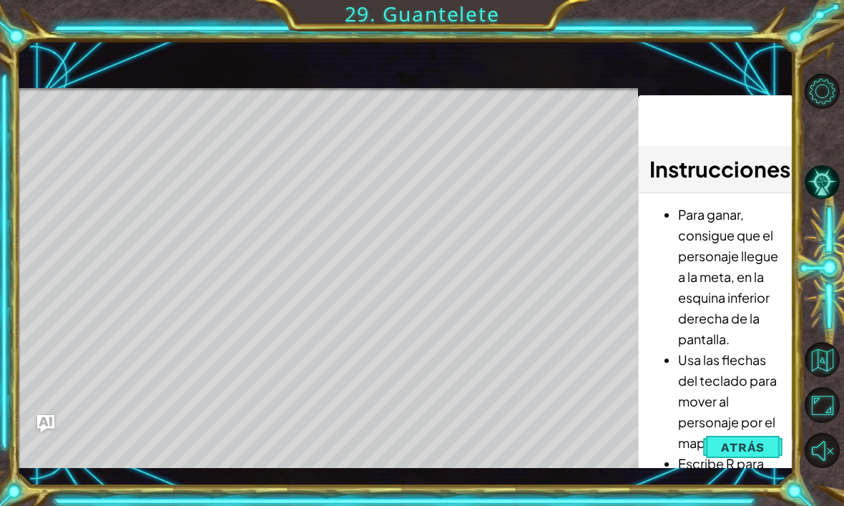
click at [450, 425] on div "Level Map" at bounding box center [347, 298] width 661 height 421
click at [447, 423] on div "Level Map" at bounding box center [347, 298] width 661 height 421
click at [552, 372] on div "Level Map" at bounding box center [347, 298] width 661 height 421
click at [151, 144] on div "Level Map" at bounding box center [347, 298] width 661 height 421
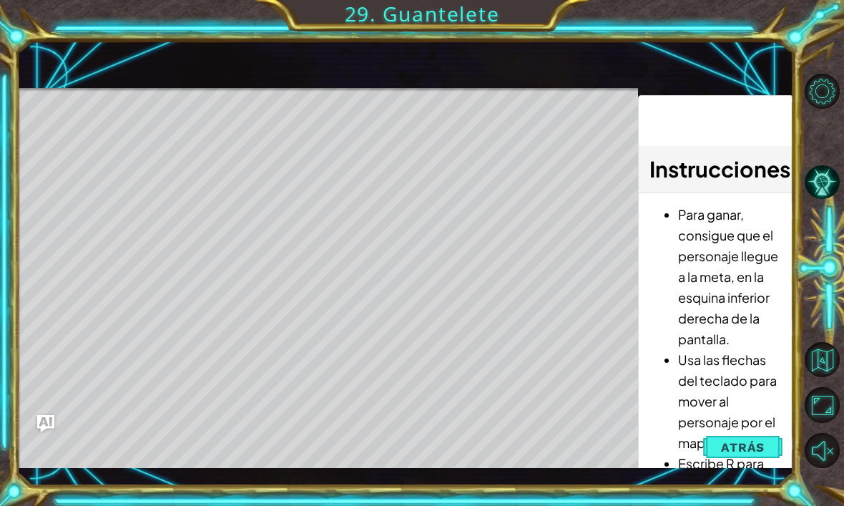
click at [171, 132] on div "Level Map" at bounding box center [347, 298] width 661 height 421
click at [420, 164] on div "Level Map" at bounding box center [347, 298] width 661 height 421
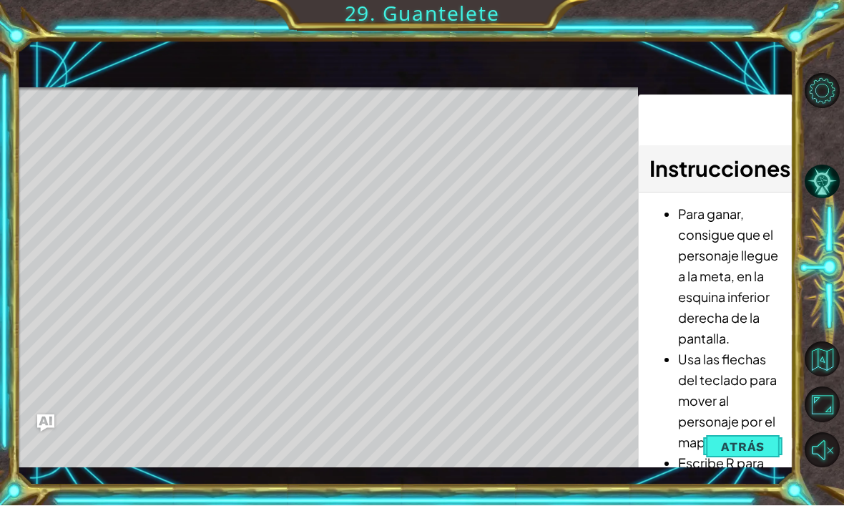
click at [756, 443] on span "Atrás" at bounding box center [743, 447] width 44 height 14
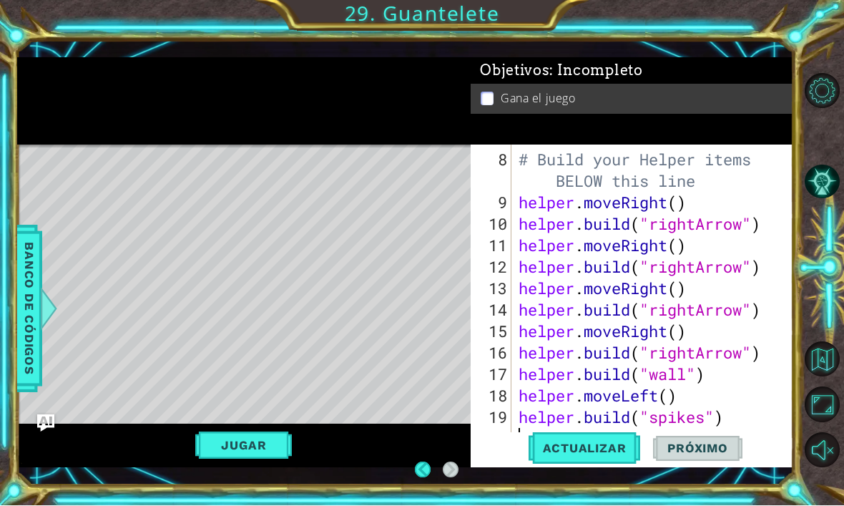
scroll to position [193, 0]
